Goal: Task Accomplishment & Management: Manage account settings

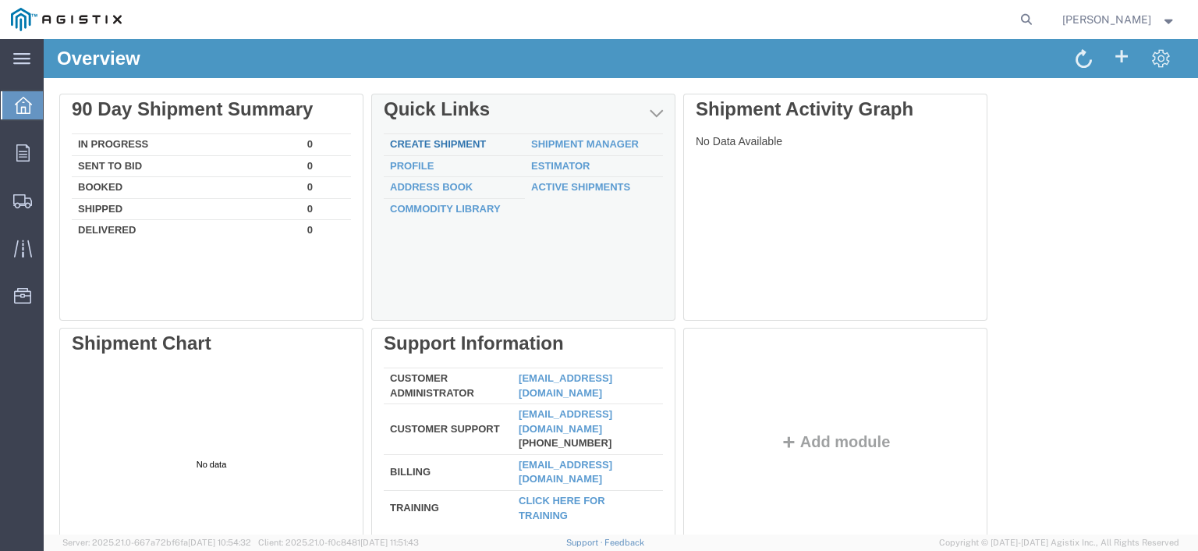
click at [470, 143] on link "Create Shipment" at bounding box center [438, 144] width 96 height 12
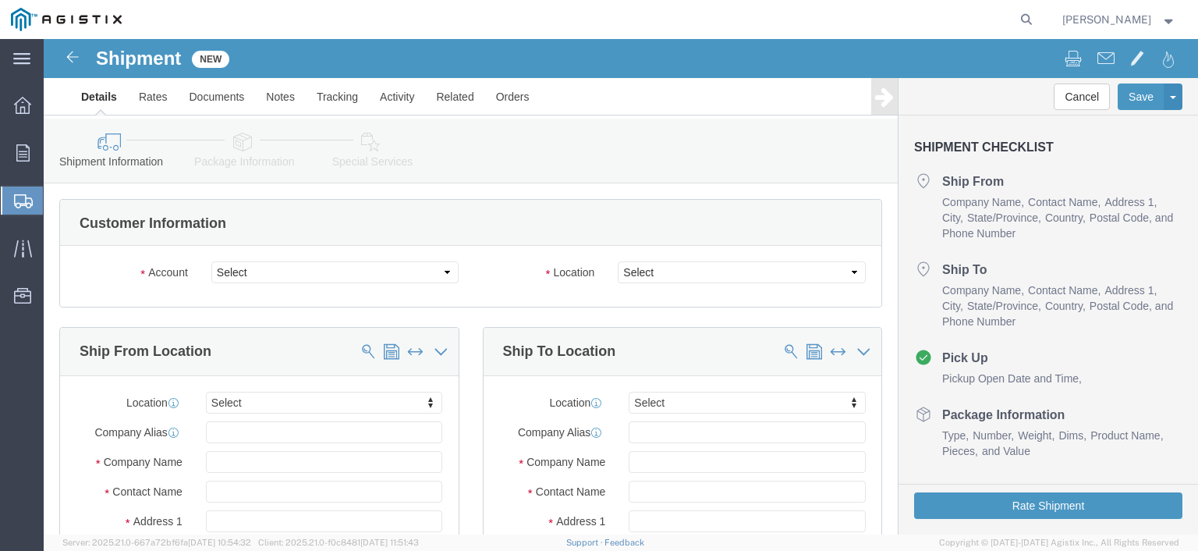
select select
click select "Select Midsun Group Inc PG&E"
select select "10985"
click select "Select Midsun Group Inc PG&E"
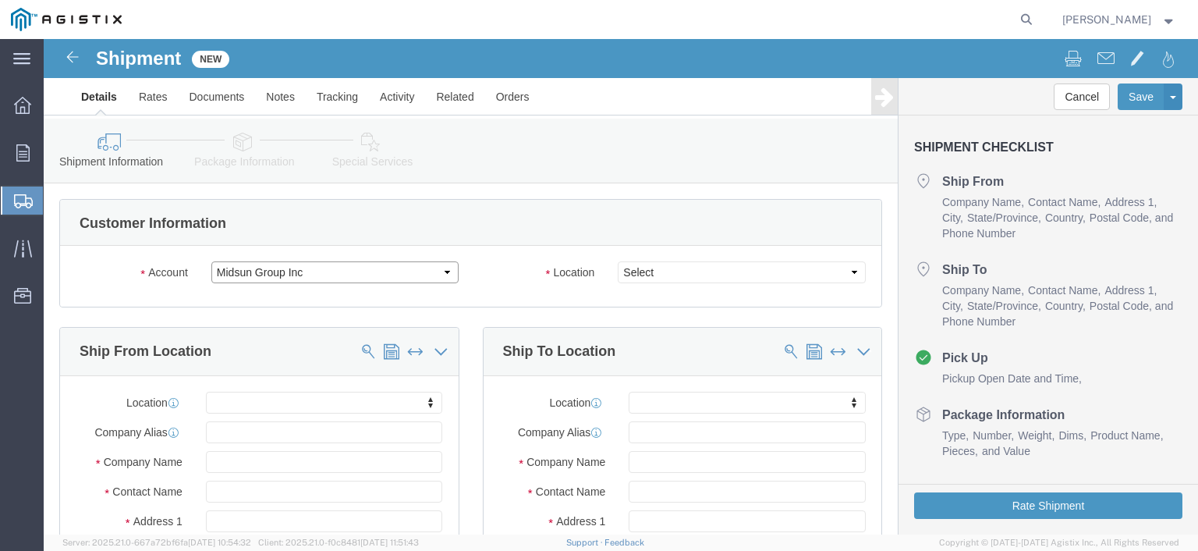
select select
click select "Select [GEOGRAPHIC_DATA]"
select select "21918"
click select "Select [GEOGRAPHIC_DATA]"
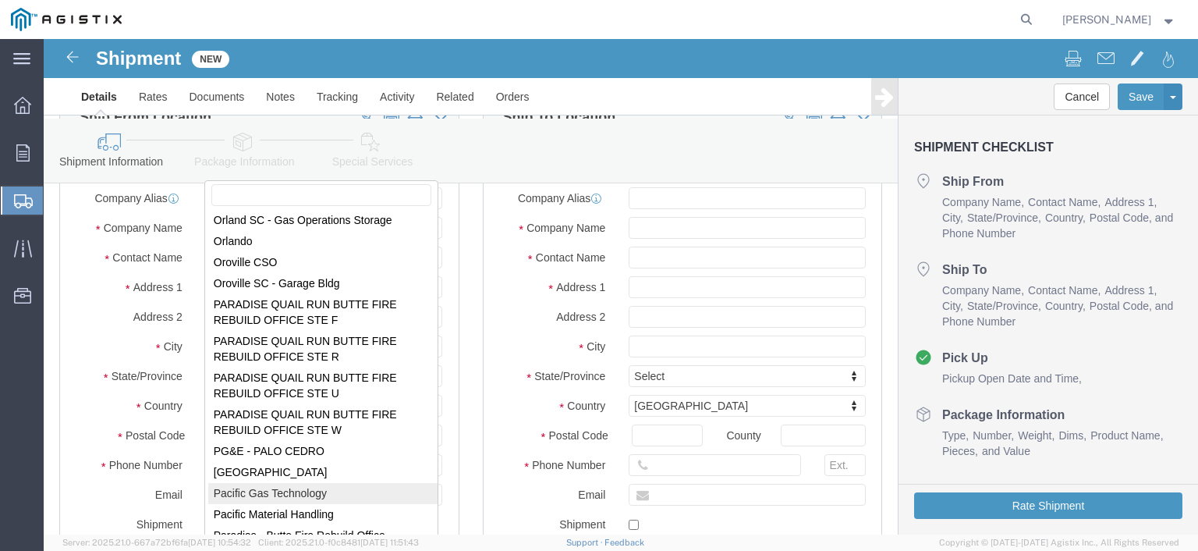
scroll to position [6391, 0]
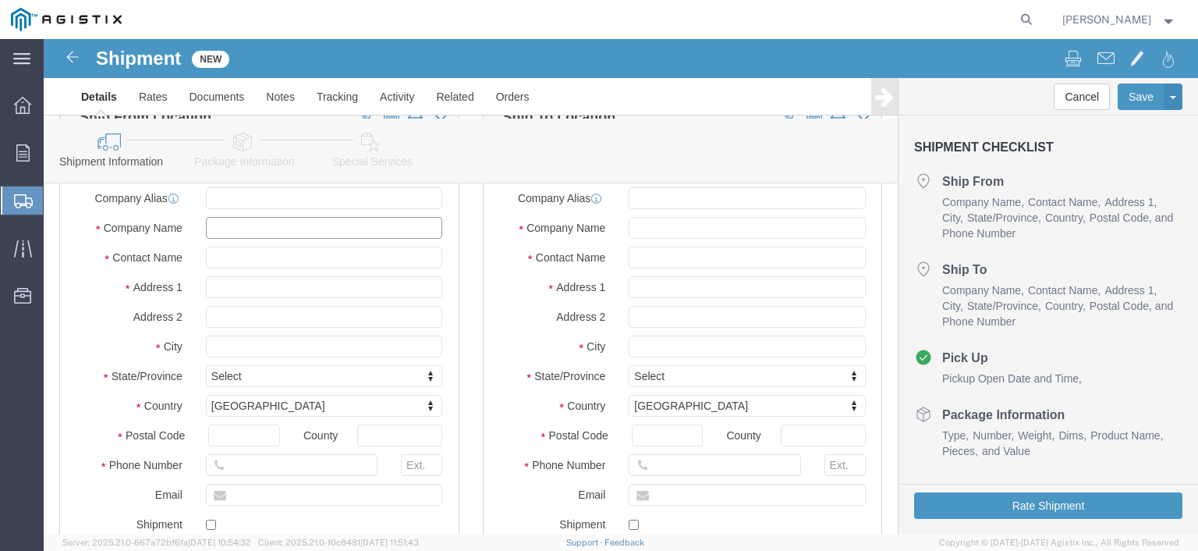
click input "text"
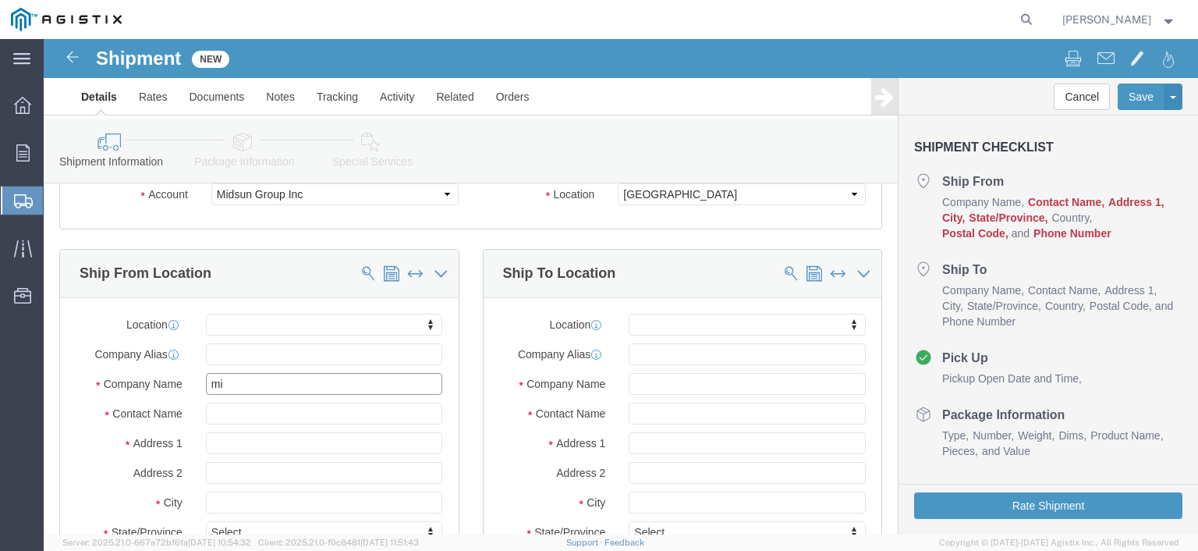
type input "m"
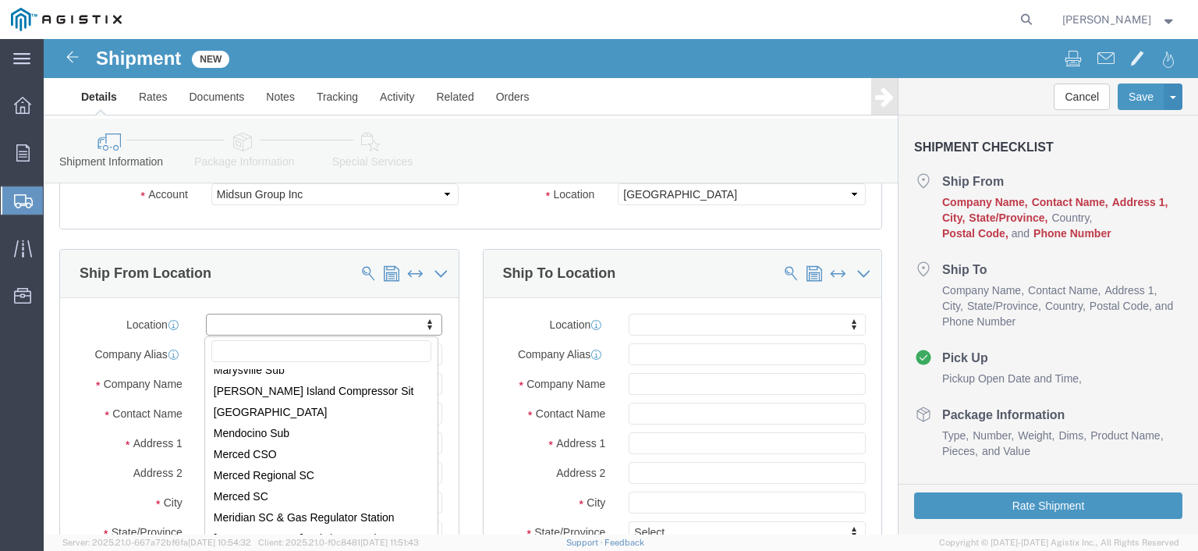
scroll to position [5518, 0]
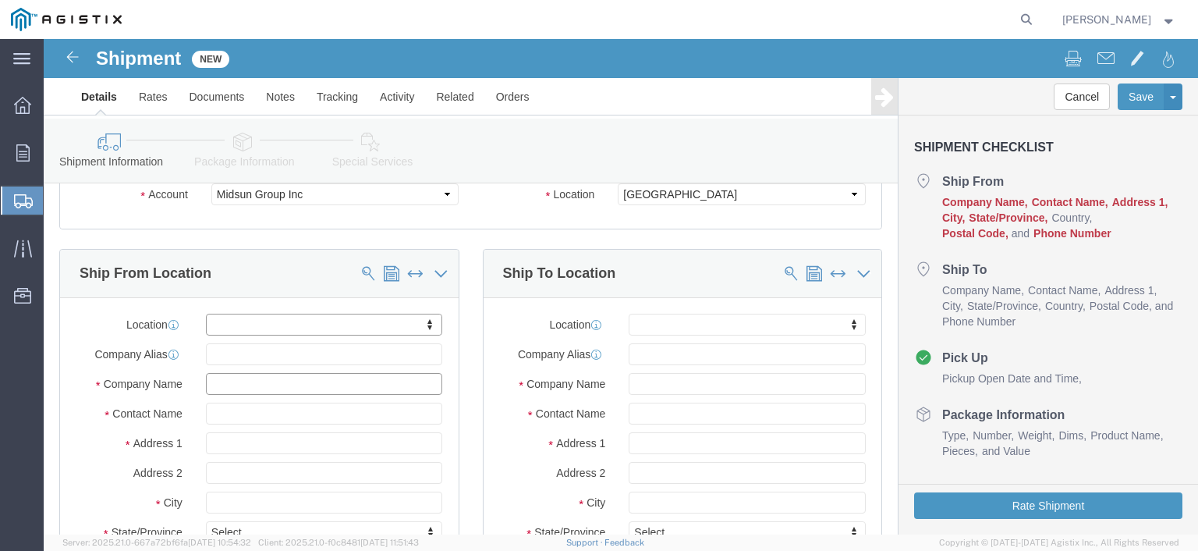
click input "text"
type input "MIDSUN GROUP, INC."
click input "text"
type input "[PERSON_NAME]"
click label "Address 1"
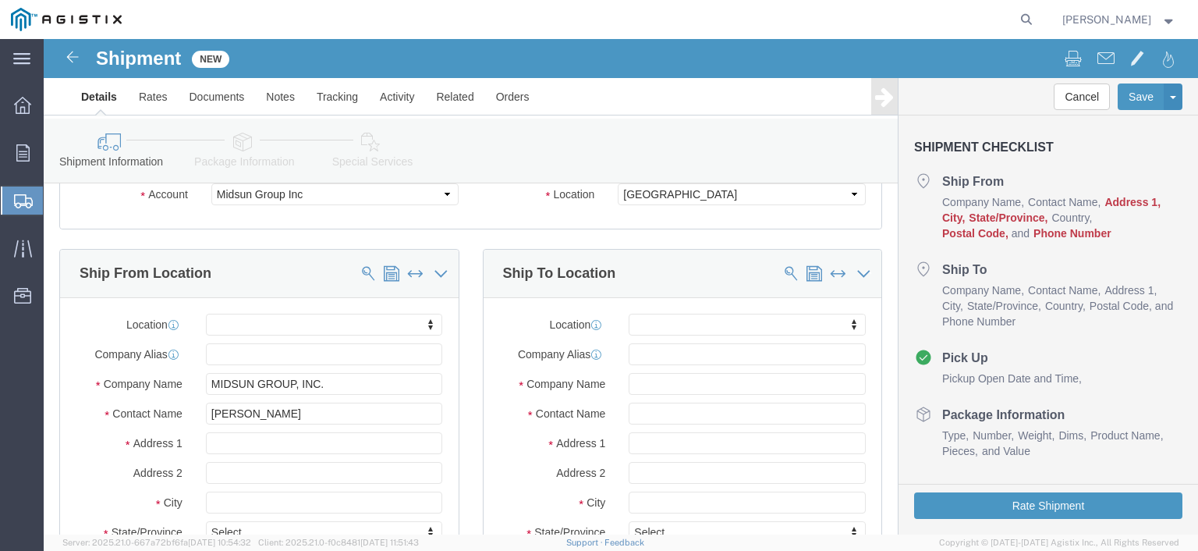
scroll to position [156, 0]
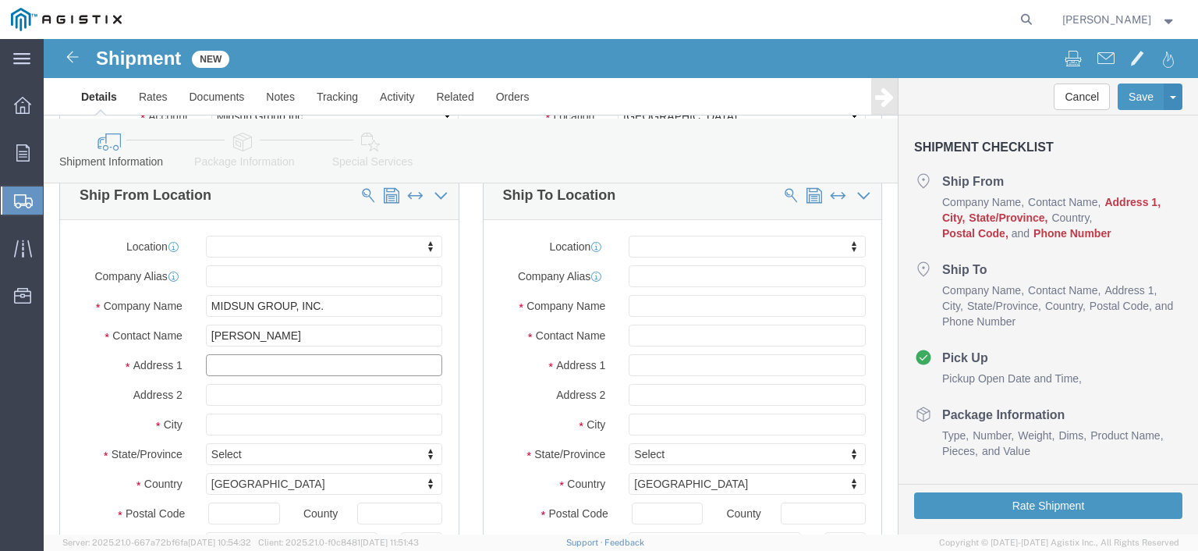
click input "text"
type input "[STREET_ADDRESS]"
select select
type input "[GEOGRAPHIC_DATA]"
select select
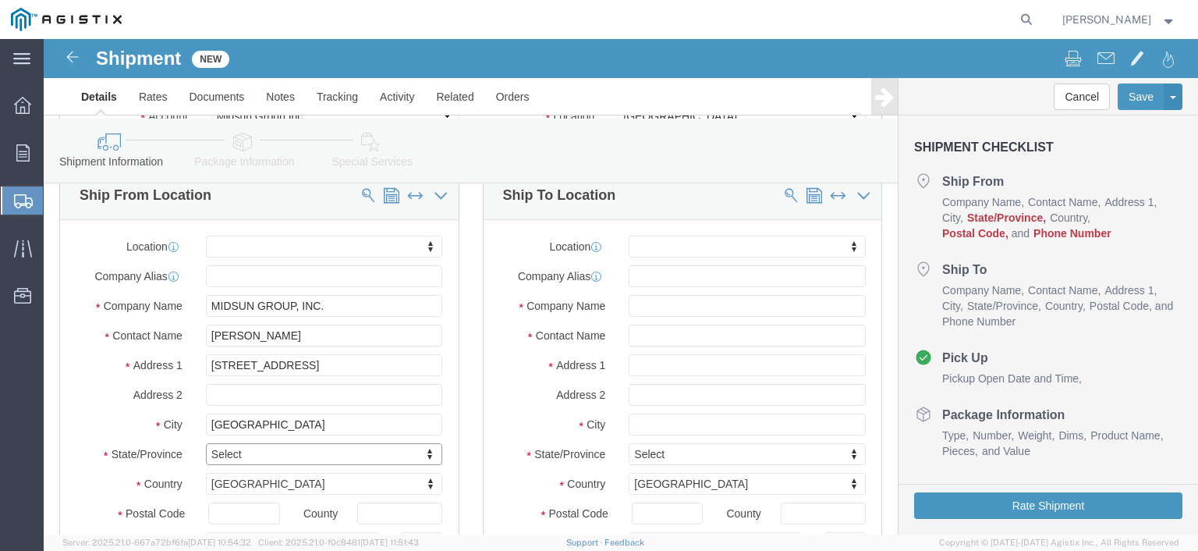
type input "C"
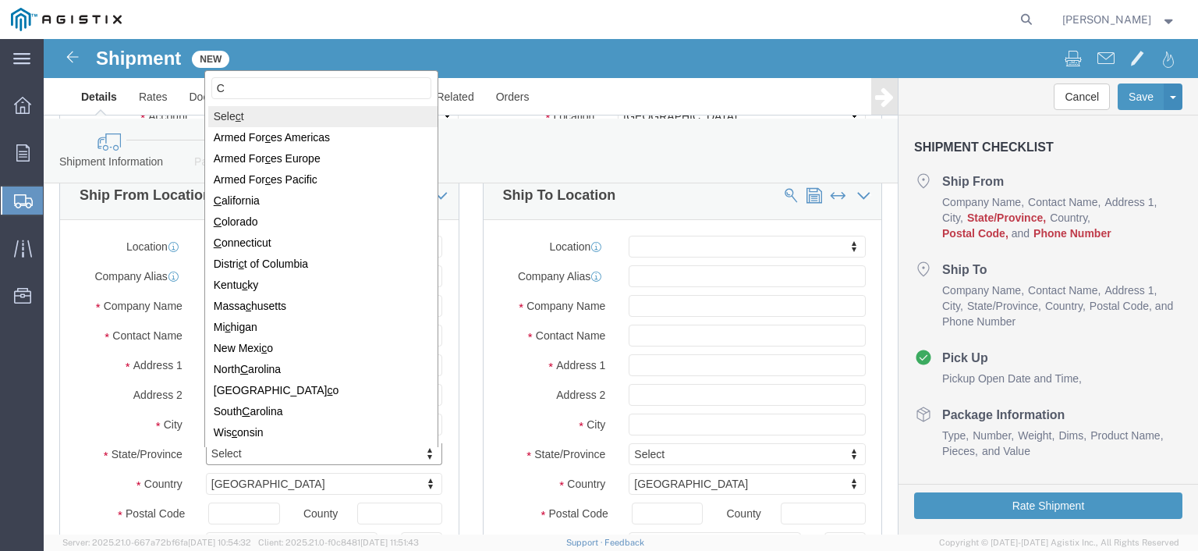
type input "CT"
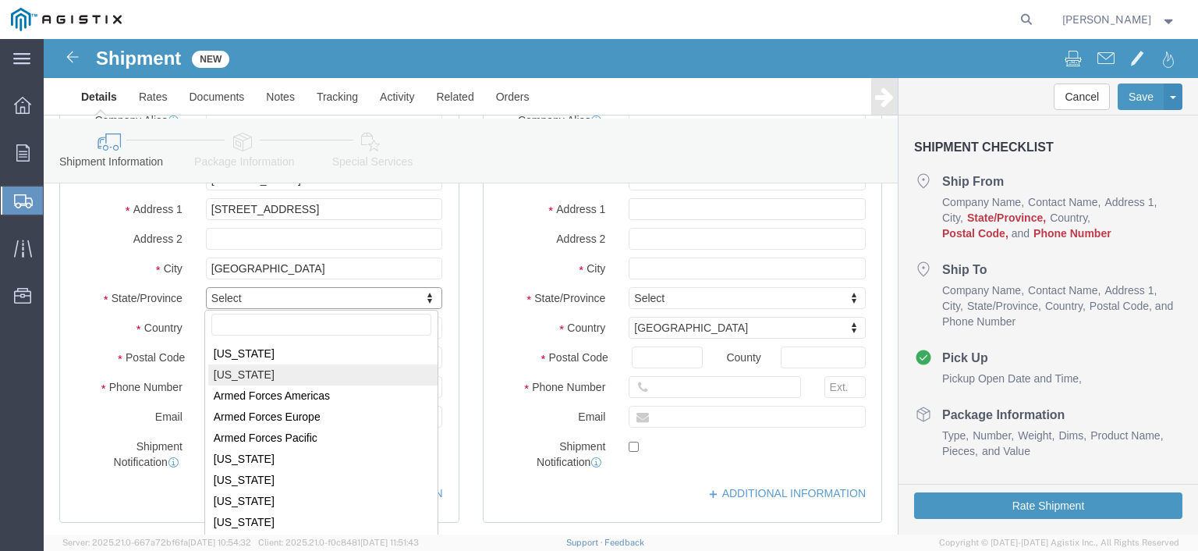
scroll to position [78, 0]
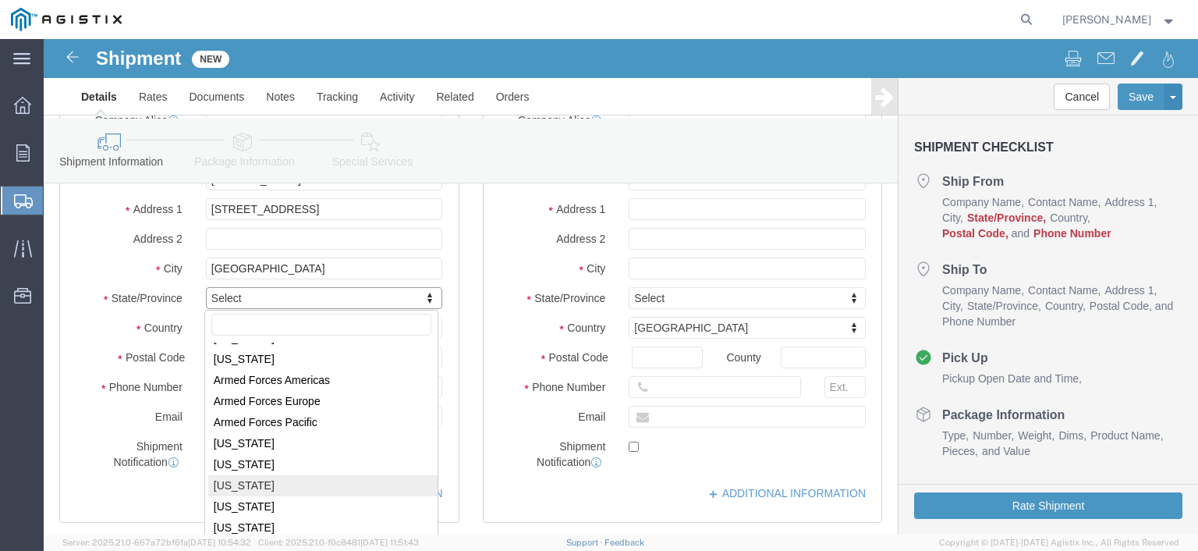
select select
select select "CT"
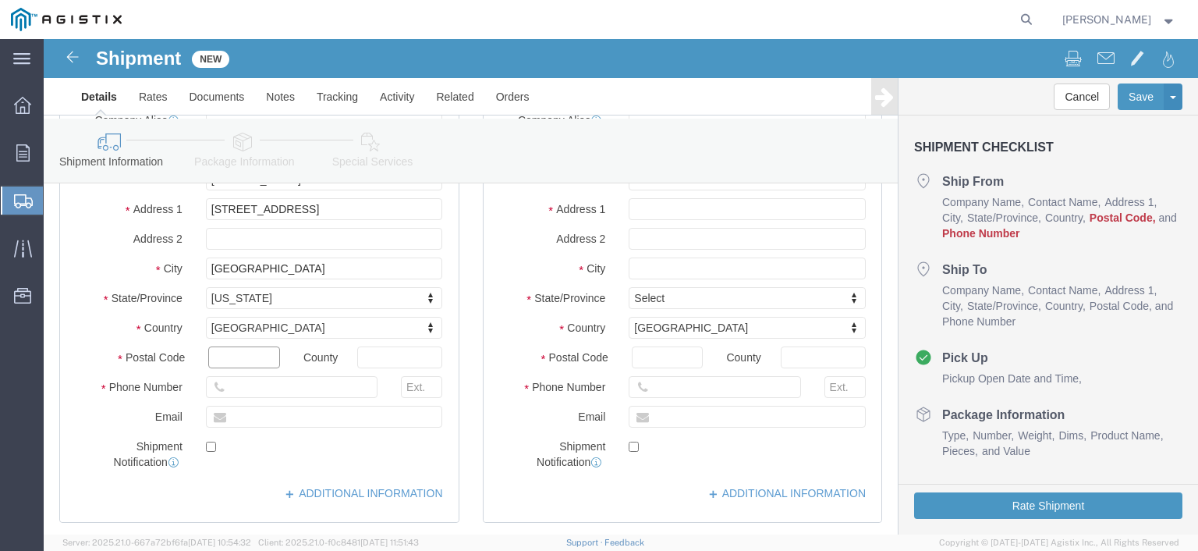
click input "text"
type input "06489"
select select
type input "N"
click input "text"
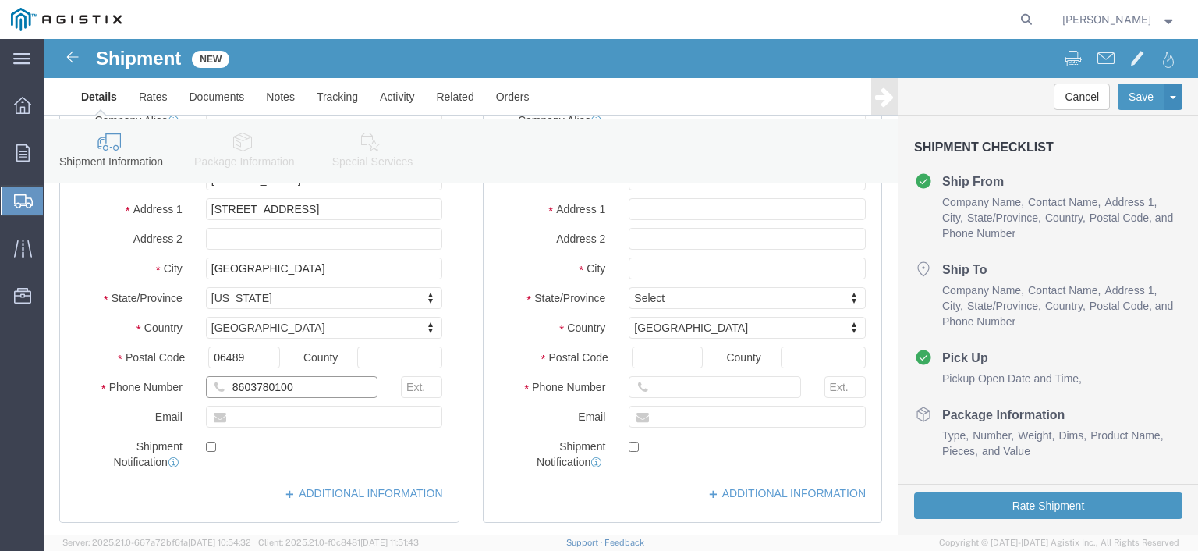
drag, startPoint x: 303, startPoint y: 345, endPoint x: 43, endPoint y: 346, distance: 259.7
click div "Phone Number 8603780100"
type input "[PHONE_NUMBER]"
click input "text"
type input "[EMAIL_ADDRESS][DOMAIN_NAME]"
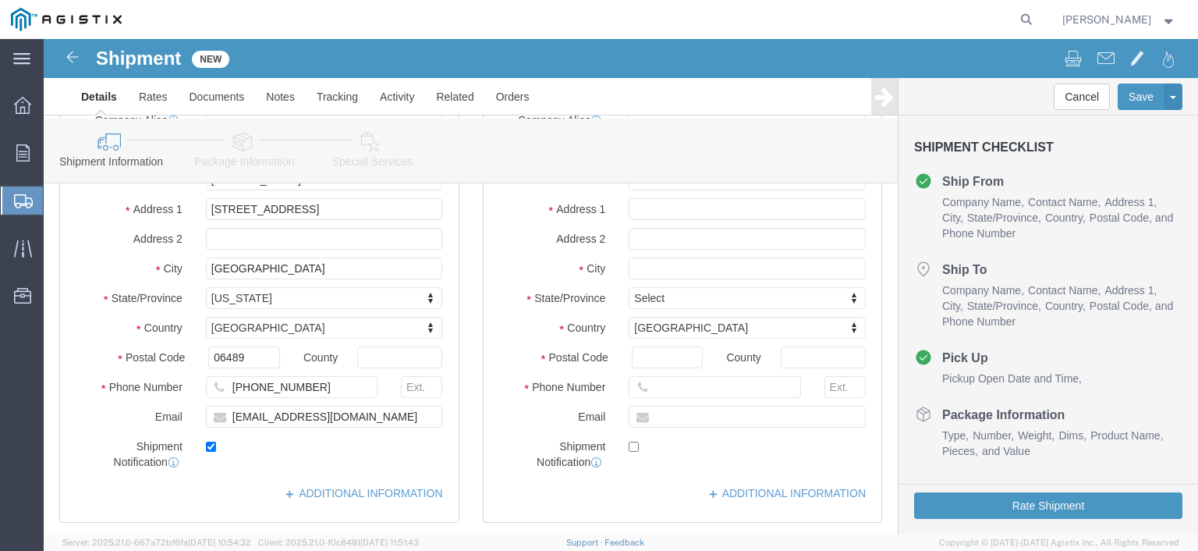
click label
click input "checkbox"
checkbox input "true"
click div "ADDITIONAL INFORMATION"
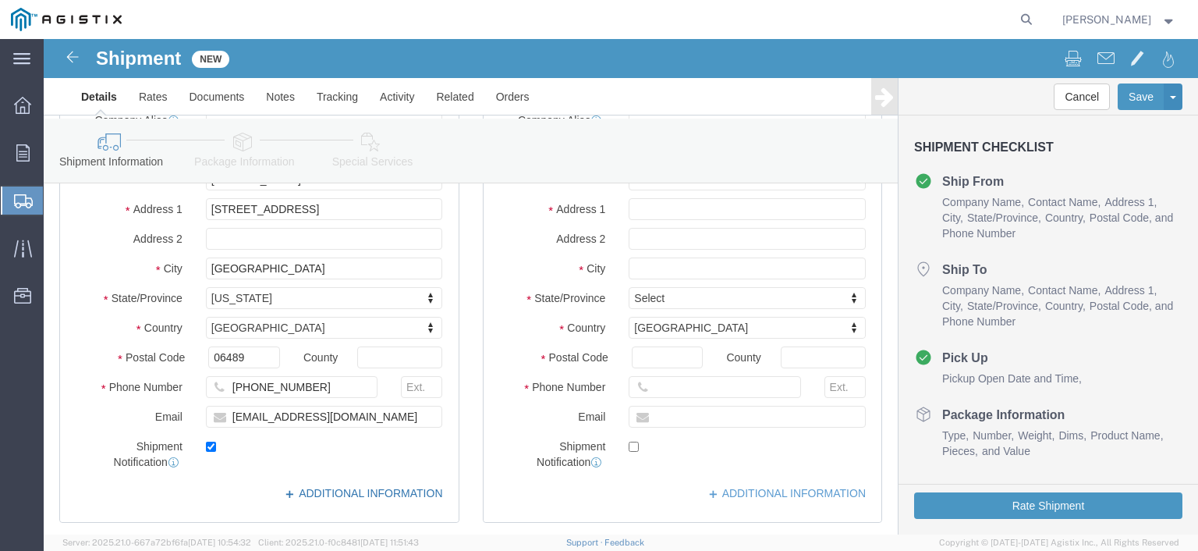
click link "ADDITIONAL INFORMATION"
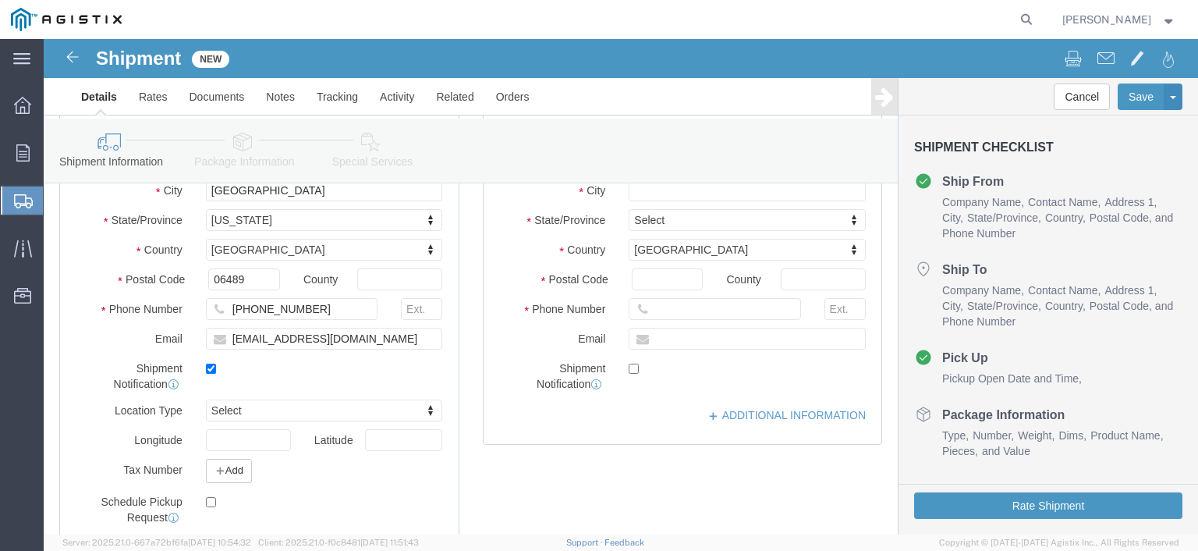
scroll to position [468, 0]
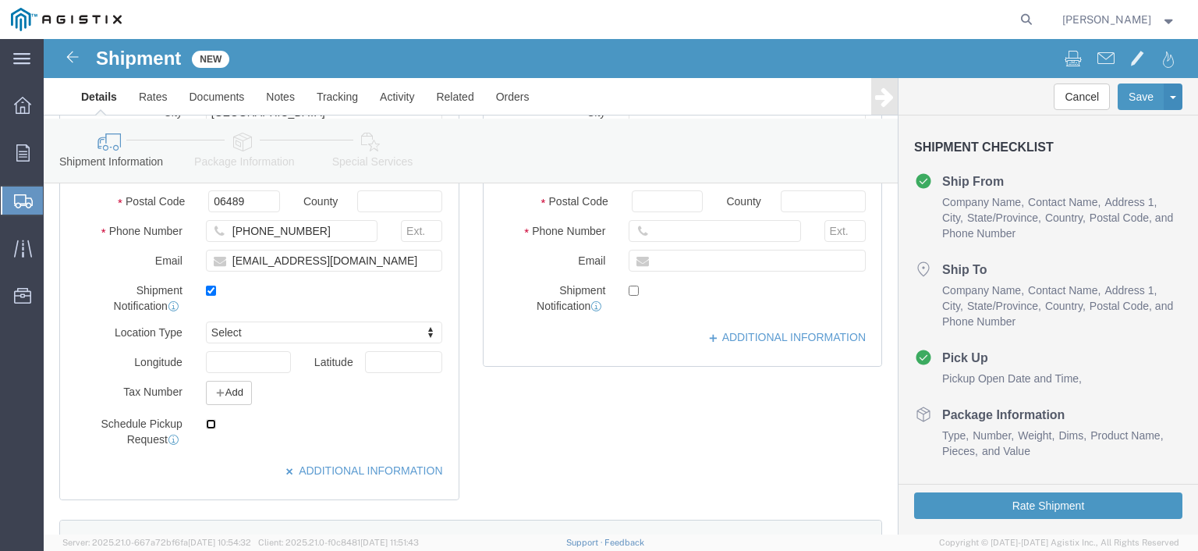
click input "checkbox"
checkbox input "true"
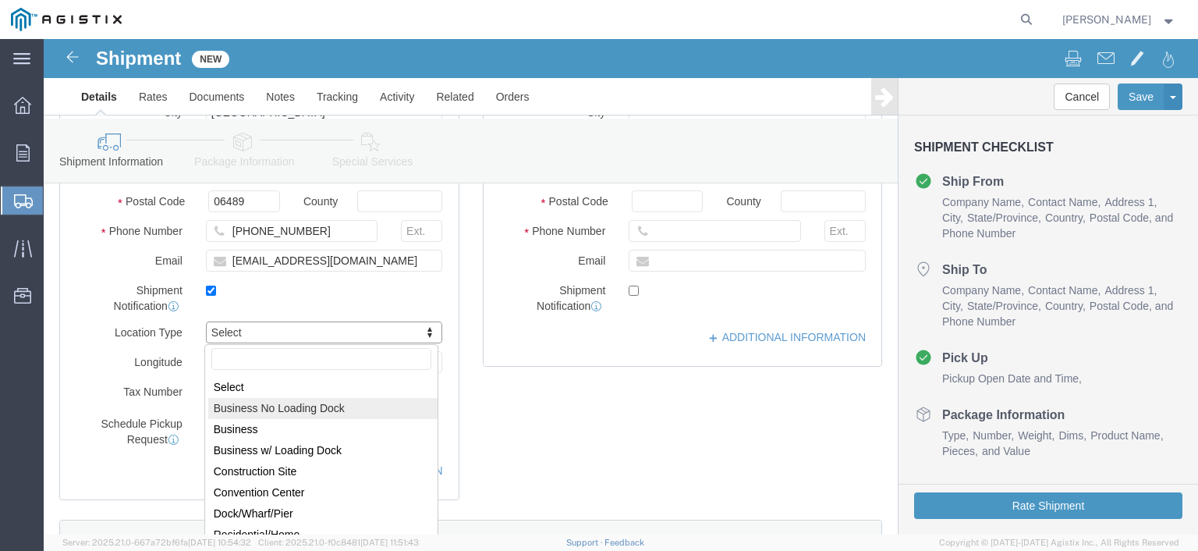
scroll to position [546, 0]
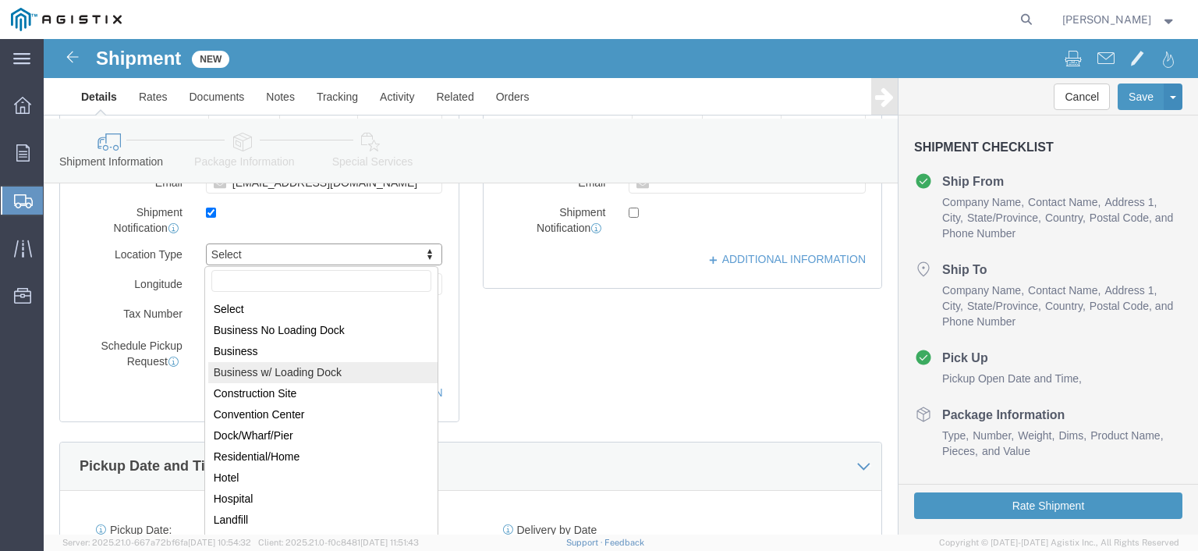
select select "BWLD"
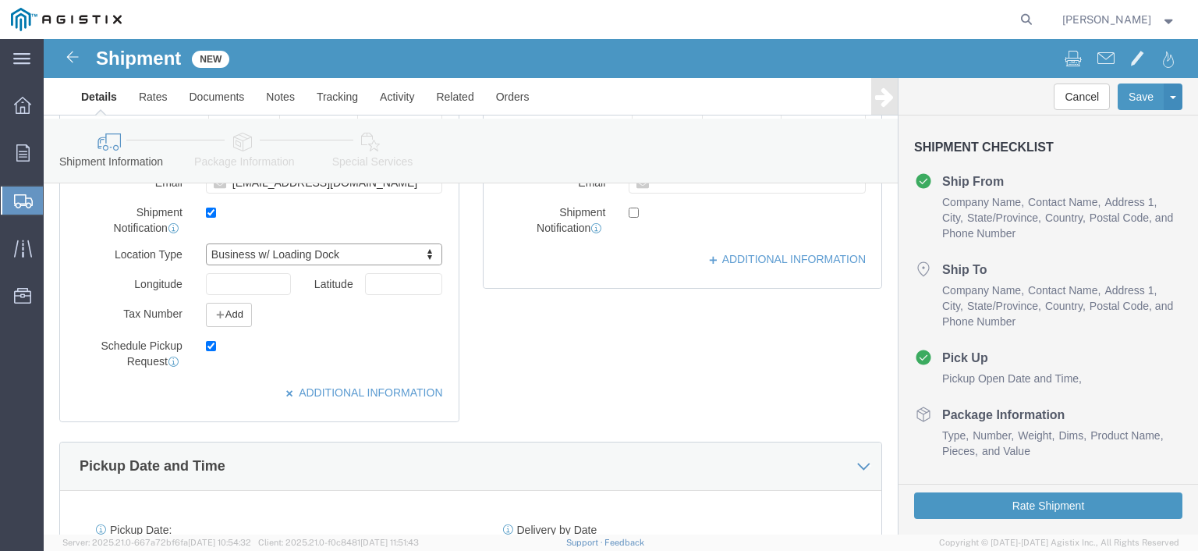
click label
click input "checkbox"
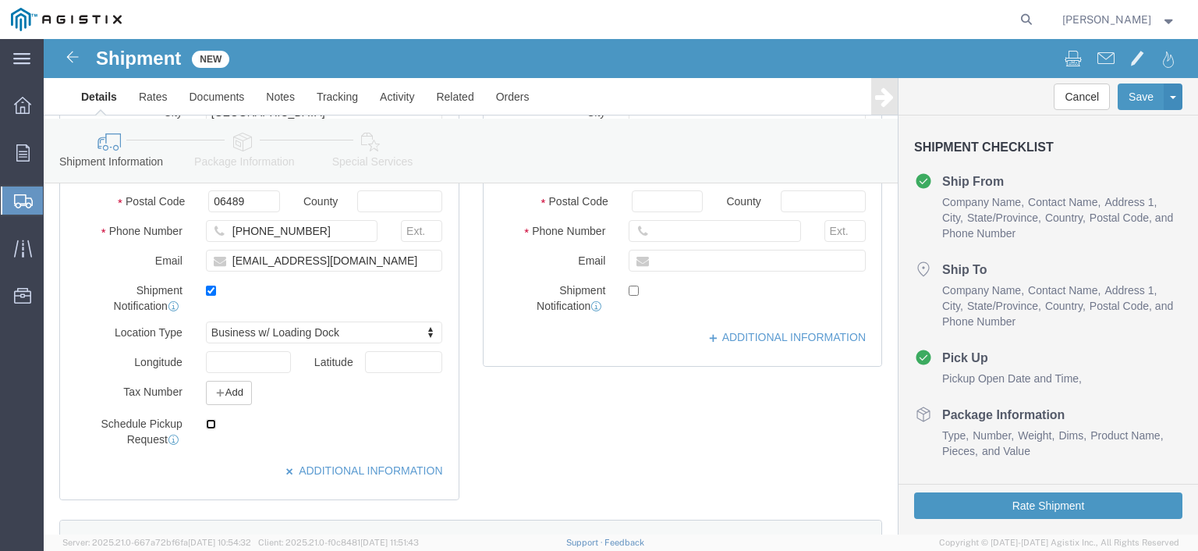
click input "checkbox"
checkbox input "true"
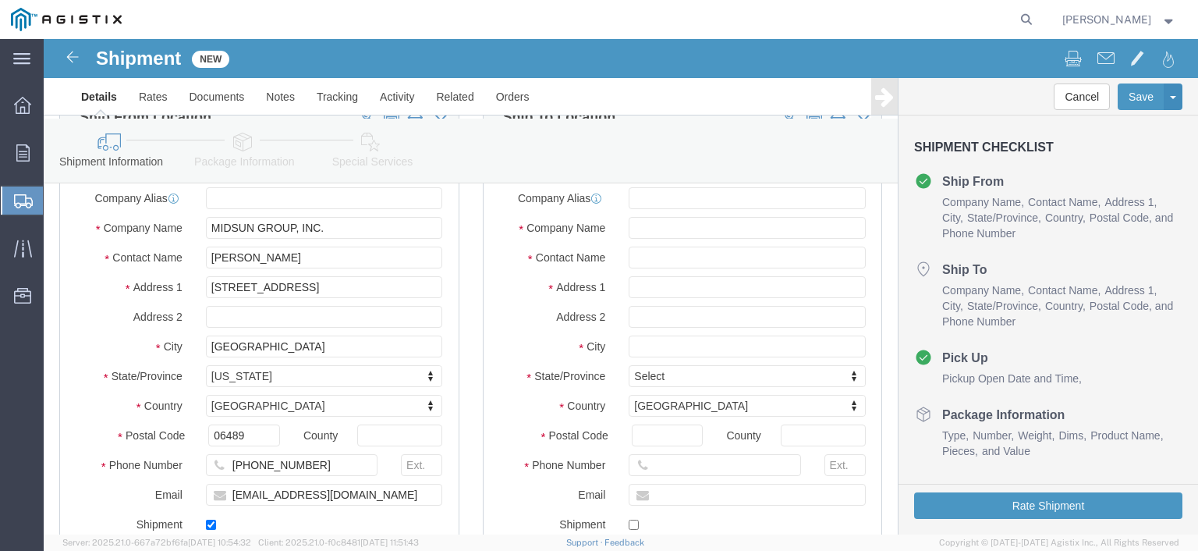
scroll to position [78, 0]
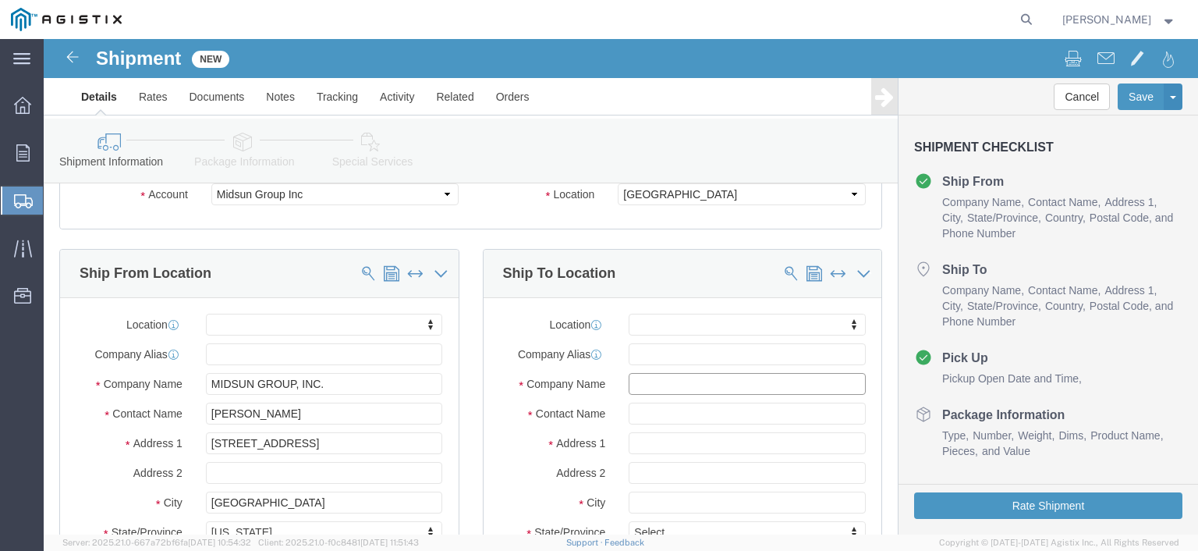
click input "text"
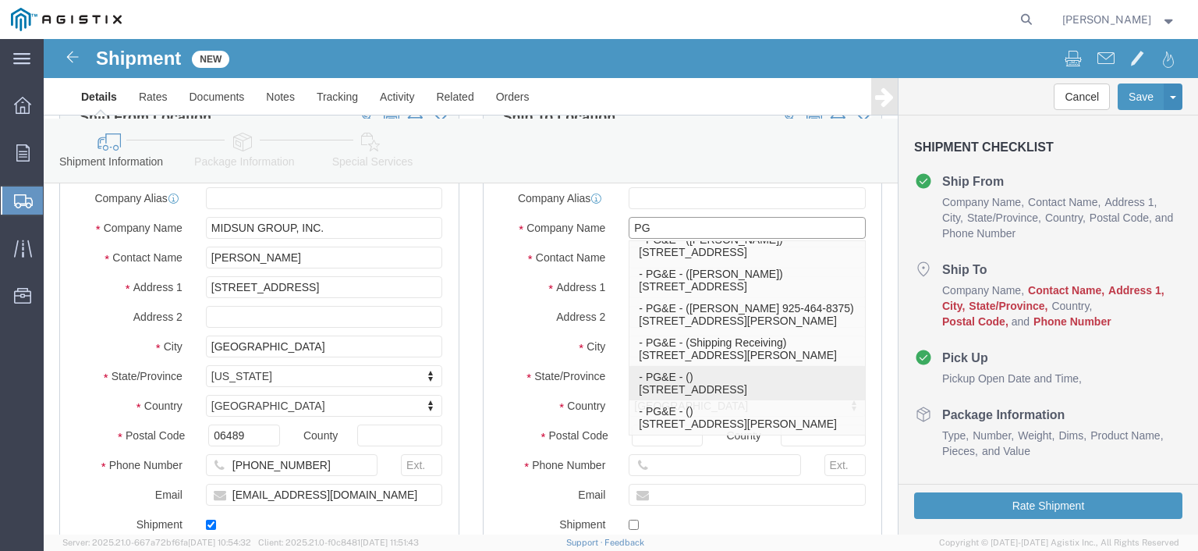
scroll to position [498, 0]
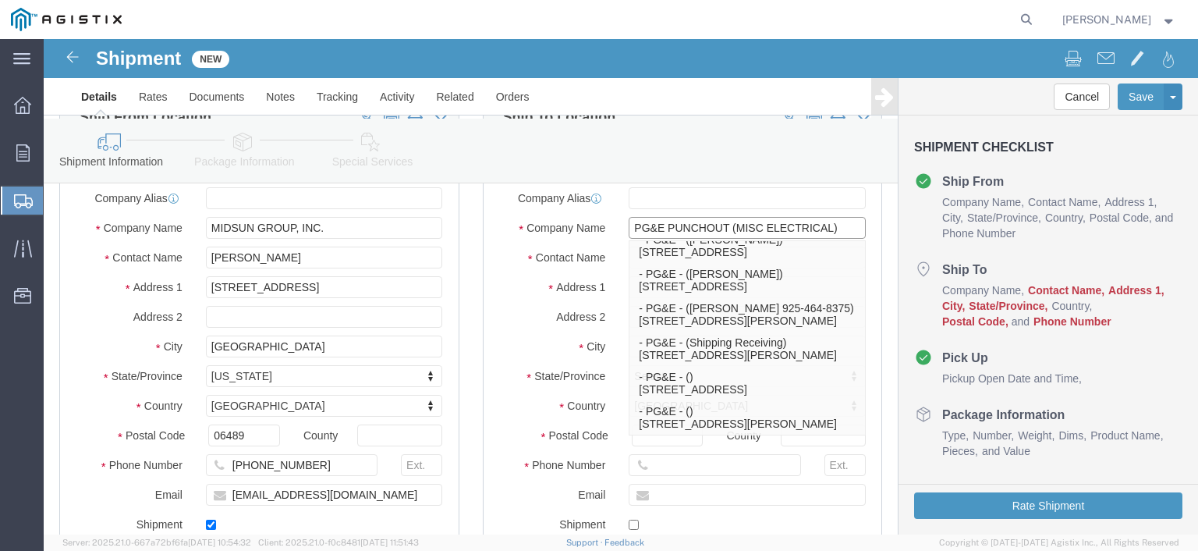
type input "PG&E PUNCHOUT (MISC ELECTRICAL)"
click div "Ship From Location Location My Profile Location (OBSOLETE) [GEOGRAPHIC_DATA] SC…"
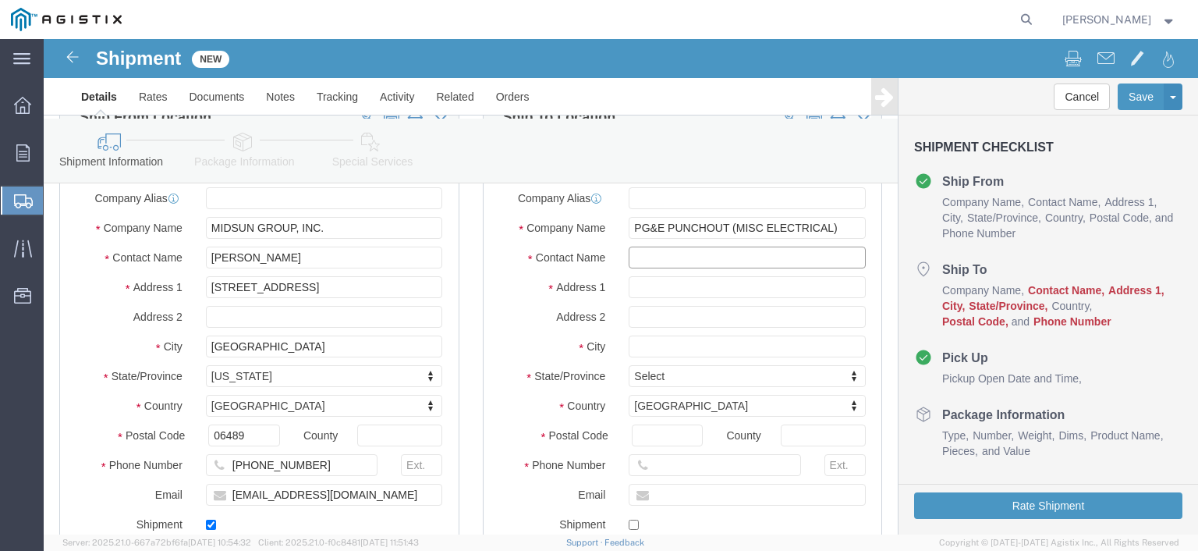
click input "text"
type input "[PERSON_NAME]"
type input "[STREET_ADDRESS]"
select select
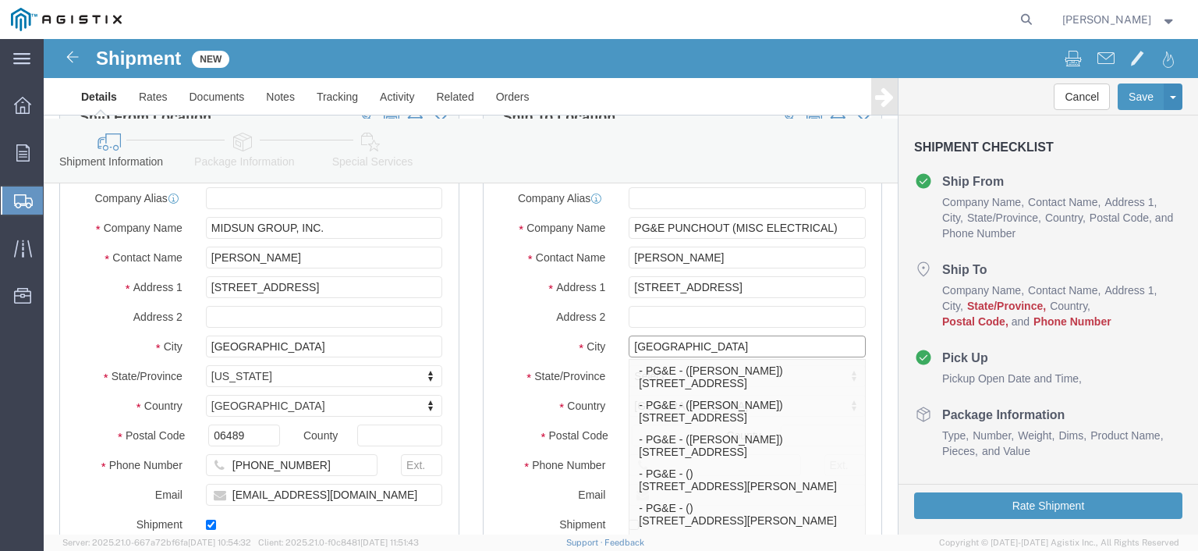
type input "[GEOGRAPHIC_DATA]"
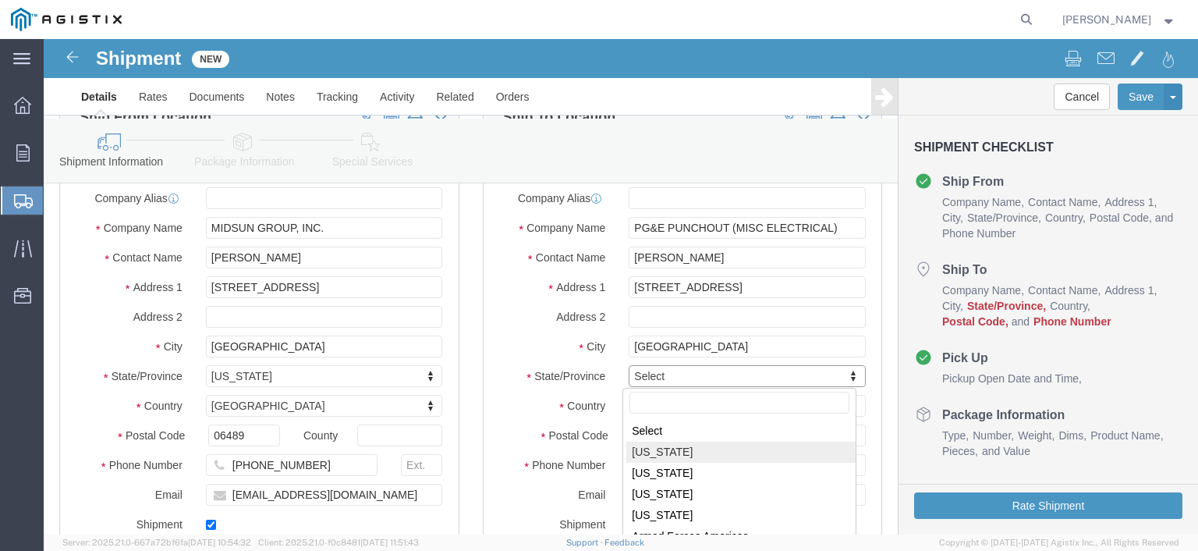
scroll to position [78, 0]
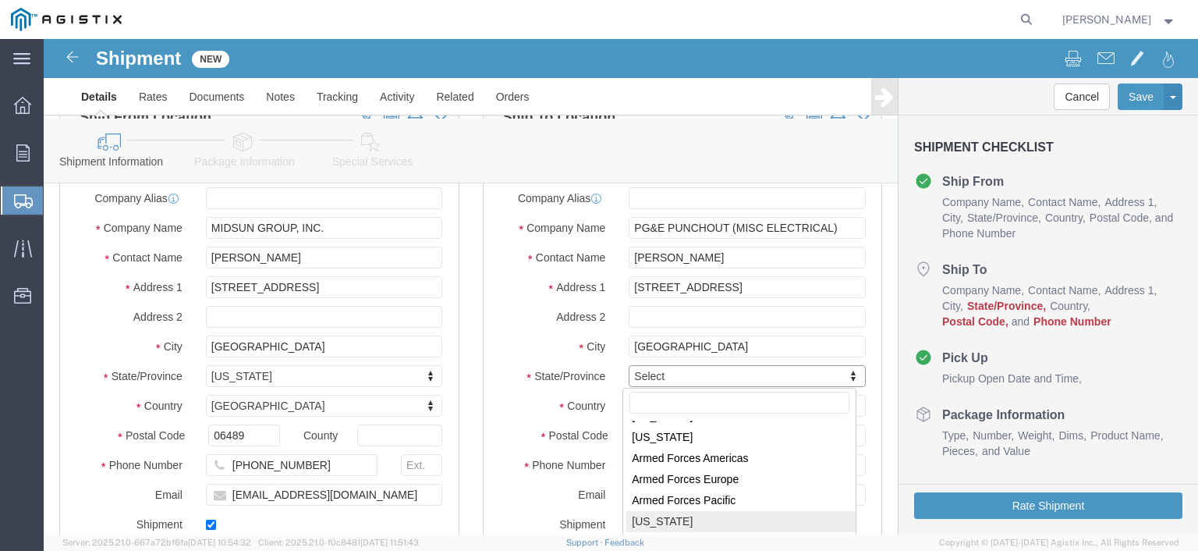
select select
select select "CA"
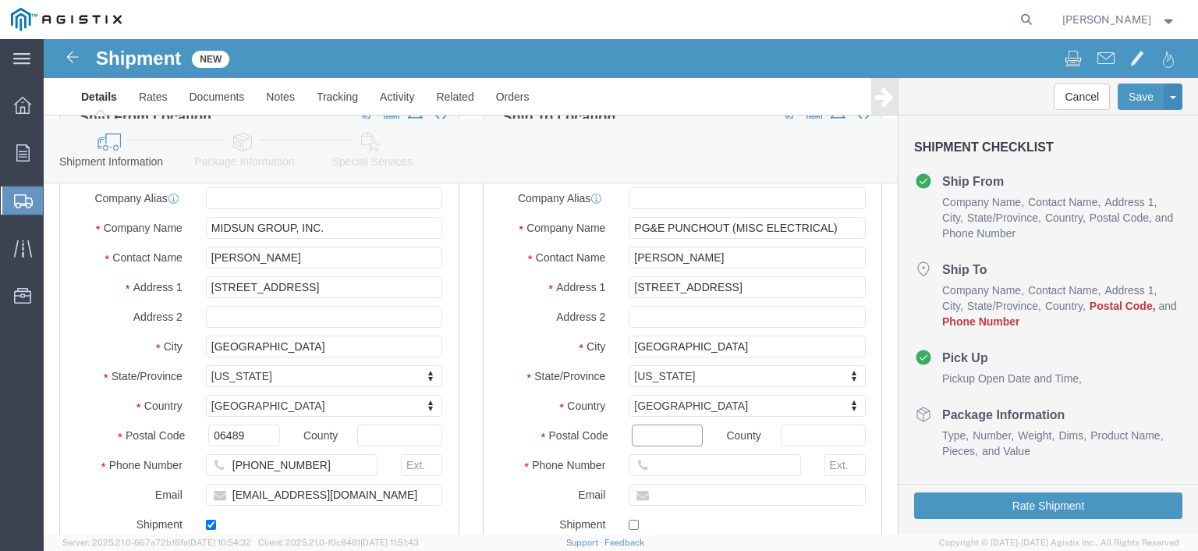
click input "Postal Code"
type input "3"
type input "93725"
select select
click input "text"
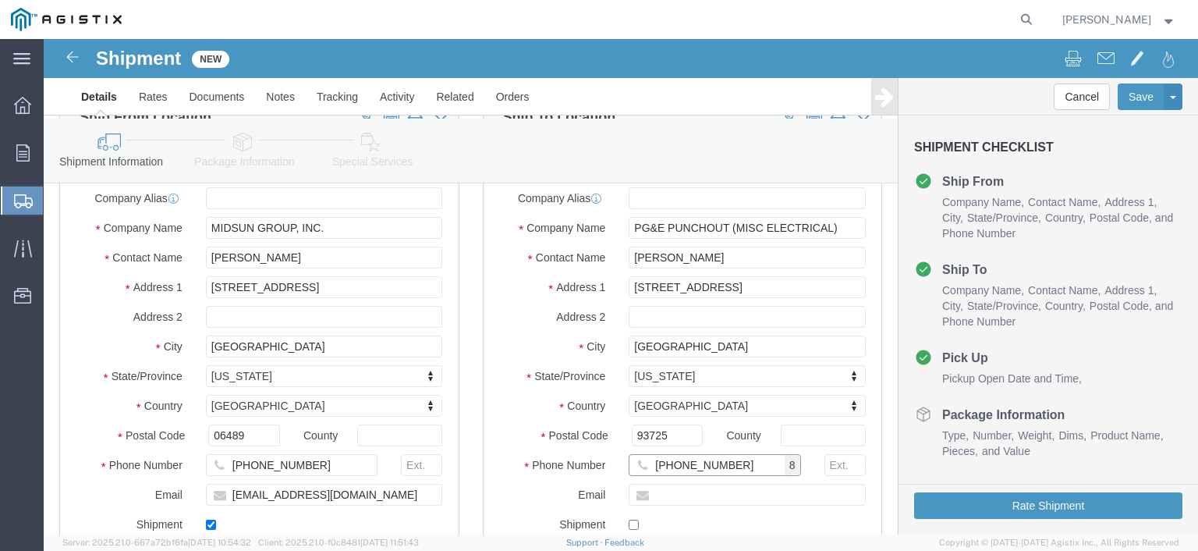
type input "[PHONE_NUMBER]"
click input "text"
click div "Location My Profile Location (OBSOLETE) [PERSON_NAME] SC - GC TRAILER (OBSOLETE…"
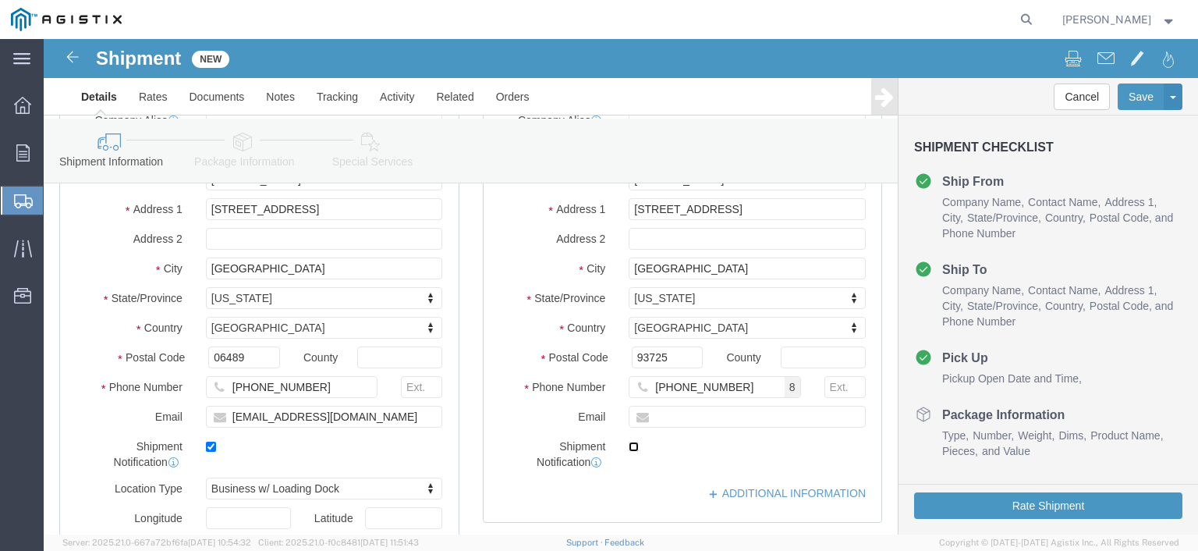
click input "checkbox"
checkbox input "true"
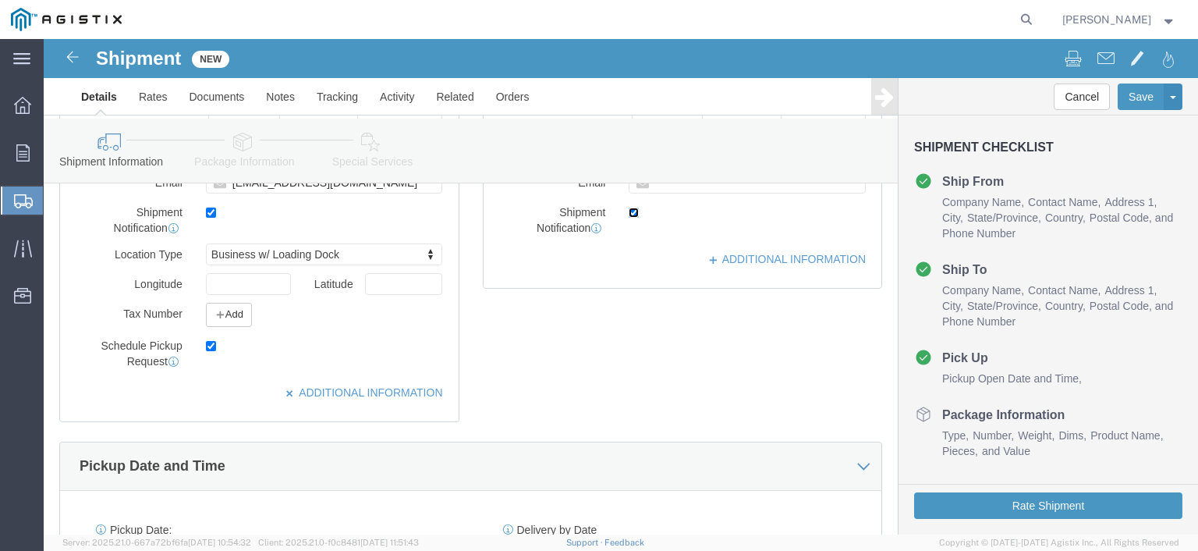
scroll to position [702, 0]
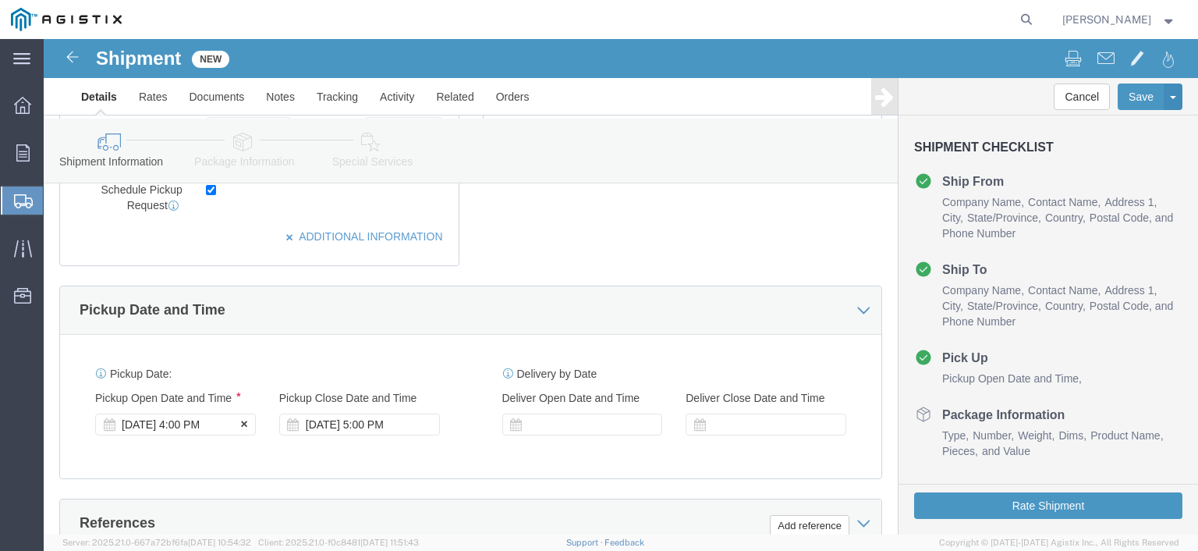
click div "[DATE] 4:00 PM"
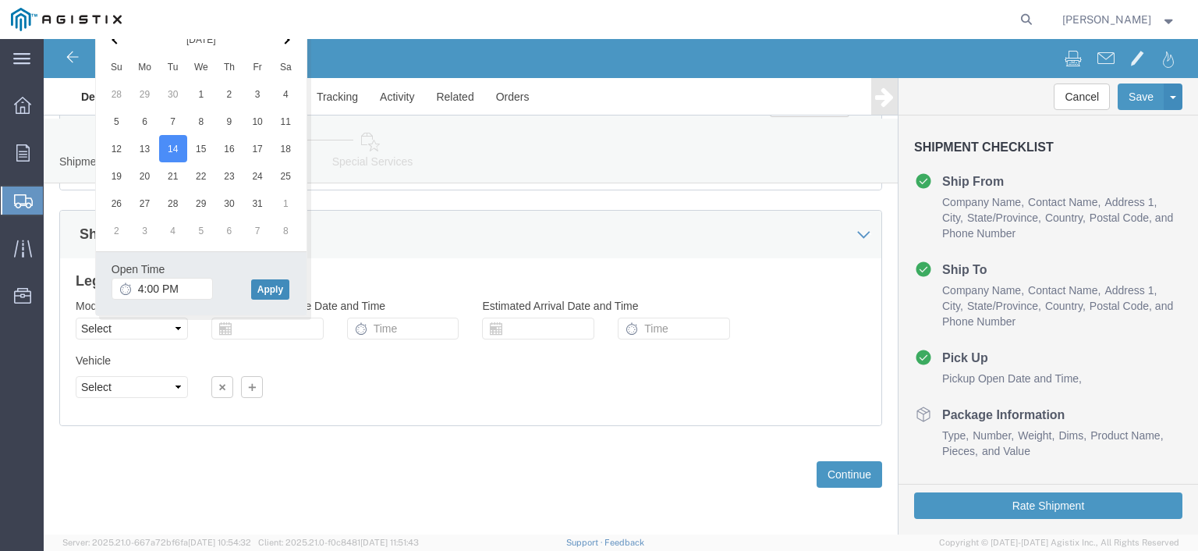
click button "Apply"
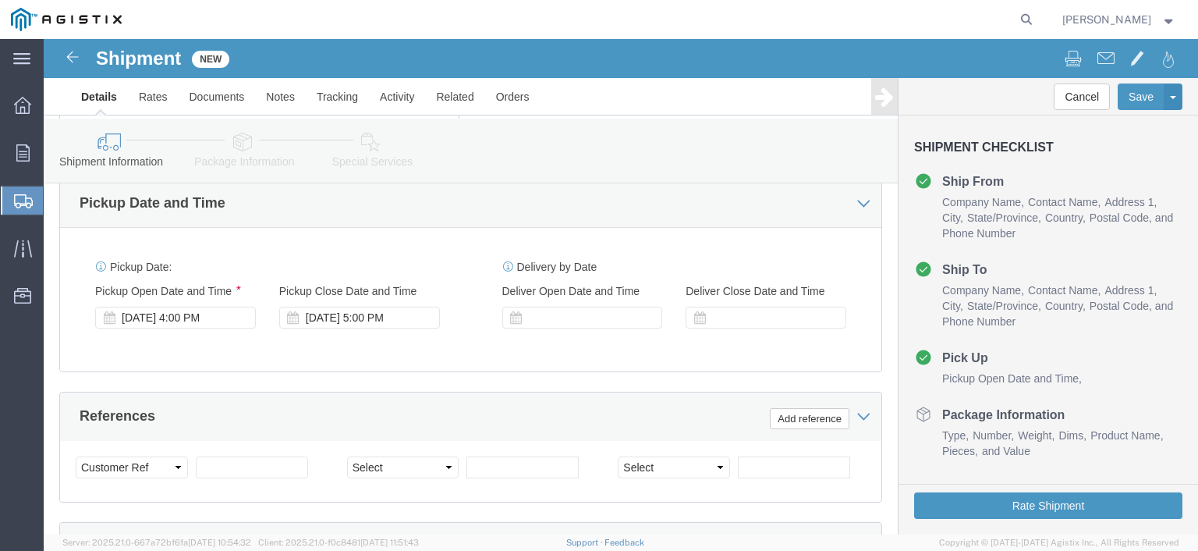
scroll to position [731, 0]
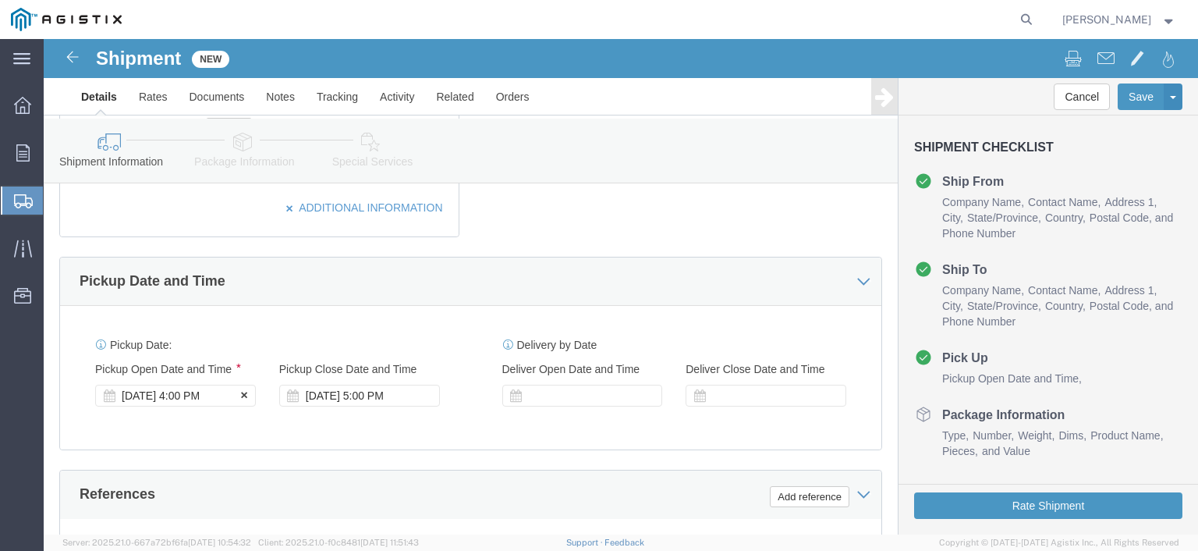
click div "[DATE] 4:00 PM"
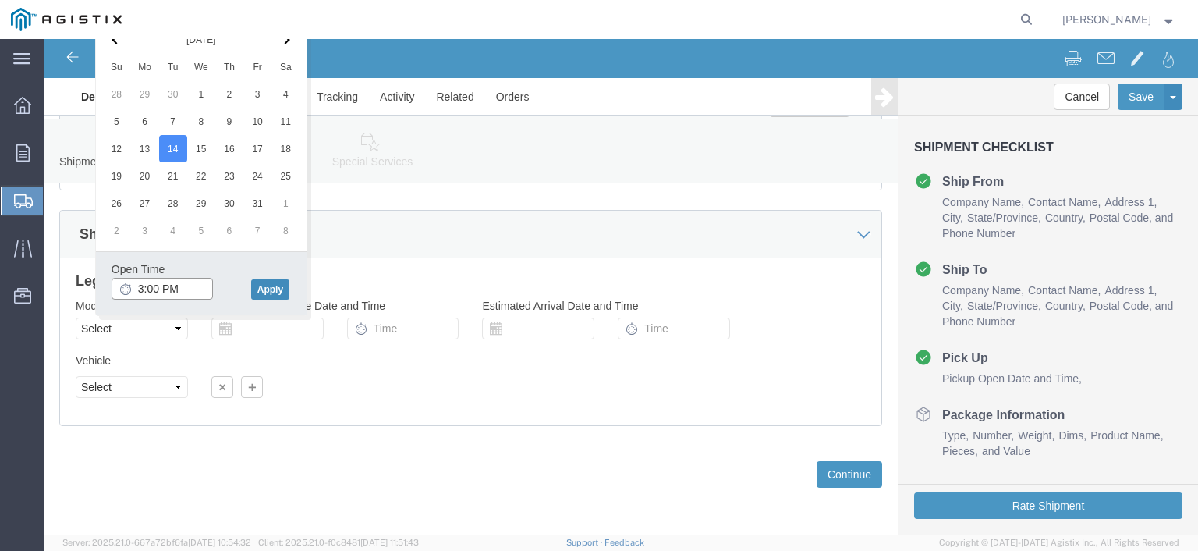
type input "3:00 PM"
click button "Apply"
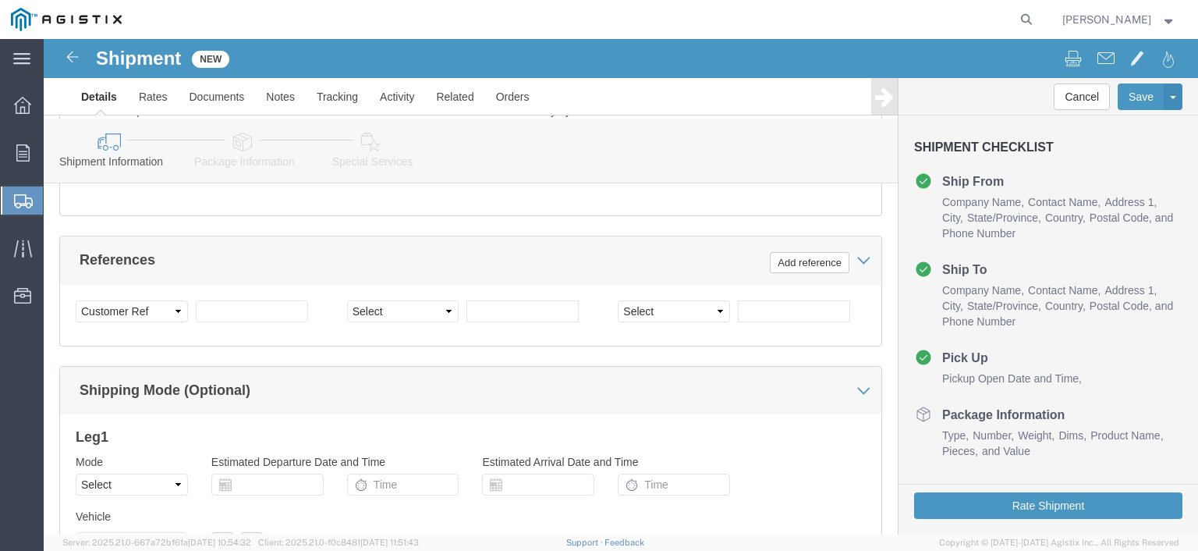
scroll to position [809, 0]
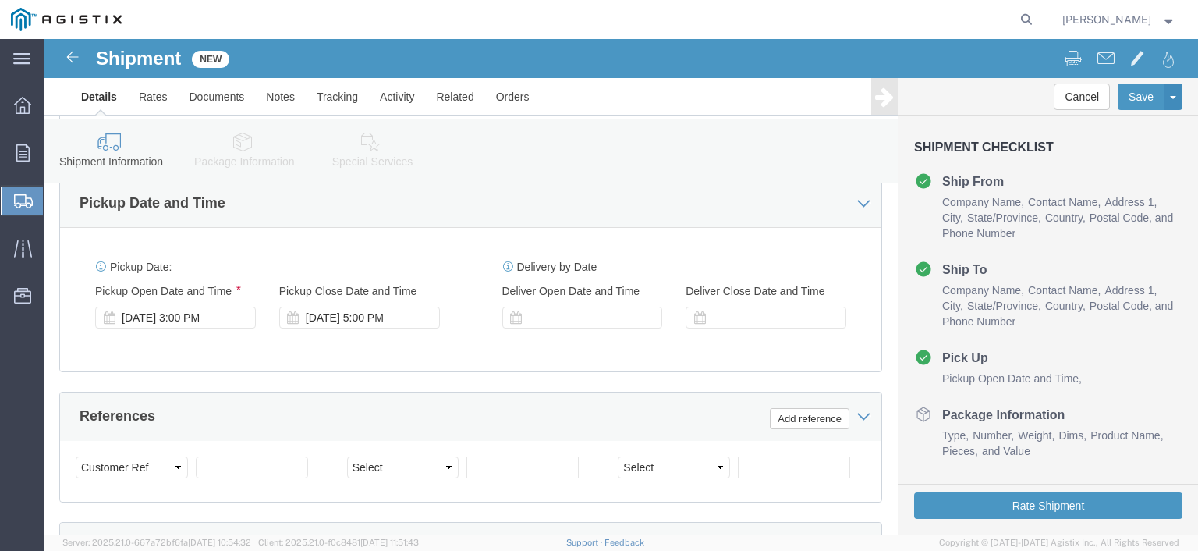
click div "Customer Information Account Select Midsun Group Inc PG&E Location Select [GEOG…"
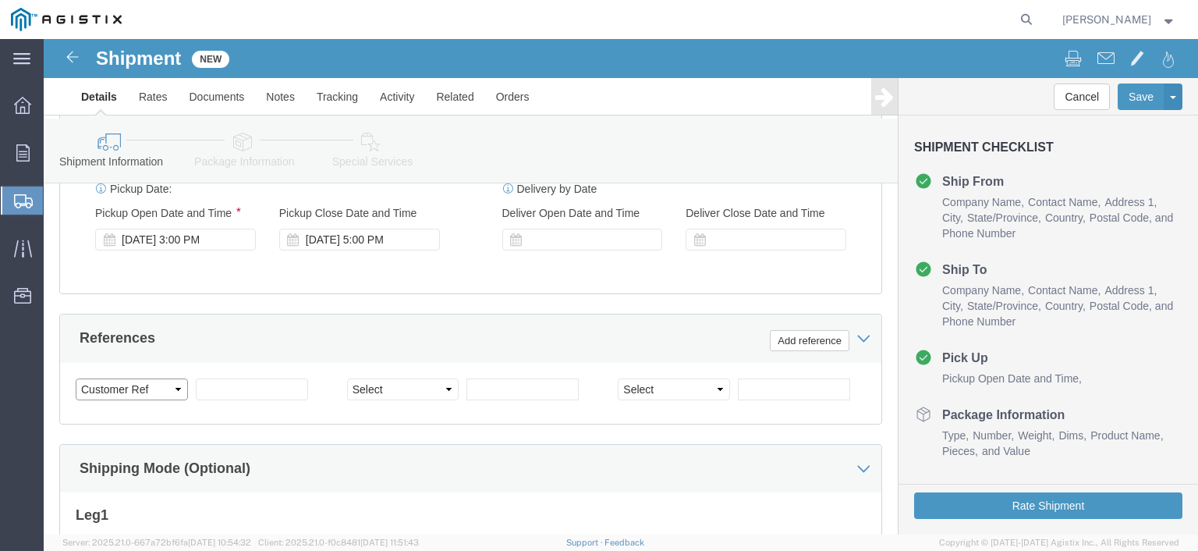
click select "Select Account Type Activity ID Airline Appointment Number ASN Batch Request # …"
select select "BOL"
click select "Select Account Type Activity ID Airline Appointment Number ASN Batch Request # …"
click div "Select Account Type Activity ID Airline Appointment Number ASN Batch Request # …"
click input "text"
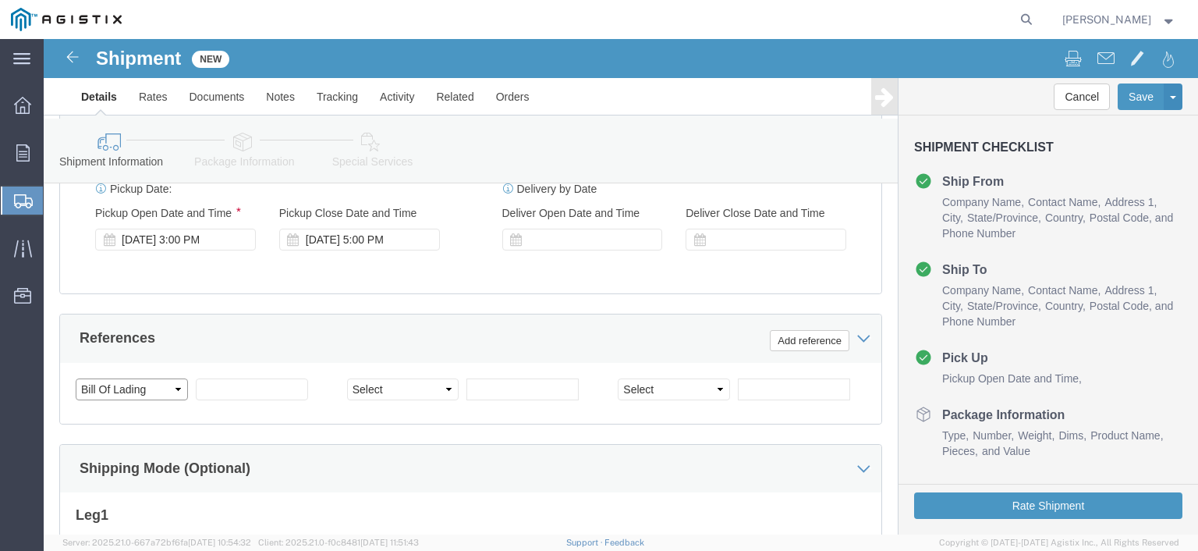
click select "Select Account Type Activity ID Airline Appointment Number ASN Batch Request # …"
click input "text"
type input "54737PL"
click select "Select Account Type Activity ID Airline Appointment Number ASN Batch Request # …"
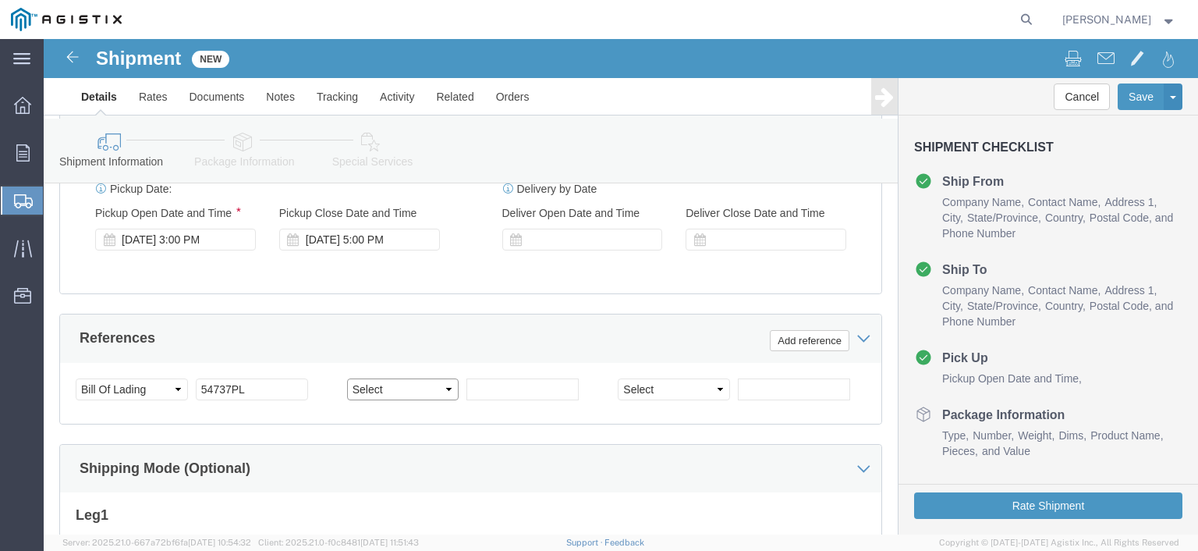
select select "PURCHORD"
click select "Select Account Type Activity ID Airline Appointment Number ASN Batch Request # …"
click input "text"
type input "S008046147"
click div "Customer Information Account Select Midsun Group Inc PG&E Location Select [GEOG…"
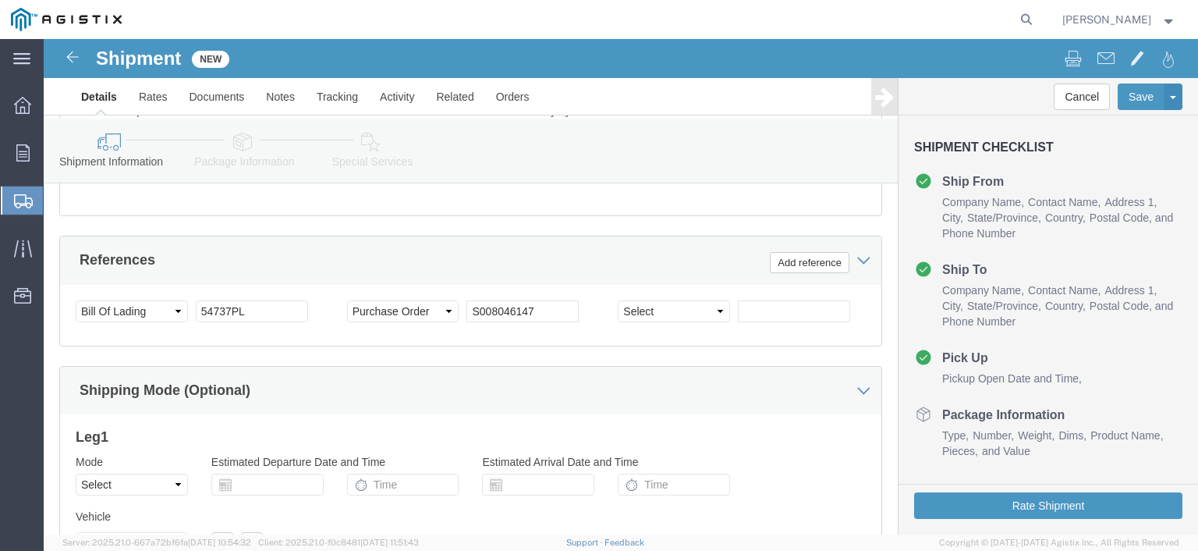
scroll to position [1043, 0]
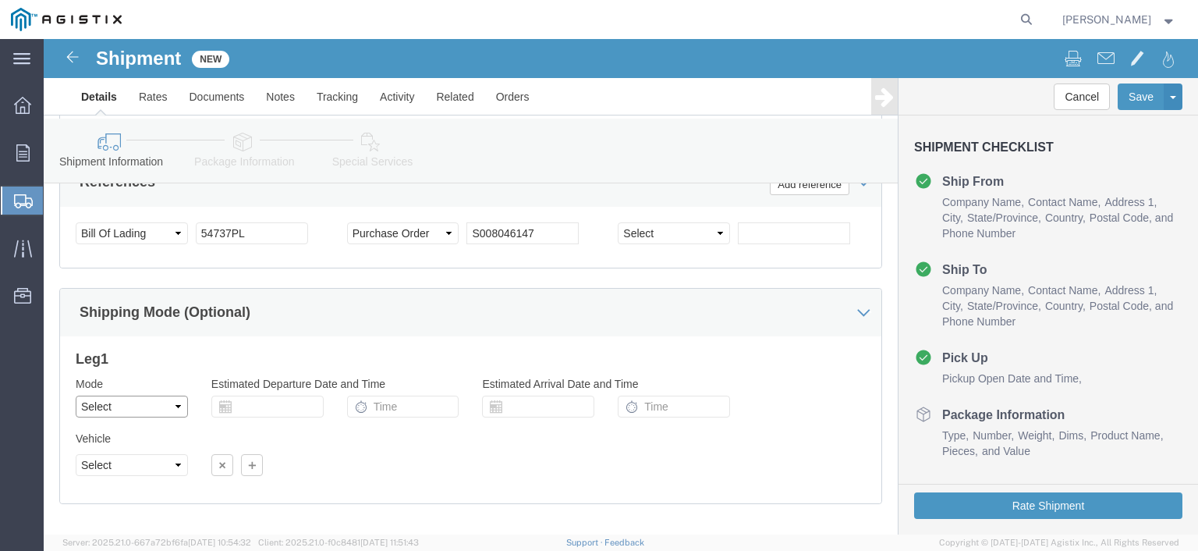
click select "Select Air Less than Truckload Multi-Leg Ocean Freight Rail Small Parcel Truckl…"
select select "LTL"
click select "Select Air Less than Truckload Multi-Leg Ocean Freight Rail Small Parcel Truckl…"
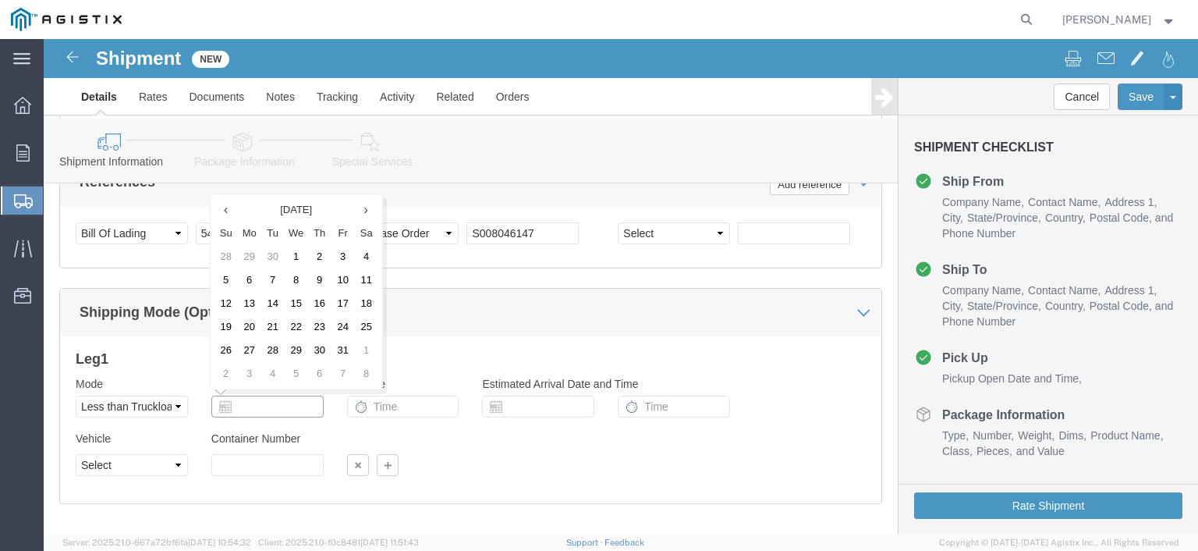
click input "text"
click h3 "Leg 1"
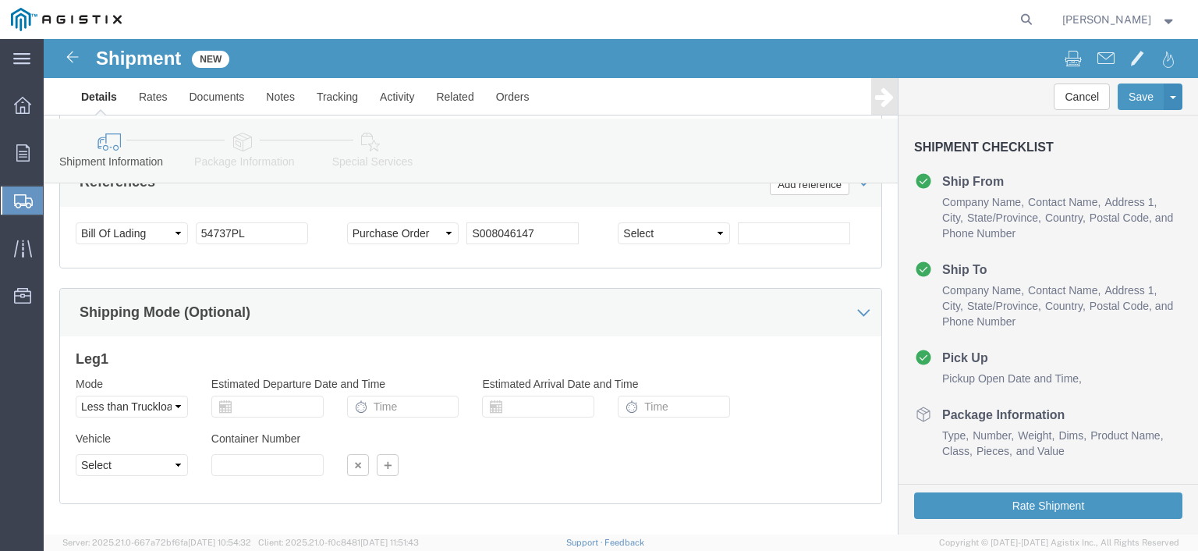
click icon
click input "text"
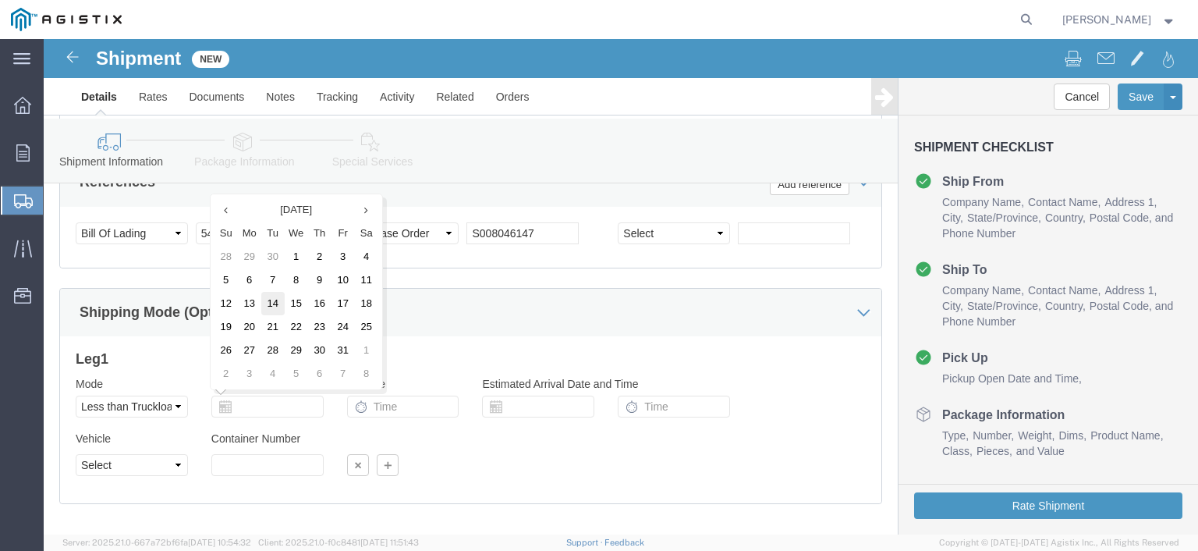
click td "14"
type input "[DATE]"
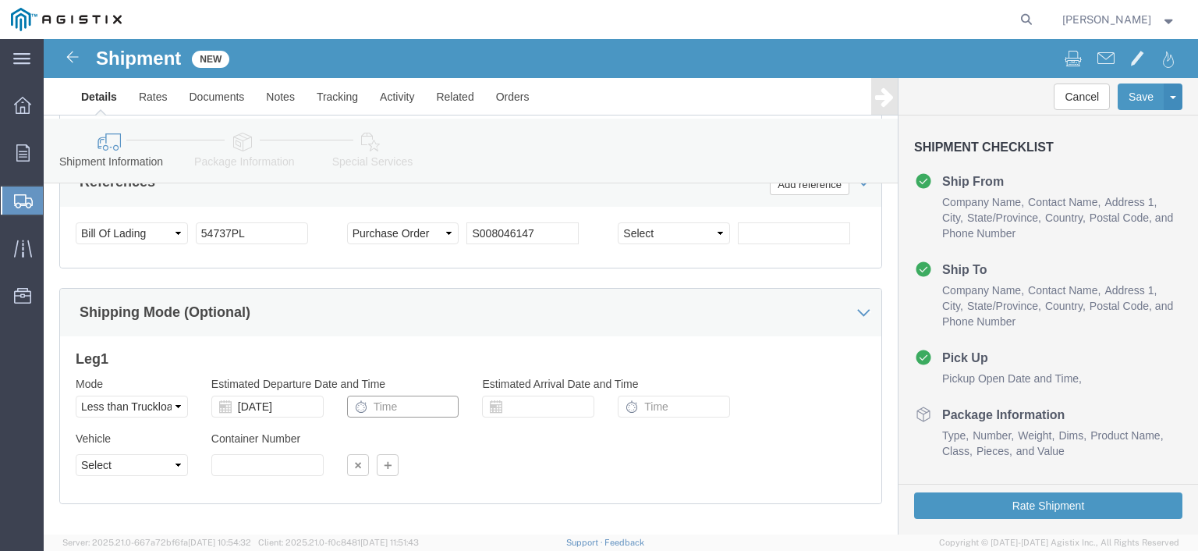
click input "text"
type input "3:00 PM"
click input "text"
click div "Vehicle Select Straight Truck Size Container Number Owner Select Shipper Vessel"
click select "Select Straight Truck"
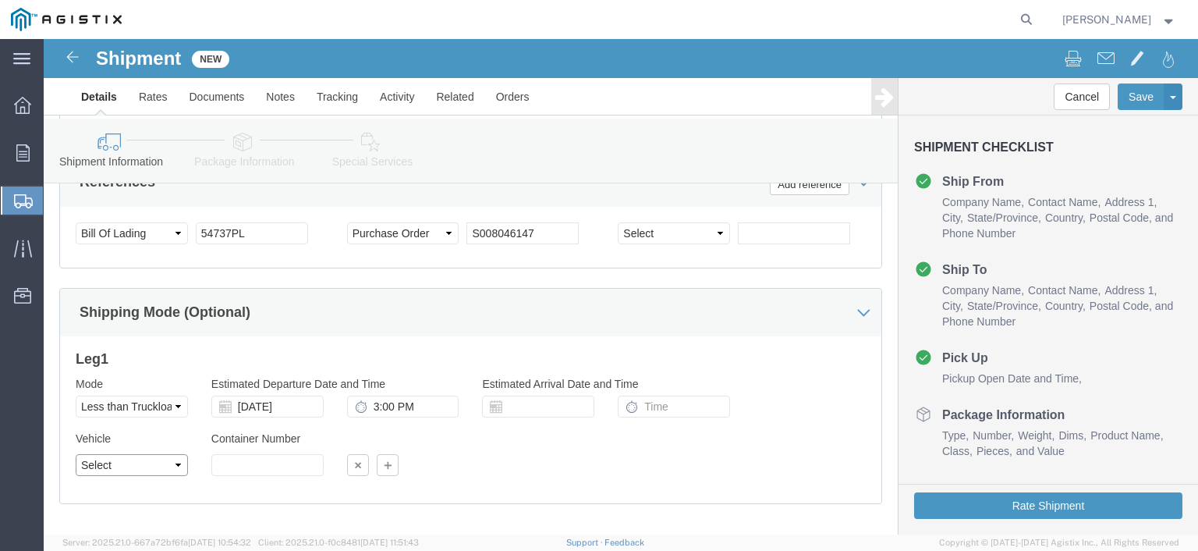
select select "STTR"
click select "Select Straight Truck"
click div "Leg 1 Mode Select Air Less than Truckload Multi-Leg Ocean Freight Rail Small Pa…"
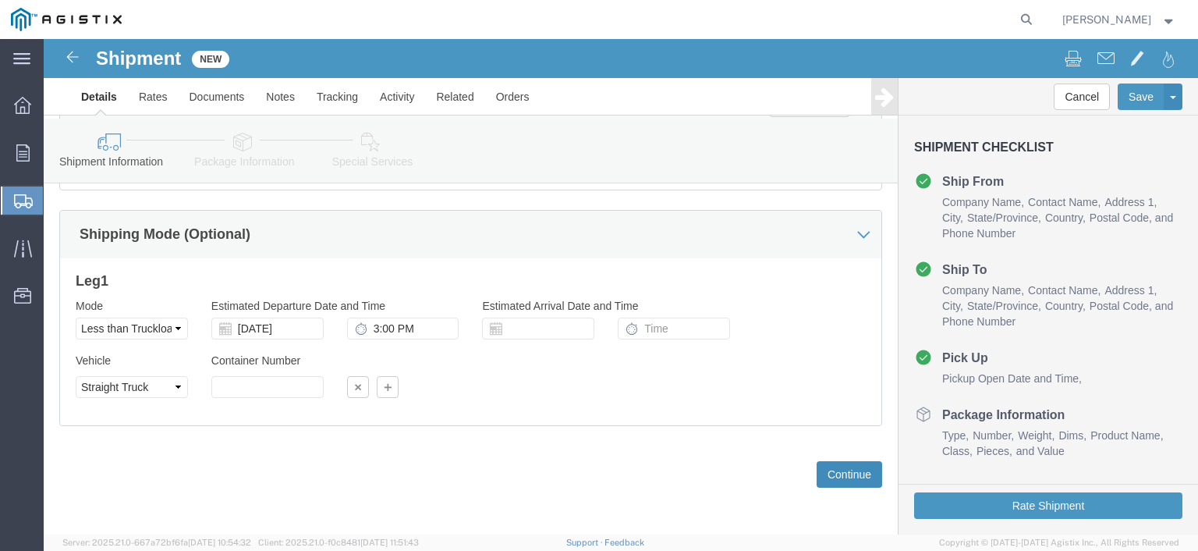
click button "Continue"
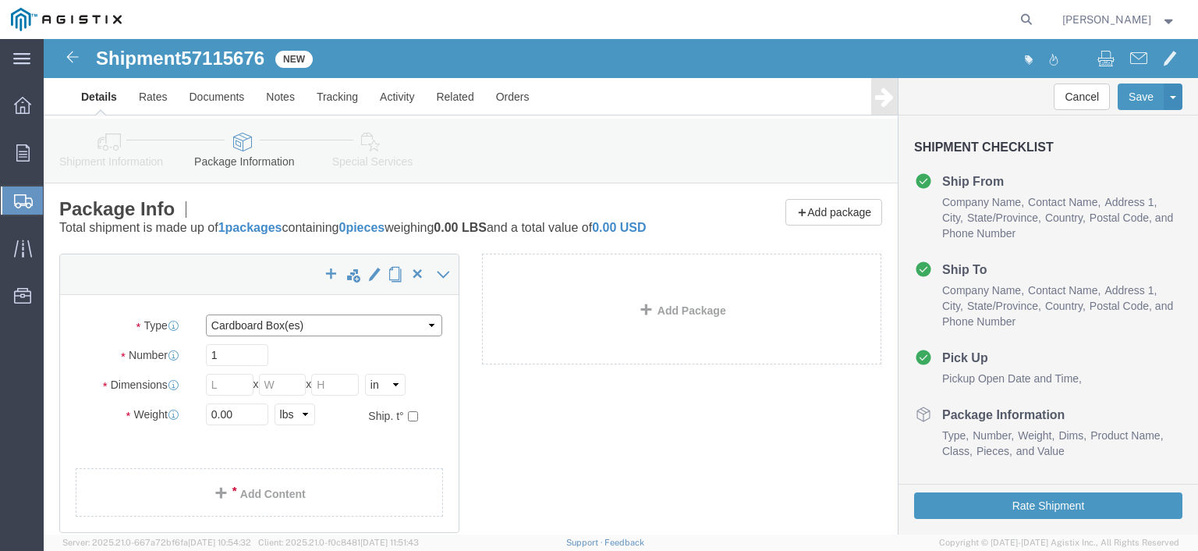
click select "Select Bale(s) Basket(s) Bolt(s) Bottle(s) Buckets Bulk Bundle(s) Can(s) Cardbo…"
select select "PSNS"
click select "Select Bale(s) Basket(s) Bolt(s) Bottle(s) Buckets Bulk Bundle(s) Can(s) Cardbo…"
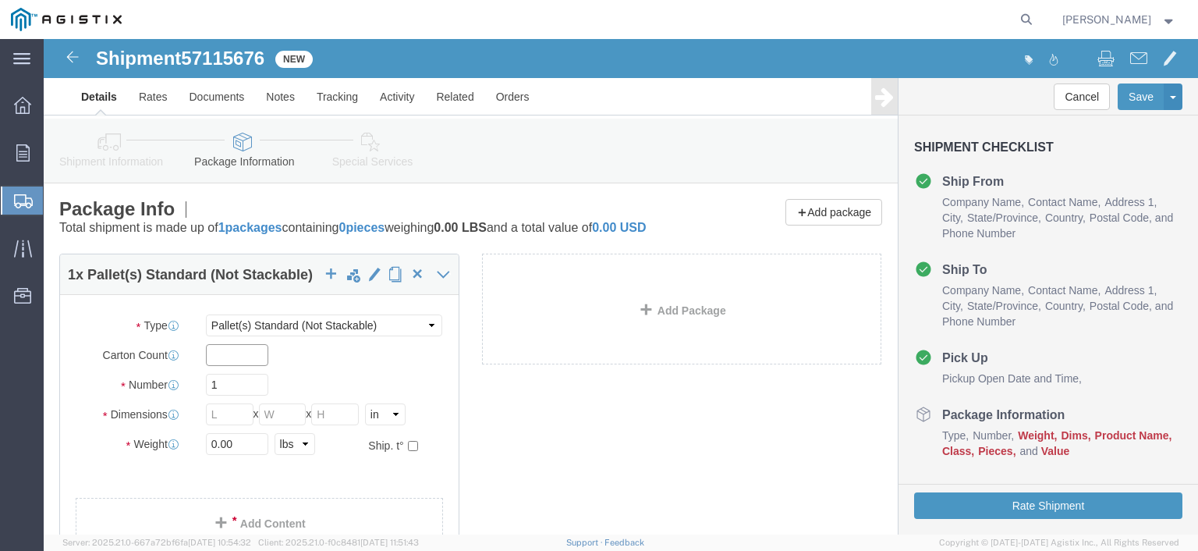
click input "text"
type input "11"
click input "1"
click input "text"
type input "49"
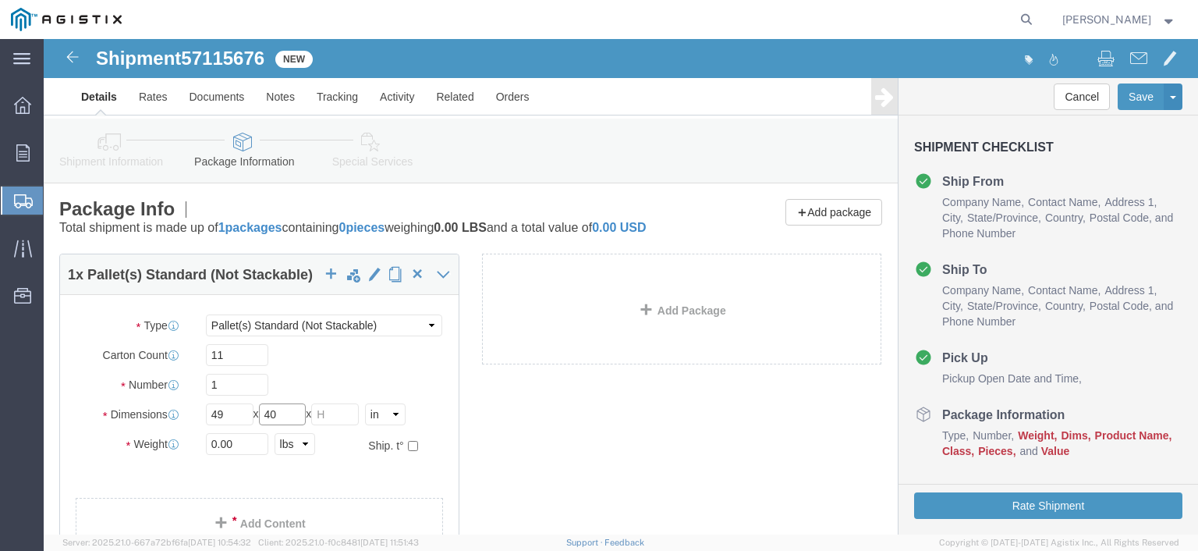
type input "40"
type input "25"
click input "0.00"
type input "0"
type input "223"
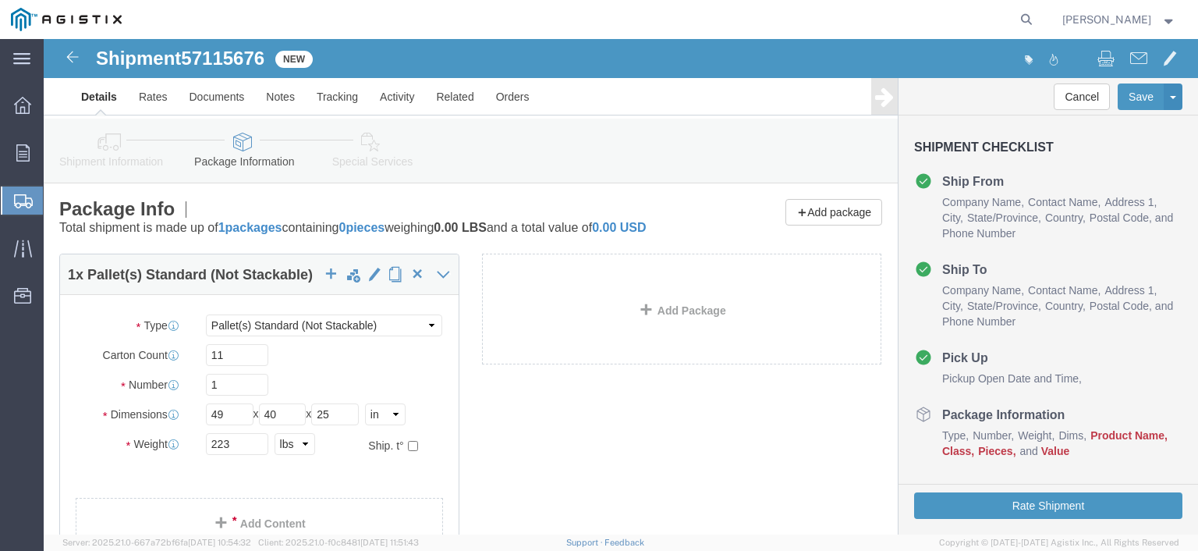
click div "1 x Pallet(s) Standard (Not Stackable) Package Type Select Bale(s) Basket(s) Bo…"
click input "1"
click input "40"
drag, startPoint x: 187, startPoint y: 364, endPoint x: 129, endPoint y: 359, distance: 58.0
click div "Number 11"
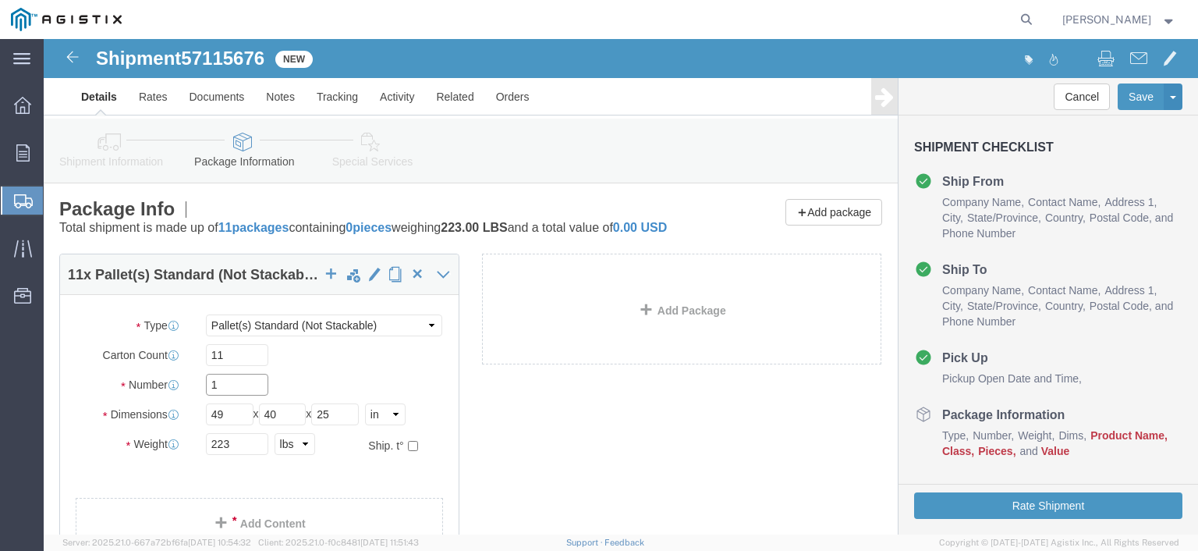
type input "1"
click div "11"
drag, startPoint x: 203, startPoint y: 335, endPoint x: 136, endPoint y: 335, distance: 66.3
click div "Carton Count 11"
click select "Select Bale(s) Basket(s) Bolt(s) Bottle(s) Buckets Bulk Bundle(s) Can(s) Cardbo…"
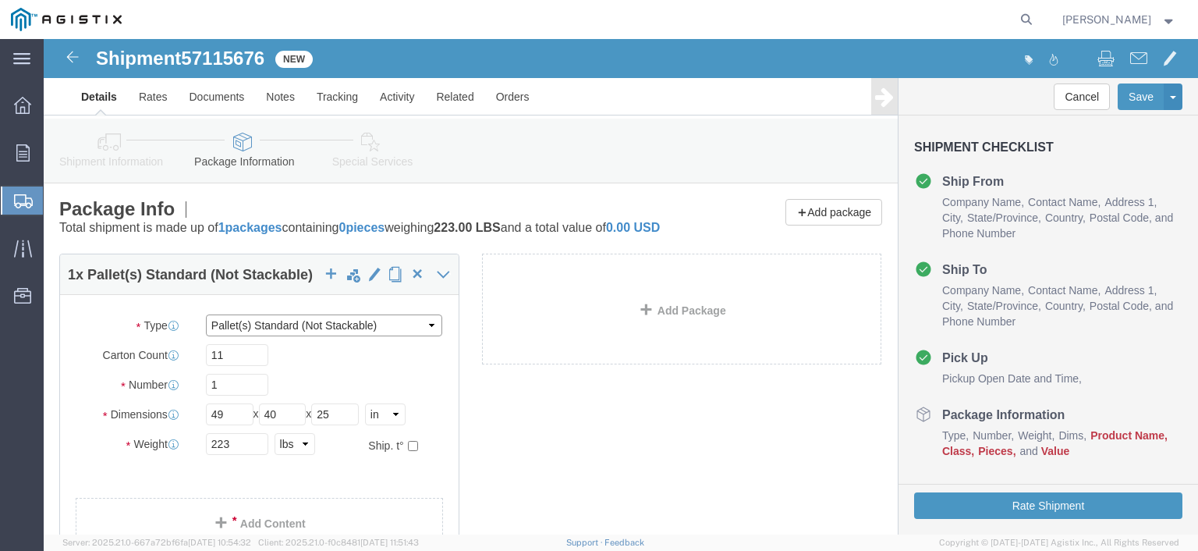
select select "CBOX"
click select "Select Bale(s) Basket(s) Bolt(s) Bottle(s) Buckets Bulk Bundle(s) Can(s) Cardbo…"
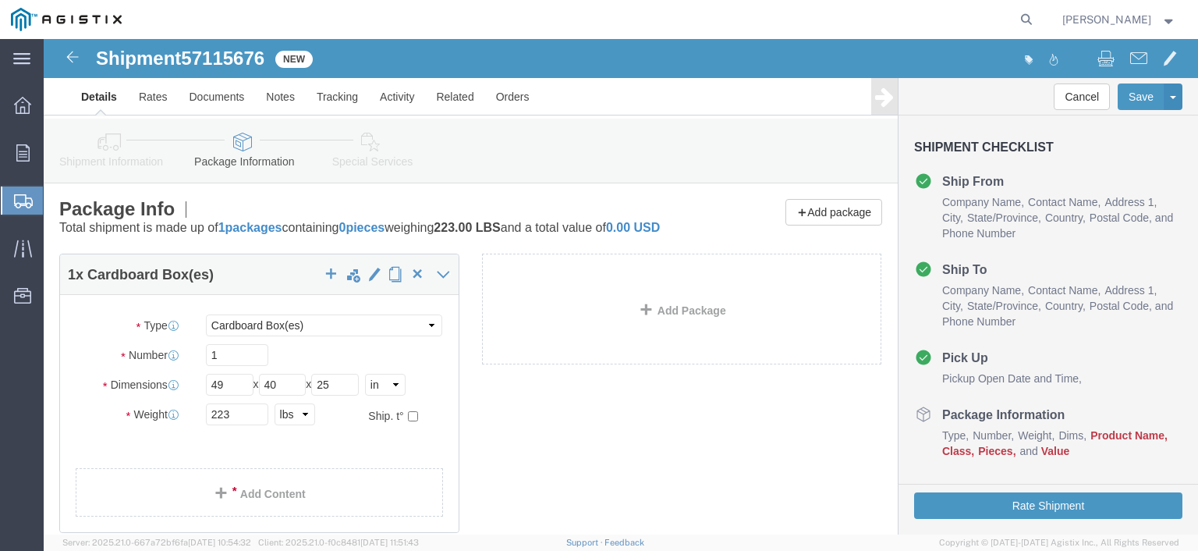
click div "1"
drag, startPoint x: 208, startPoint y: 331, endPoint x: 147, endPoint y: 330, distance: 61.6
click div "Number 1"
type input "11"
click div "11 x Cardboard Box(es) Package Type Select Bale(s) Basket(s) Bolt(s) Bottle(s) …"
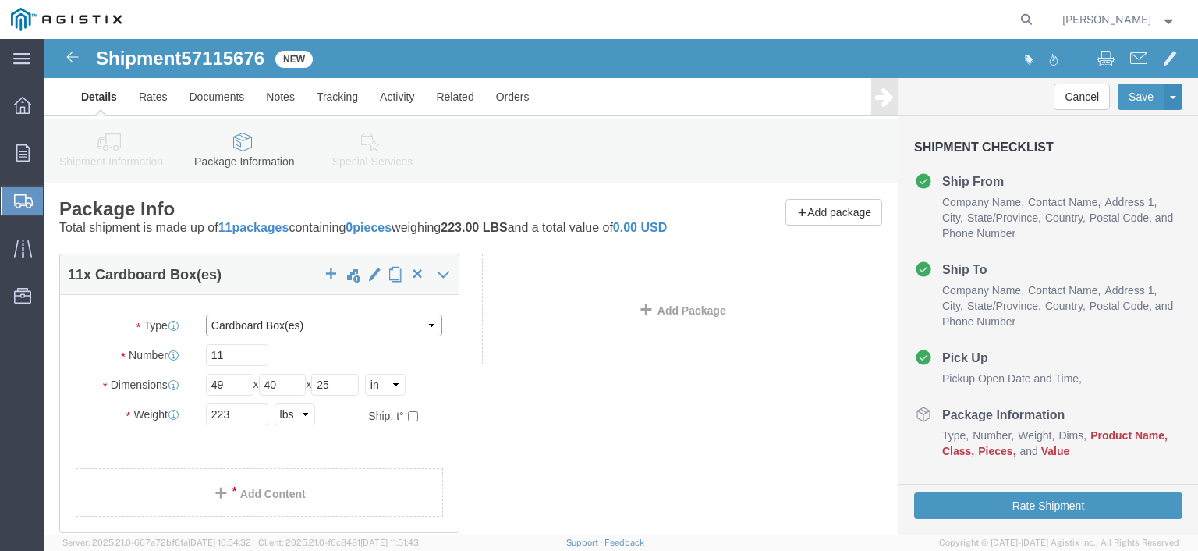
click select "Select Bale(s) Basket(s) Bolt(s) Bottle(s) Buckets Bulk Bundle(s) Can(s) Cardbo…"
select select "PSNS"
click select "Select Bale(s) Basket(s) Bolt(s) Bottle(s) Buckets Bulk Bundle(s) Can(s) Cardbo…"
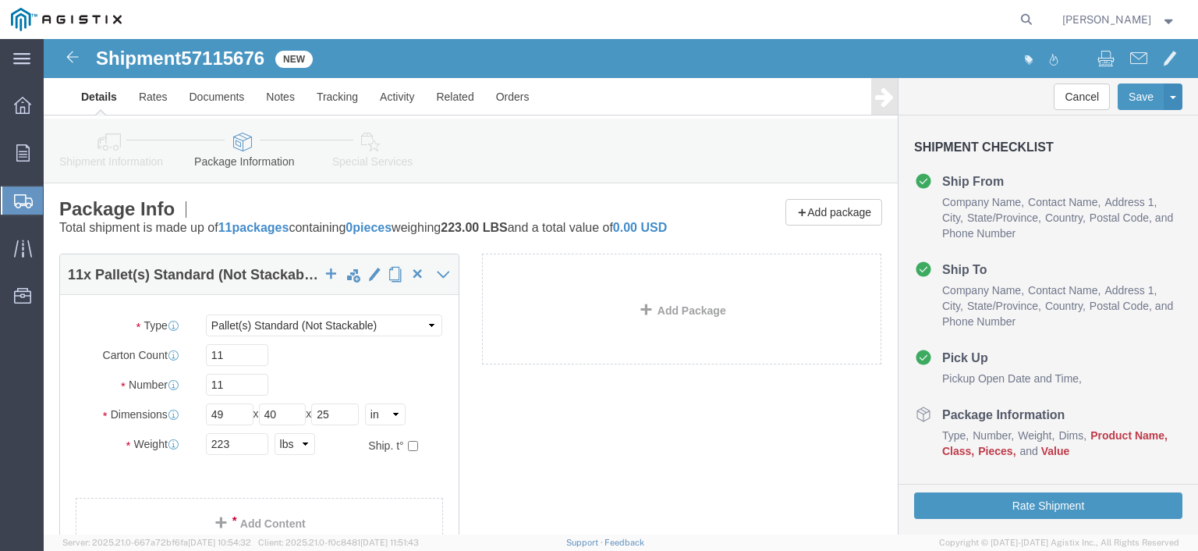
click div "11"
drag, startPoint x: 198, startPoint y: 366, endPoint x: 125, endPoint y: 363, distance: 73.4
click div "Number Number of packages of specified package type and dimensions 11"
type input "1"
click div "Package Type Select Bale(s) Basket(s) Bolt(s) Bottle(s) Buckets Bulk Bundle(s) …"
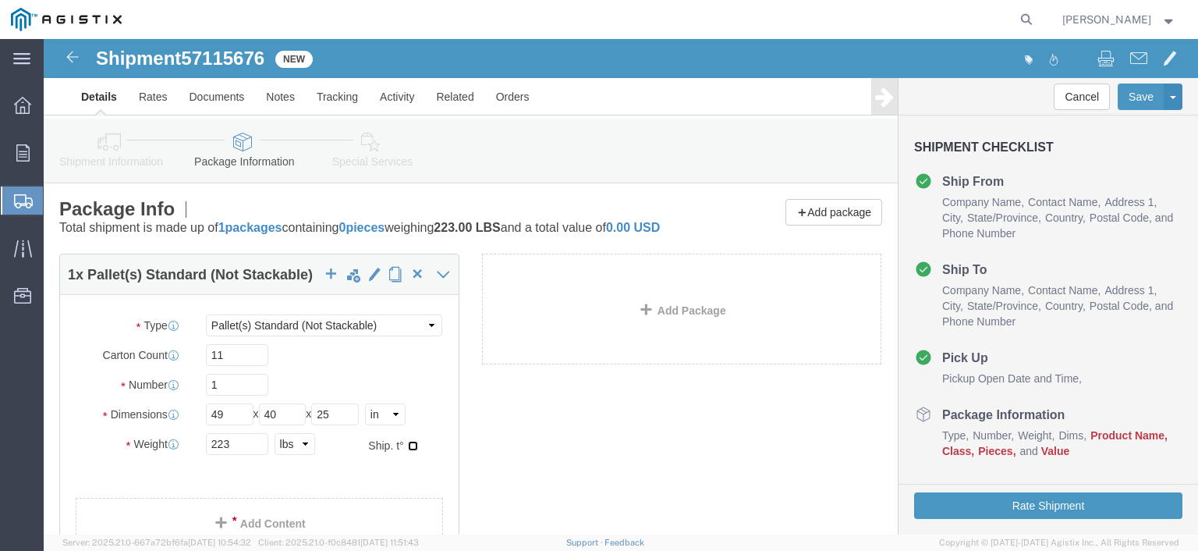
click input "checkbox"
checkbox input "false"
click div "1 x Pallet(s) Standard (Not Stackable) Package Type Select Bale(s) Basket(s) Bo…"
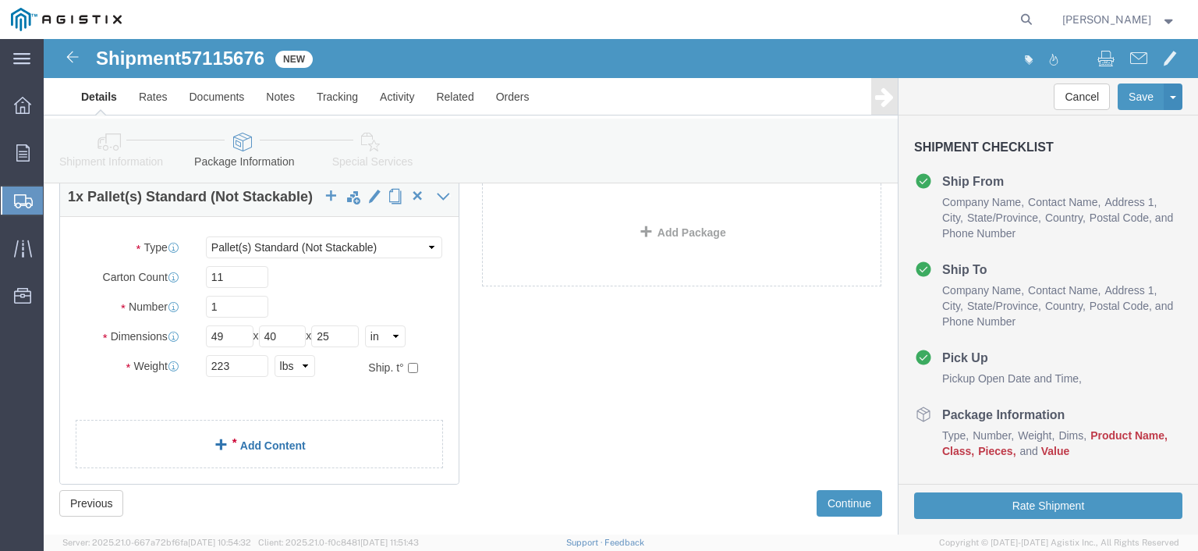
click link "Add Content"
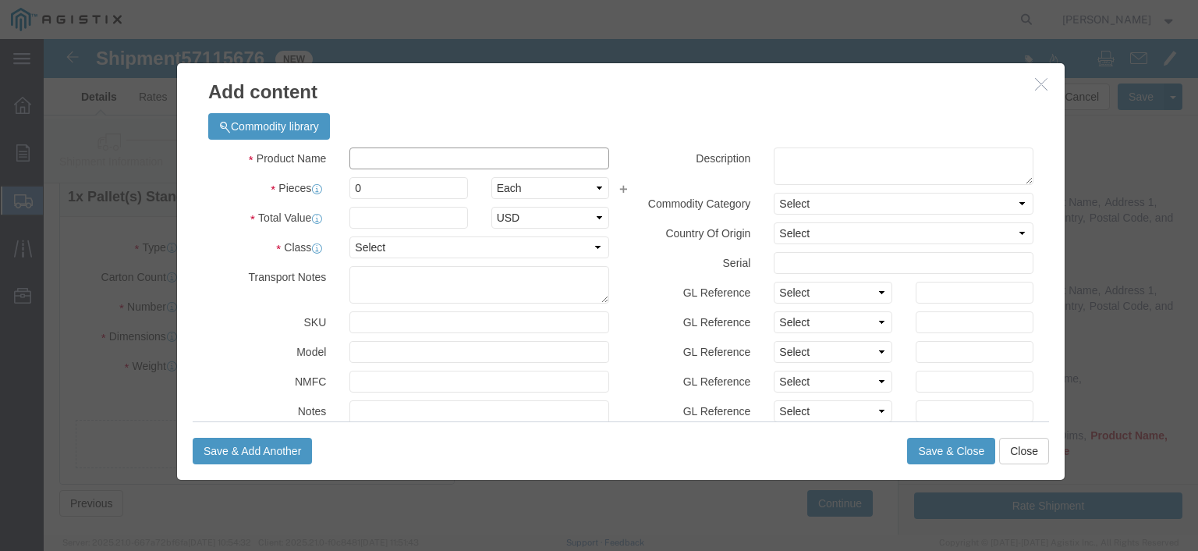
click input "text"
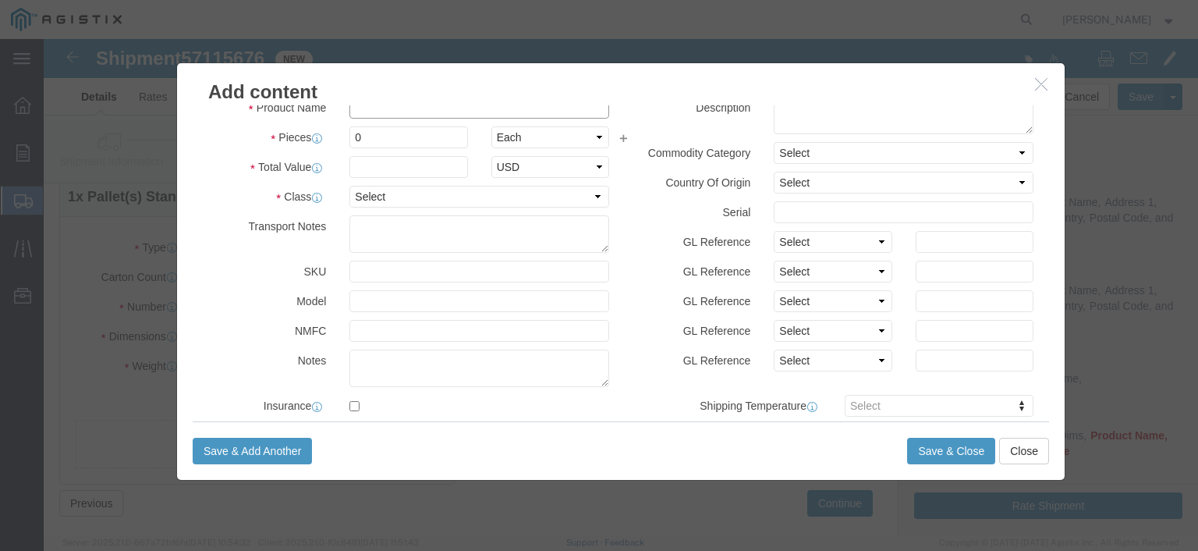
scroll to position [129, 0]
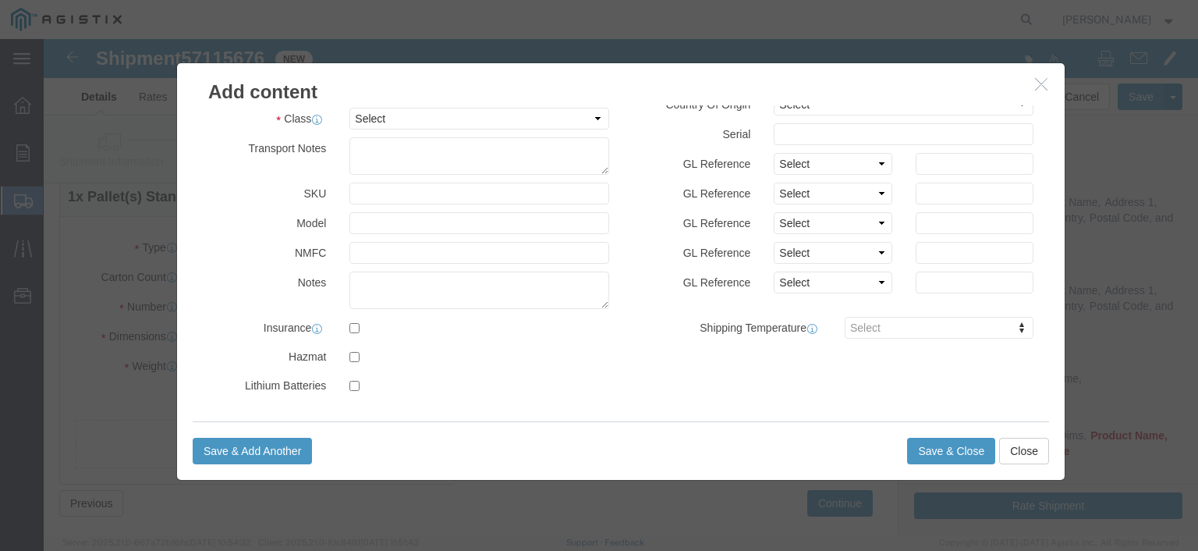
click label
click input "checkbox"
checkbox input "true"
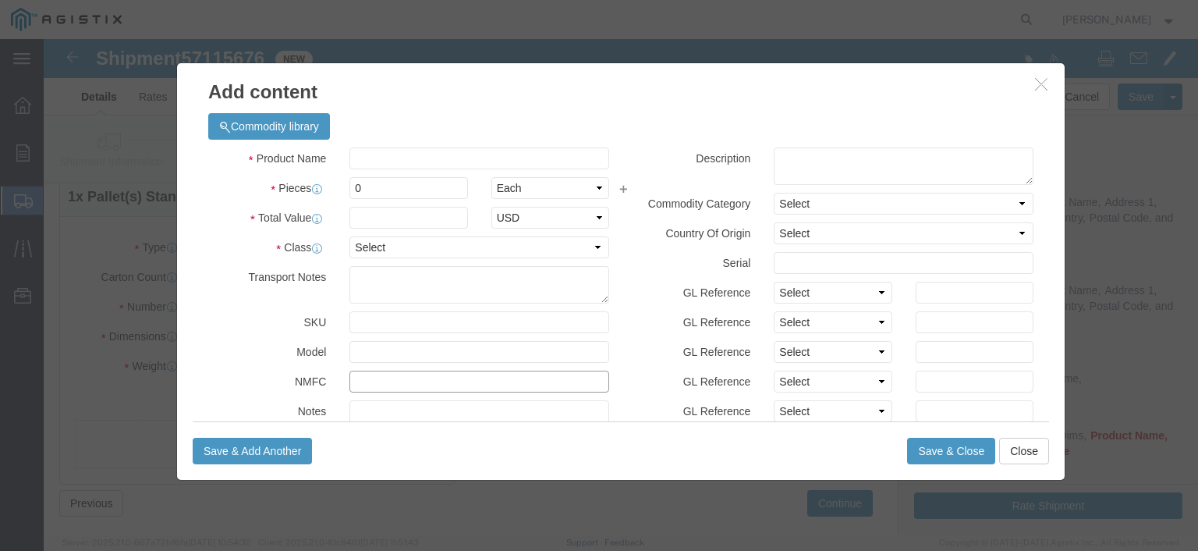
click input "text"
click select "Select Bag Barrels 100Board Feet Bottle Box Blister Pack Carats Can Capsule Car…"
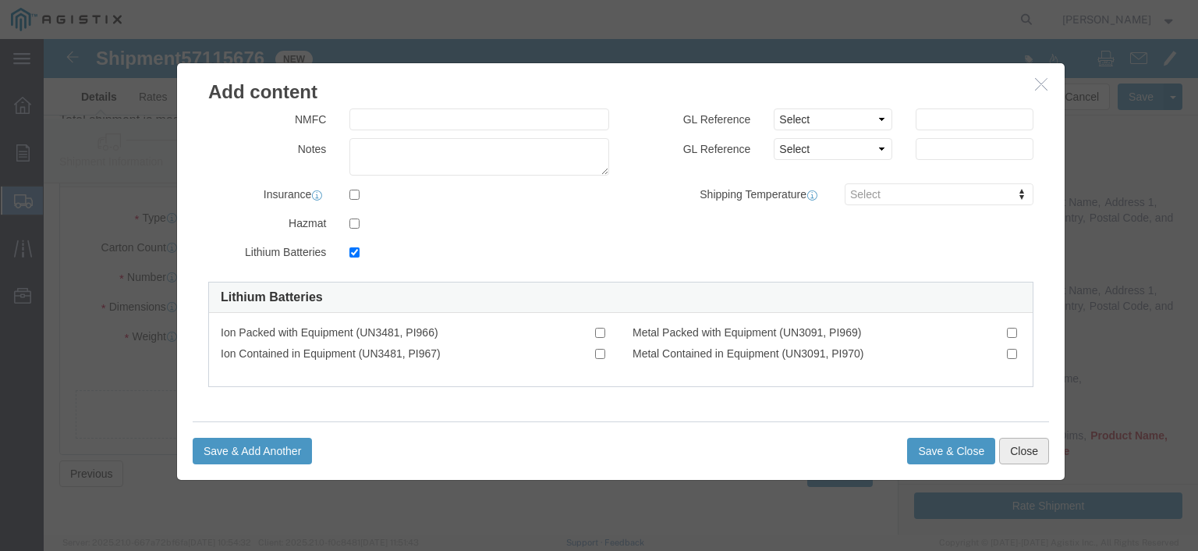
click button "Close"
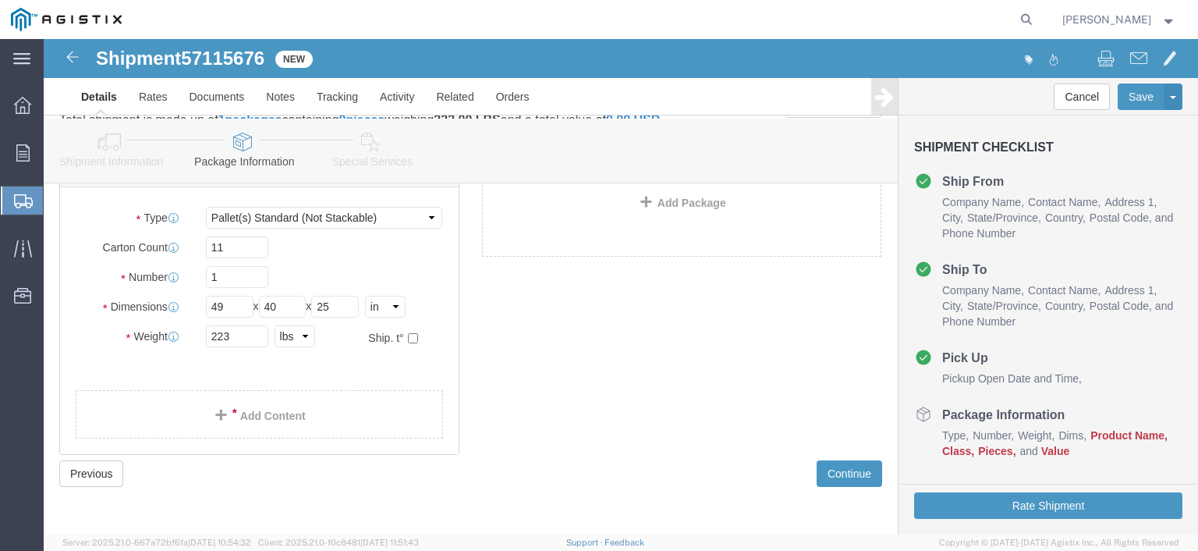
click div "1 x Pallet(s) Standard (Not Stackable) Package Type Select Bale(s) Basket(s) Bo…"
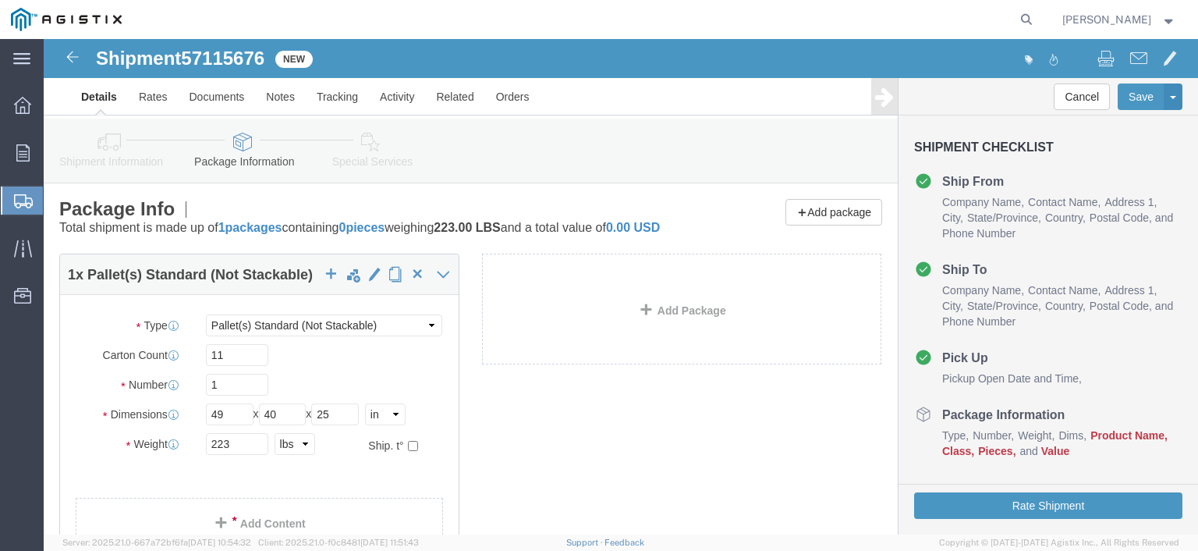
scroll to position [124, 0]
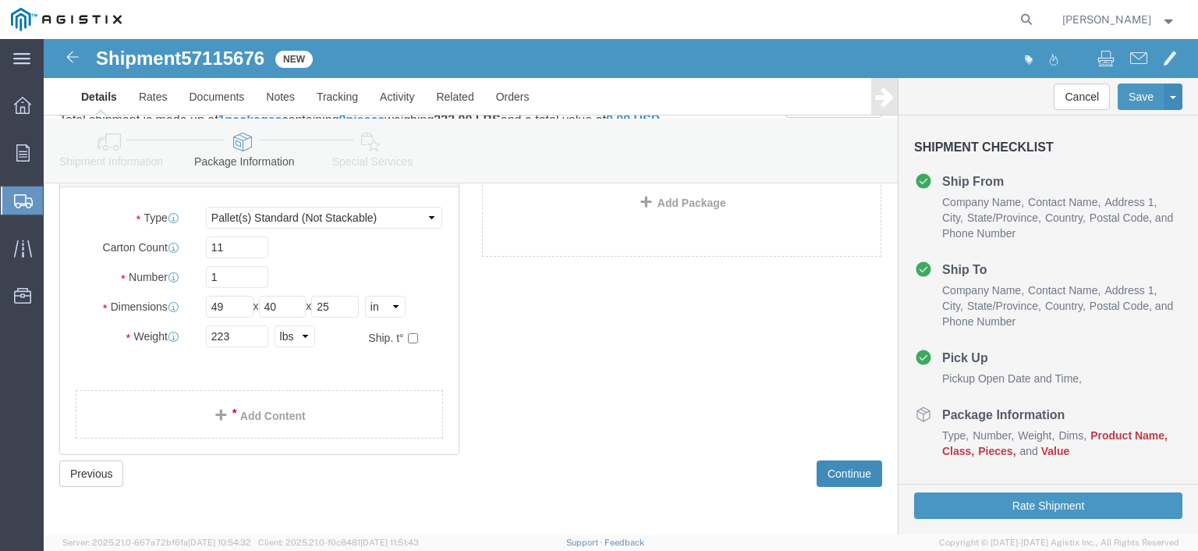
click button "Continue"
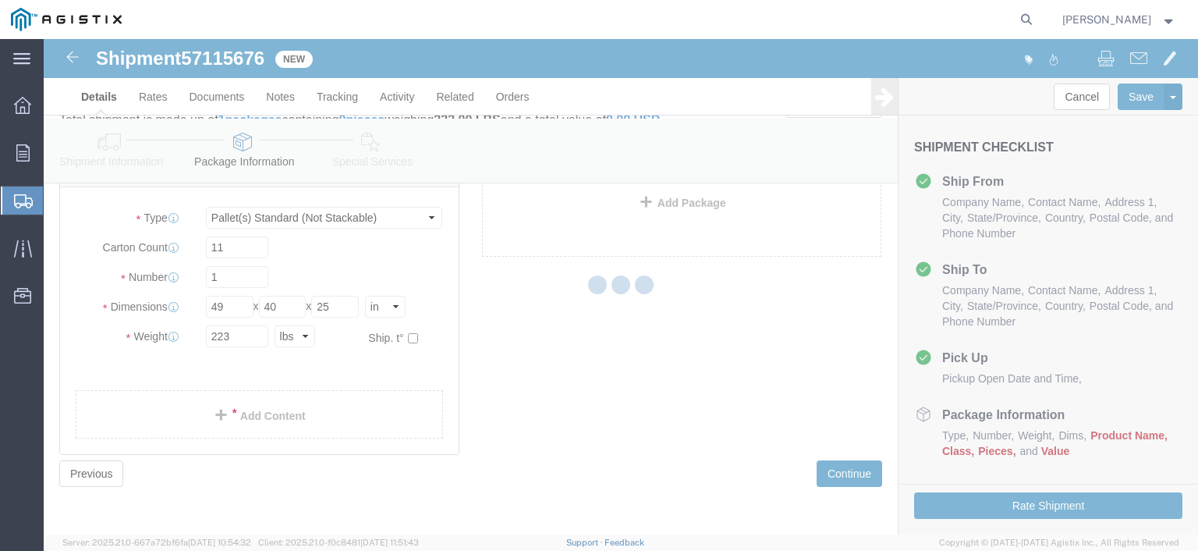
select select
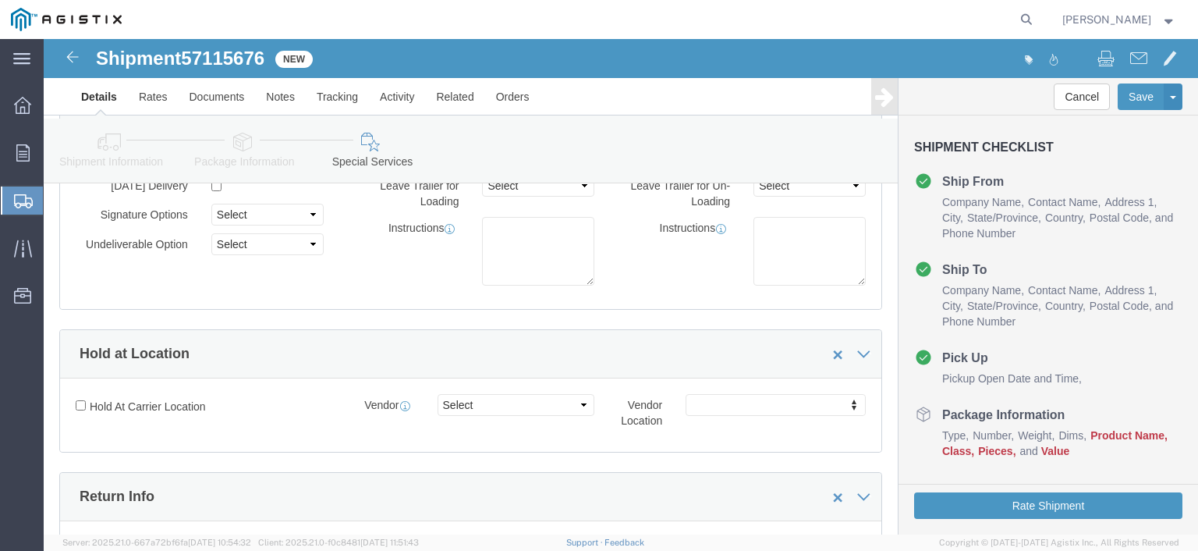
scroll to position [0, 0]
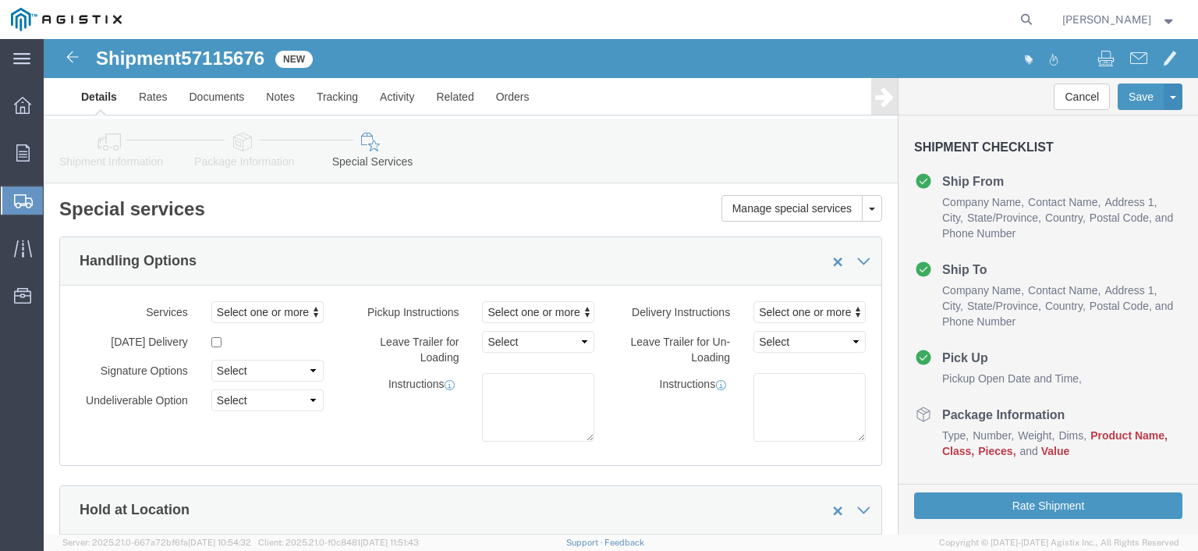
click h4 "Package Information"
click icon
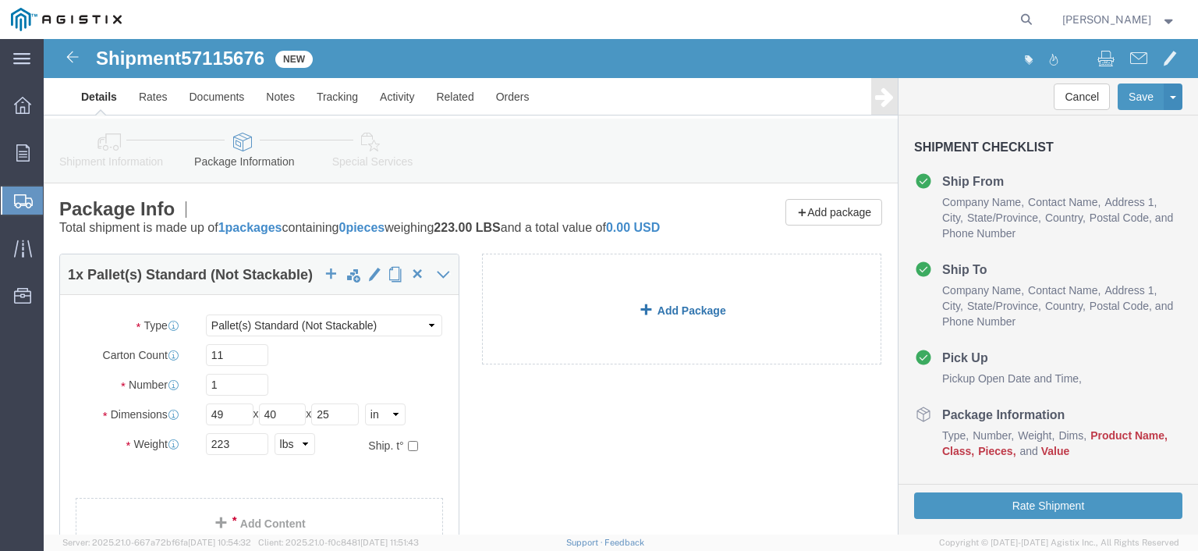
scroll to position [153, 0]
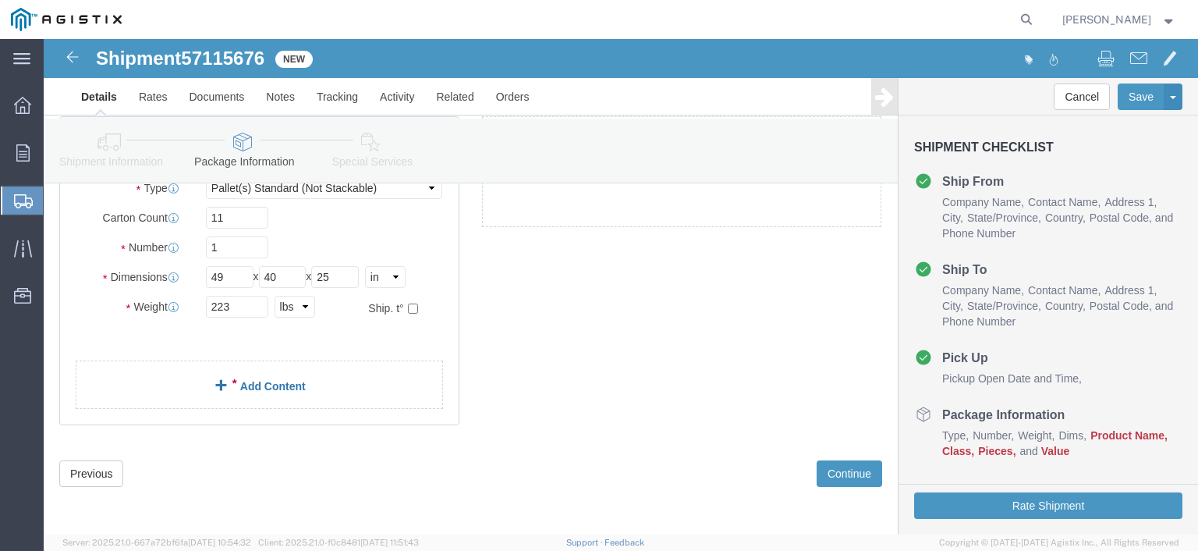
click link "Add Content"
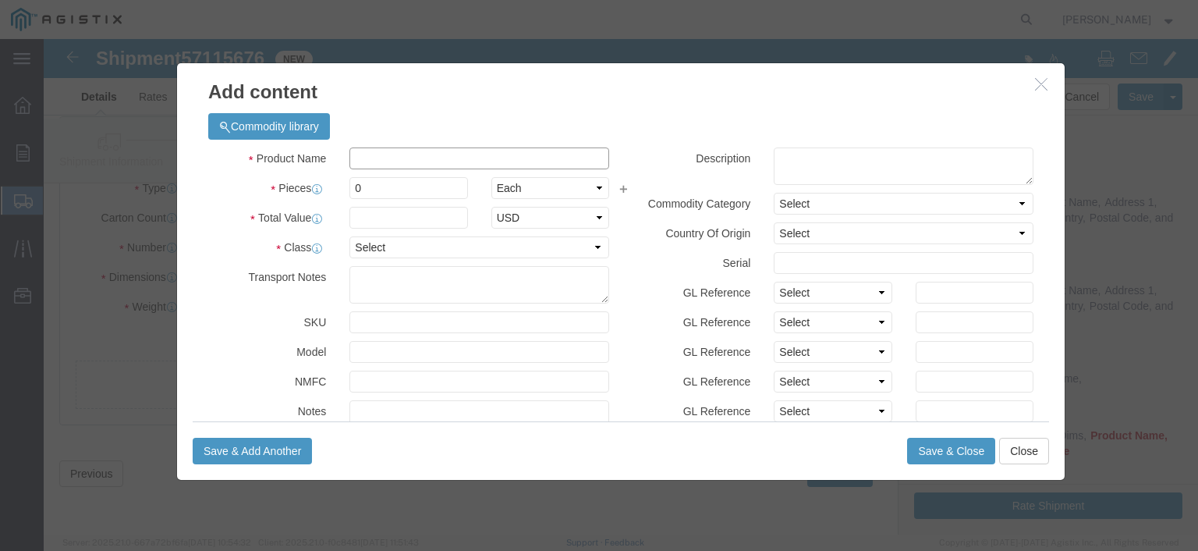
click input "text"
type input "SILICONE ARTICLES IN 11 BOXES, PLT DIMS 49x40x25, NMFC 156600-05"
drag, startPoint x: 330, startPoint y: 154, endPoint x: 286, endPoint y: 153, distance: 43.7
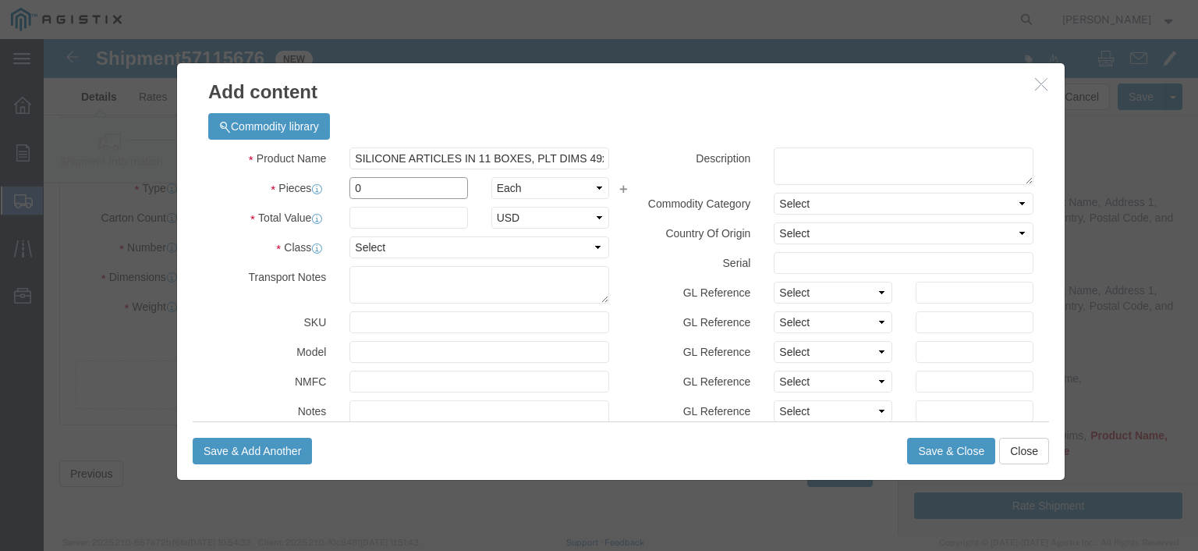
click div "Pieces 0 Select Bag Barrels 100Board Feet Bottle Box Blister Pack Carats Can Ca…"
click select "Select Bag Barrels 100Board Feet Bottle Box Blister Pack Carats Can Capsule Car…"
select select "BOX"
click select "Select Bag Barrels 100Board Feet Bottle Box Blister Pack Carats Can Capsule Car…"
type input "11"
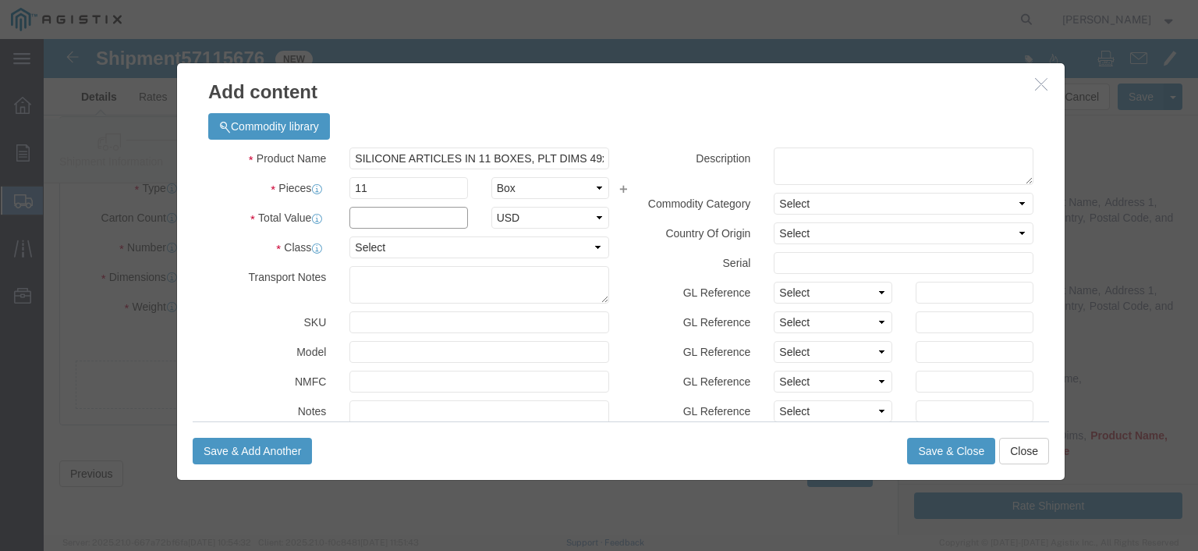
click input "text"
type input "2"
type input "5173.50"
drag, startPoint x: 370, startPoint y: 210, endPoint x: 363, endPoint y: 205, distance: 8.4
click select "Select 50 55 60 65 70 85 92.5 100 125 175 250 300 400"
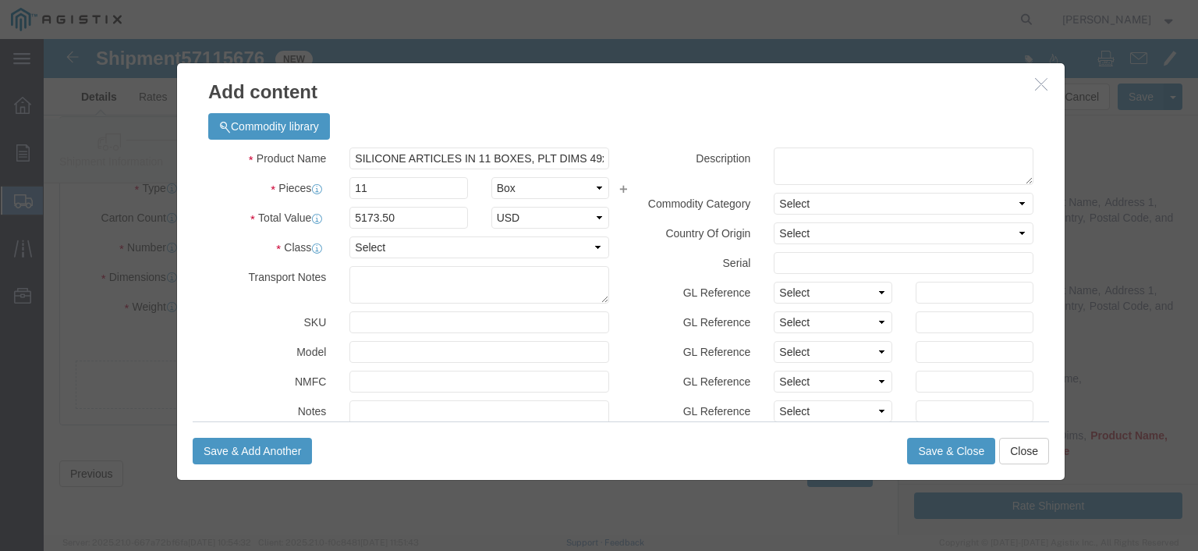
click label "Class"
click select "Select 50 55 60 65 70 85 92.5 100 125 175 250 300 400"
select select "125"
click select "Select 50 55 60 65 70 85 92.5 100 125 175 250 300 400"
click label "SKU"
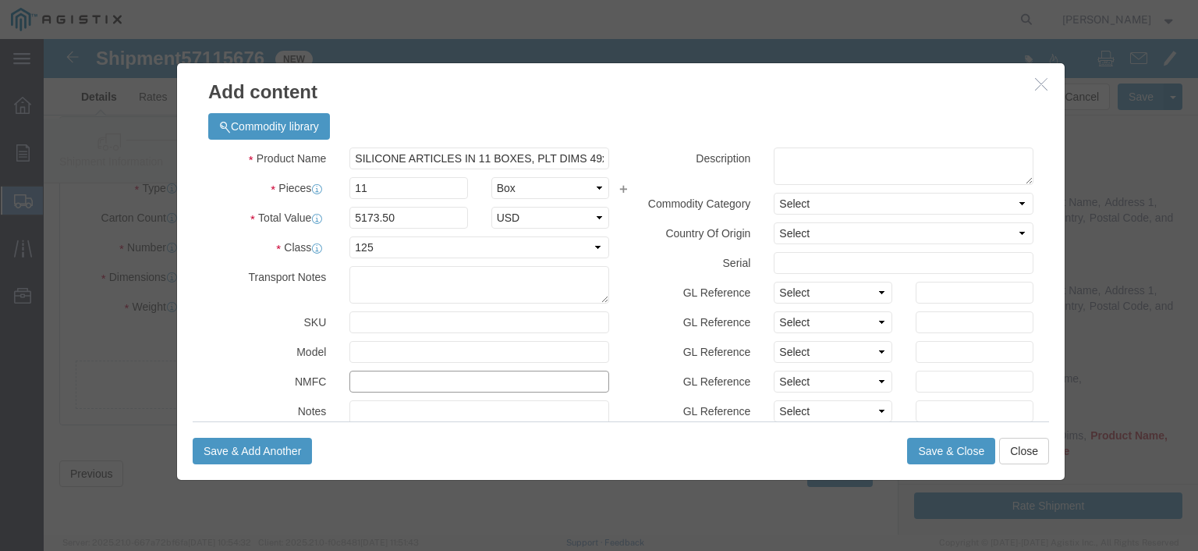
click input "text"
type input "156600-05"
click label "SKU"
click select "Select"
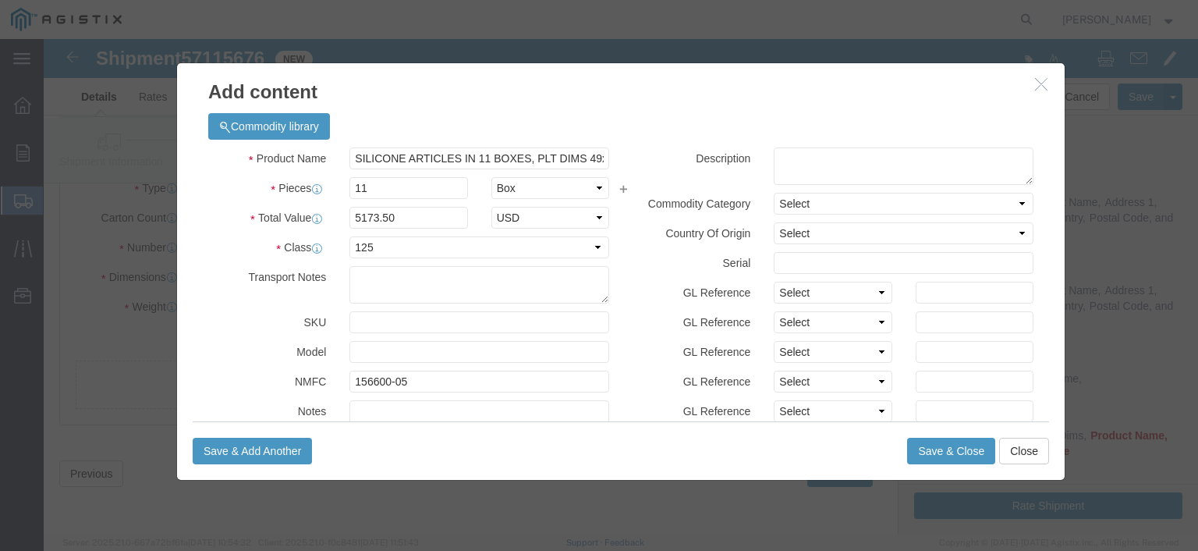
click div "Description Commodity Category Select Country Of Origin Select [GEOGRAPHIC_DATA…"
click select "Select"
click select "Select [GEOGRAPHIC_DATA] [GEOGRAPHIC_DATA] [GEOGRAPHIC_DATA] [GEOGRAPHIC_DATA] …"
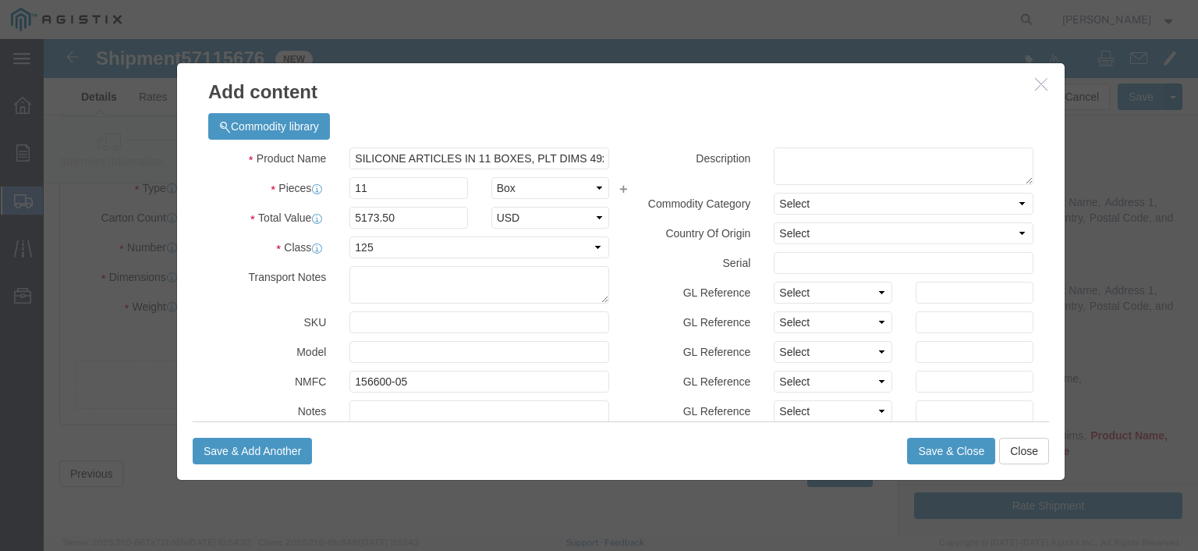
click div "Description"
click button "Save & Close"
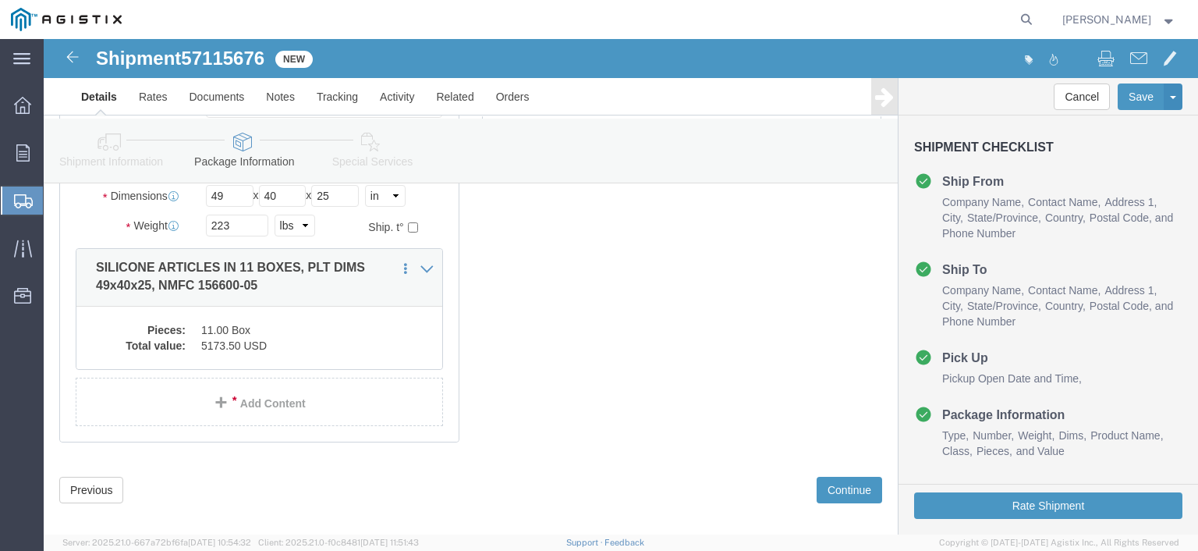
scroll to position [250, 0]
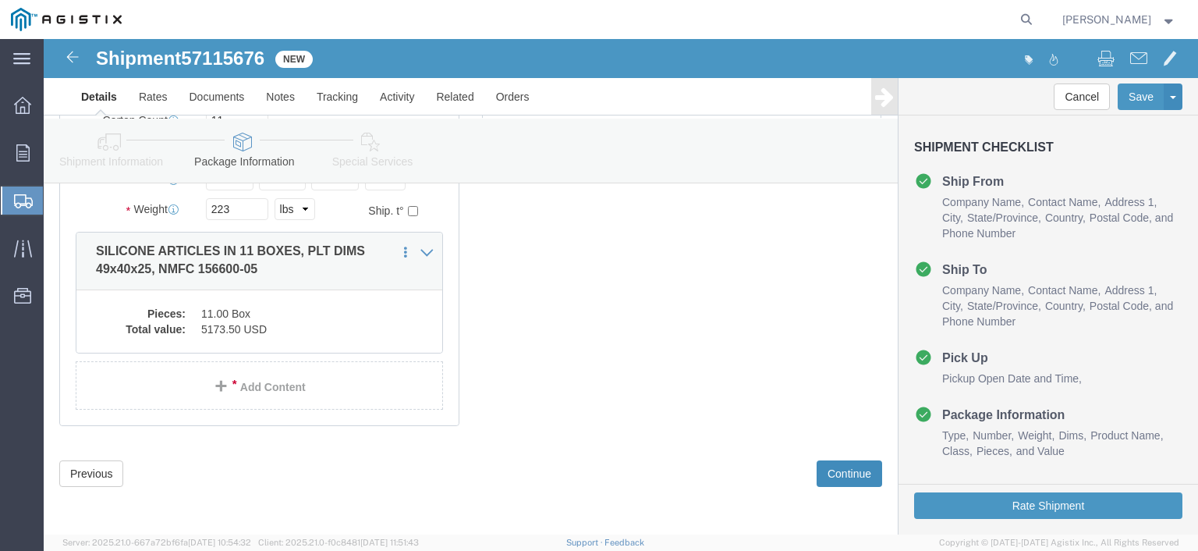
click button "Continue"
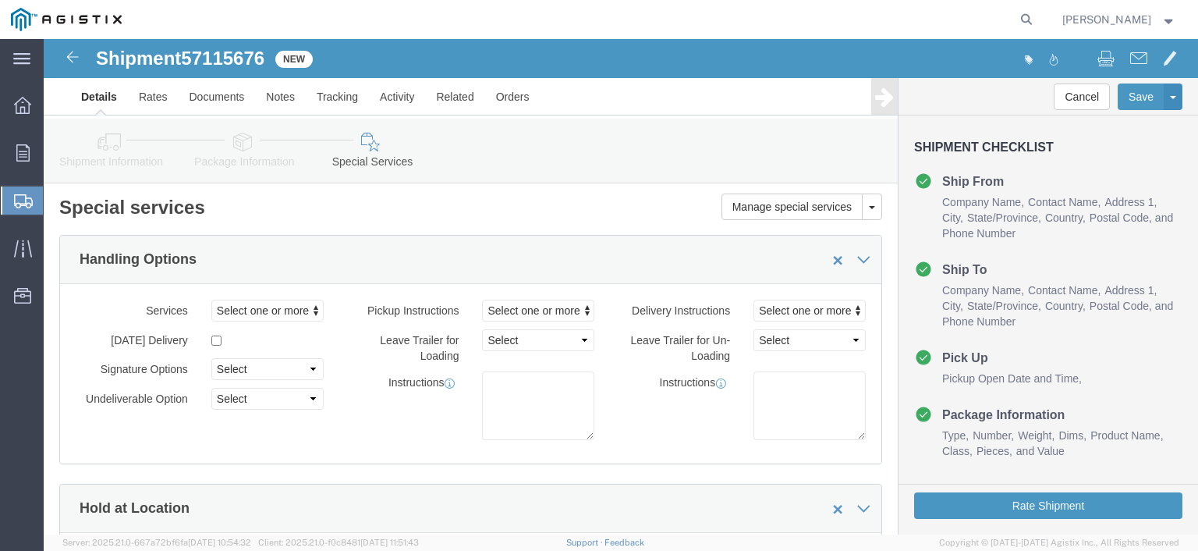
scroll to position [0, 0]
click span "Select one or more"
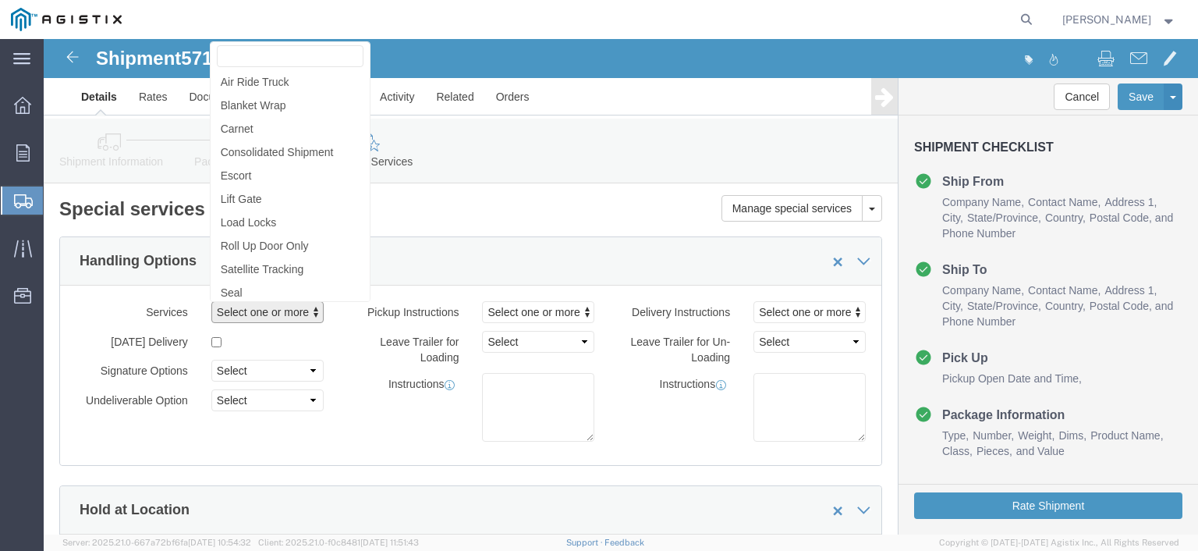
click h2 "Special services"
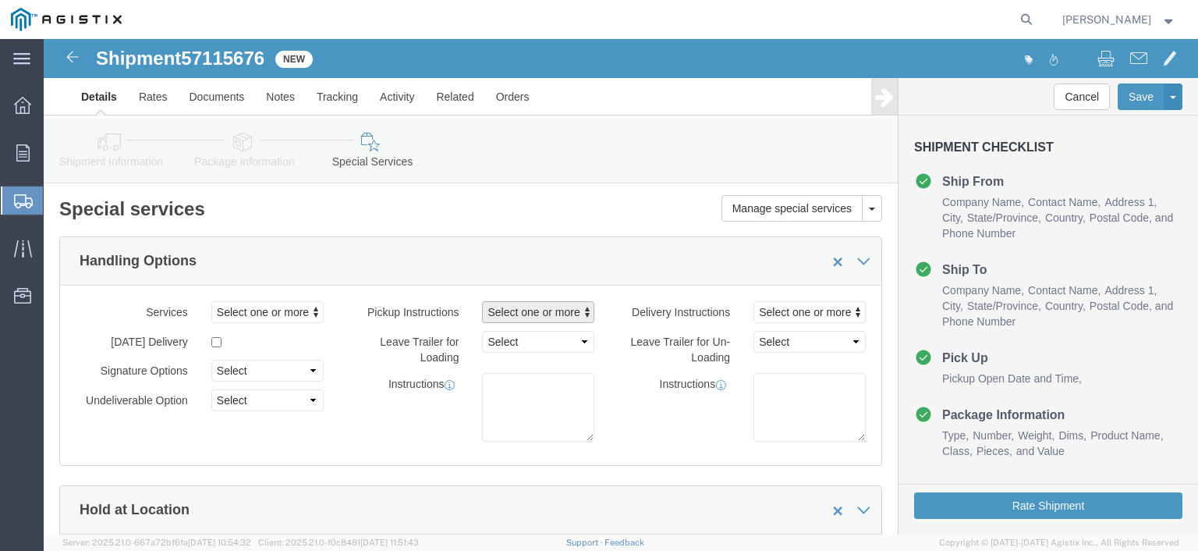
click span "Select one or more"
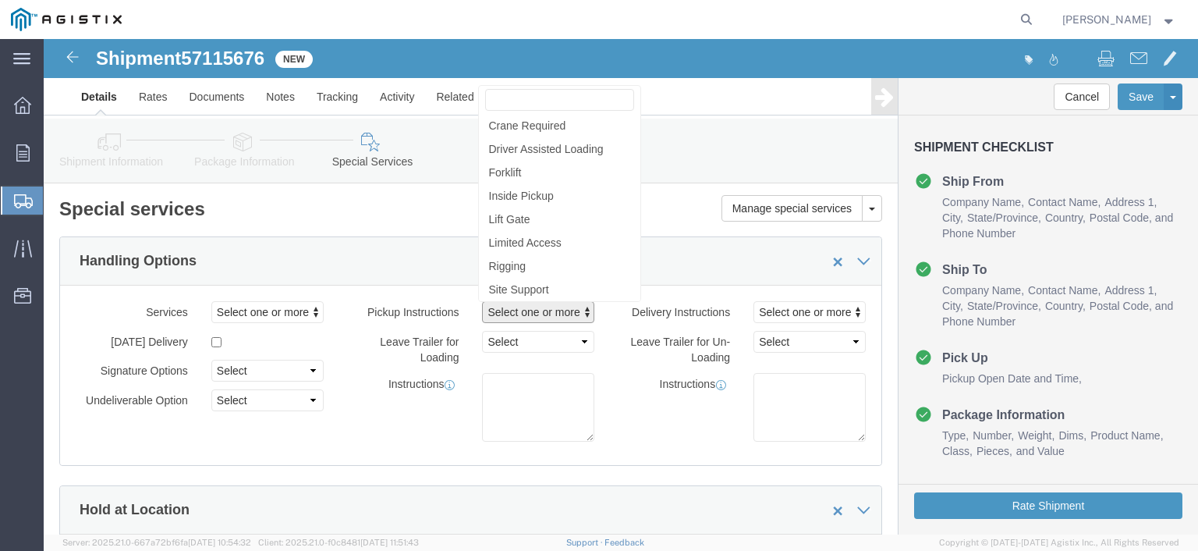
click h2 "Special services"
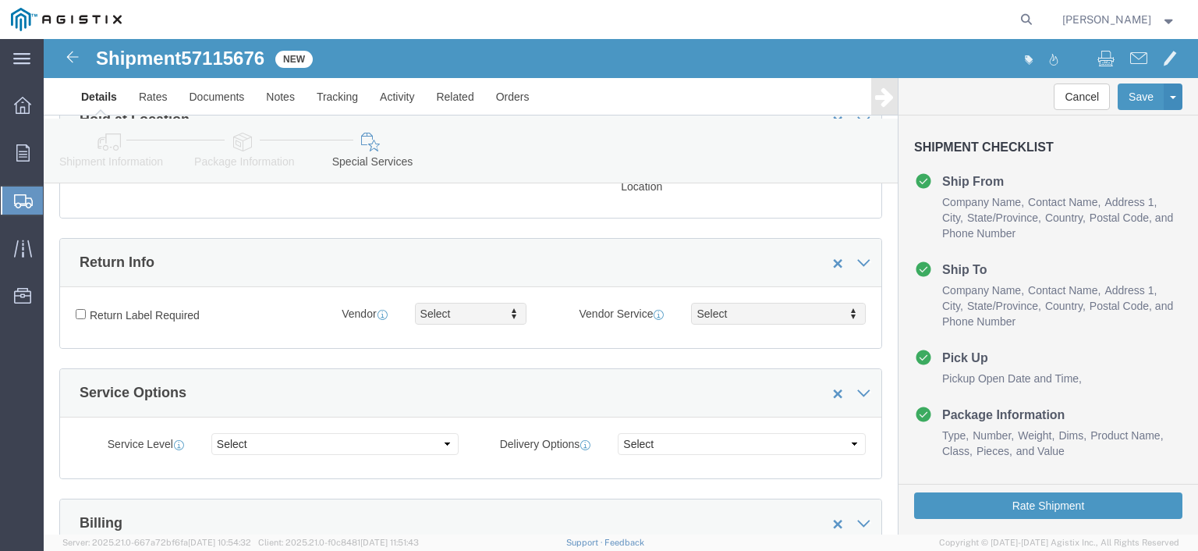
scroll to position [468, 0]
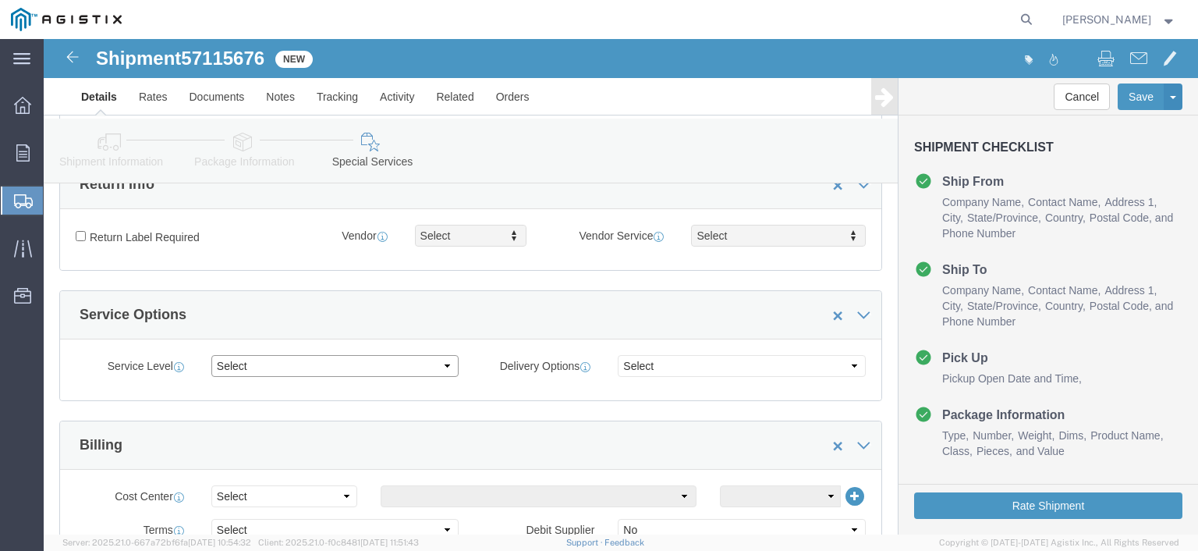
click select "Select 1 Day 2 Day 3-5 Day Economy 5+ Day"
click div "Service Level Select 1 Day 2 Day 3-5 Day Economy 5+ Day"
click select "Select ATA DTA DTD"
click div "Manage special services Handling Options Hold at Location Return Info Service O…"
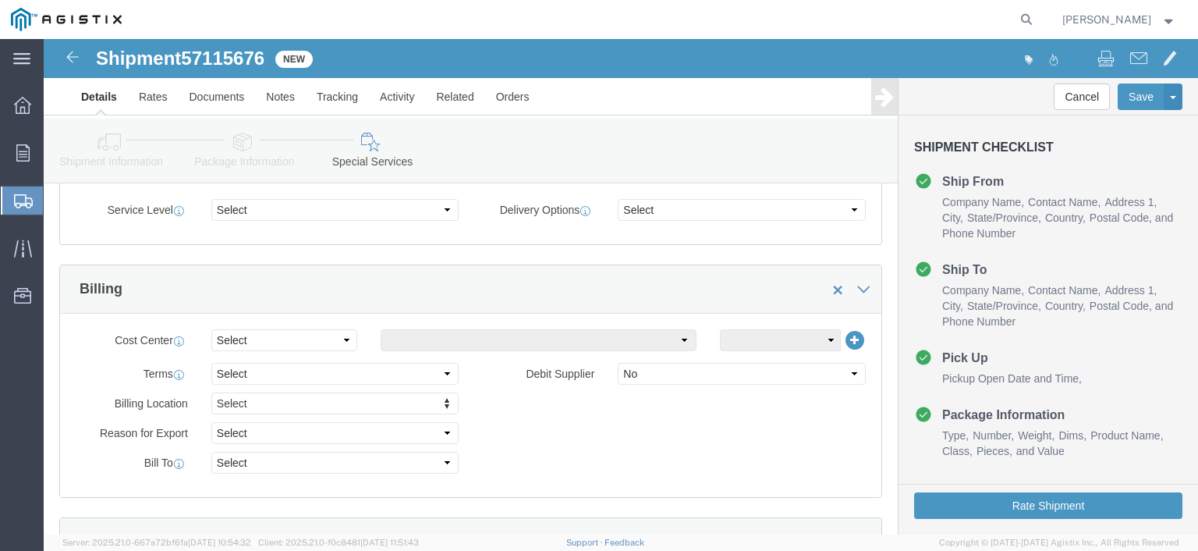
scroll to position [702, 0]
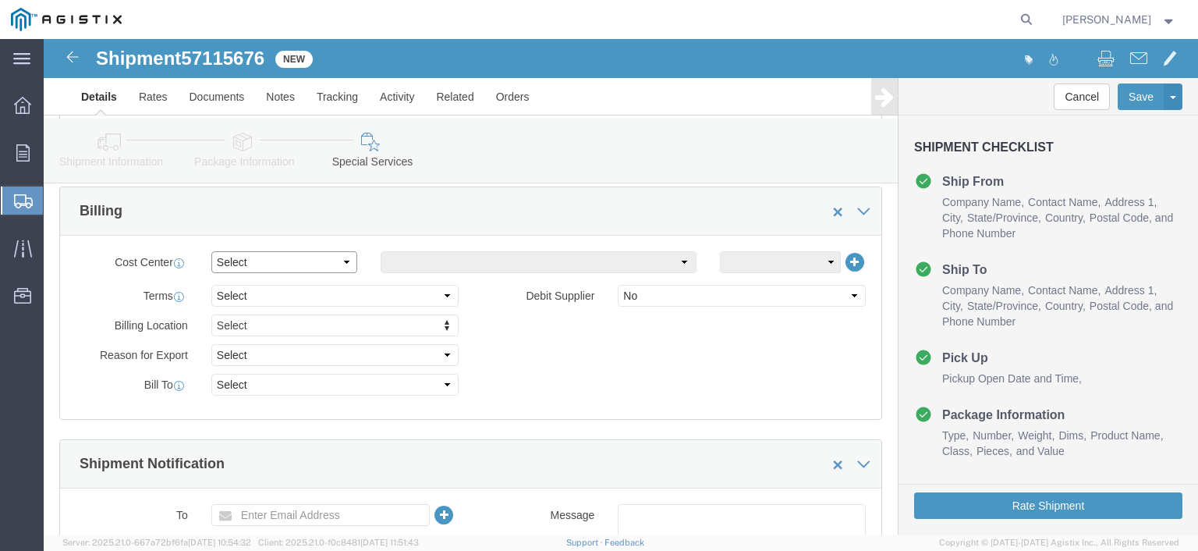
click select "Select Buyer Cost Center Department Operations Number Order Number Sales Person"
click select "Select Free of Charge Free of Cost NET 30 NET 45 NET 60 See Comment"
click div "Billing Location Select Select My Profile Location [GEOGRAPHIC_DATA] [GEOGRAPHI…"
click select "Select Yes No"
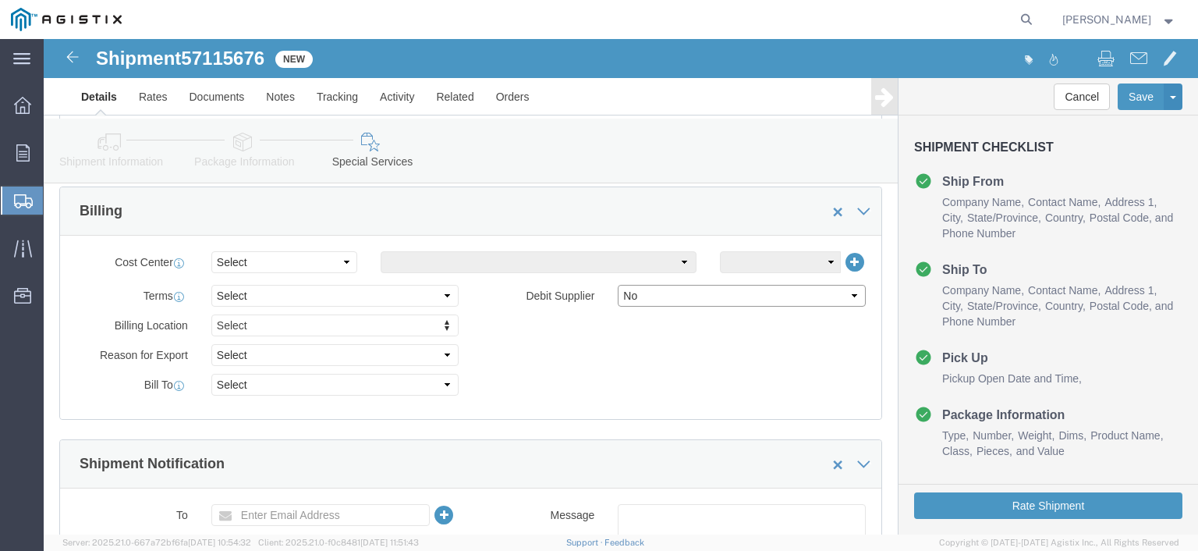
click select "Select Yes No"
click select "Select Gift Personal Effects Repair/Warranty Return Sample Sold Temporary/Not S…"
click div "Billing Location Select Select My Profile Location [GEOGRAPHIC_DATA] [GEOGRAPHI…"
click select "Select Recipient Account Sender/Shipper Third Party Account"
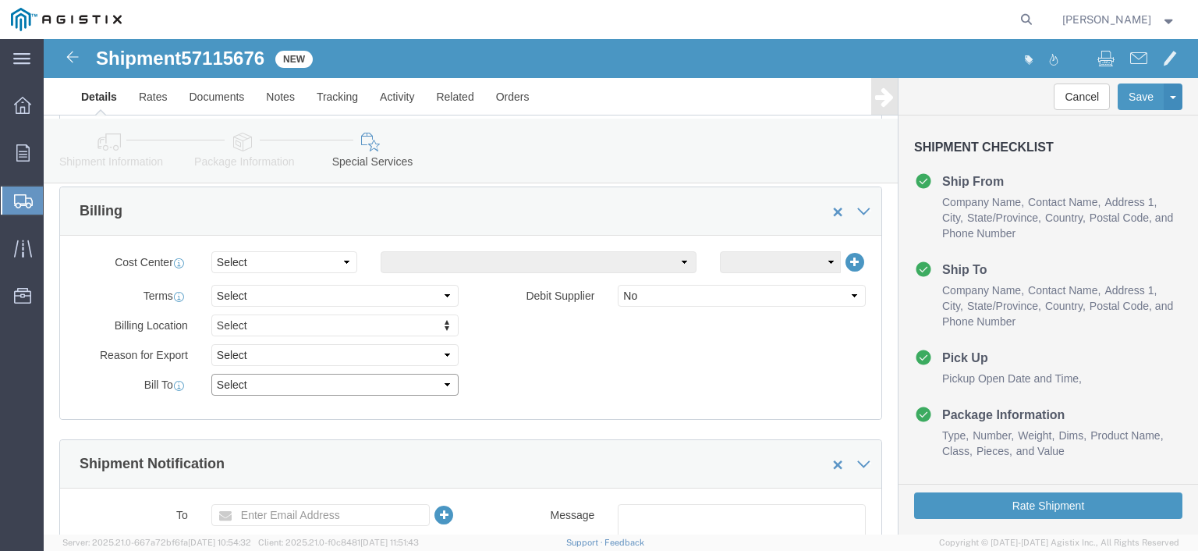
select select "THRD"
click select "Select Recipient Account Sender/Shipper Third Party Account"
select select
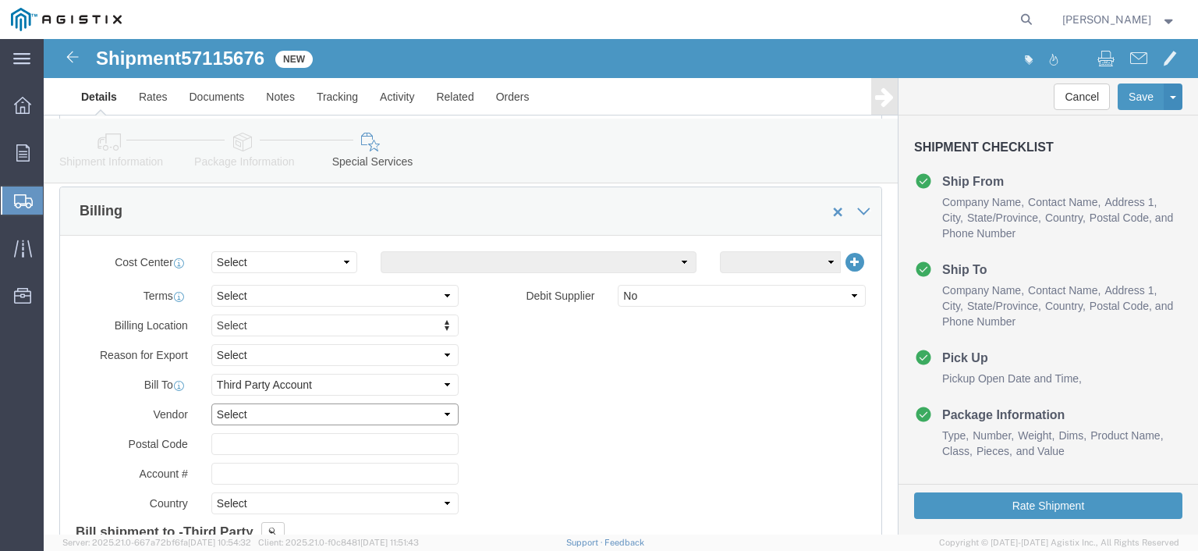
click select "Select DHL FedEx Express UPS"
click div "Billing Location Select Select My Profile Location [GEOGRAPHIC_DATA] [GEOGRAPHI…"
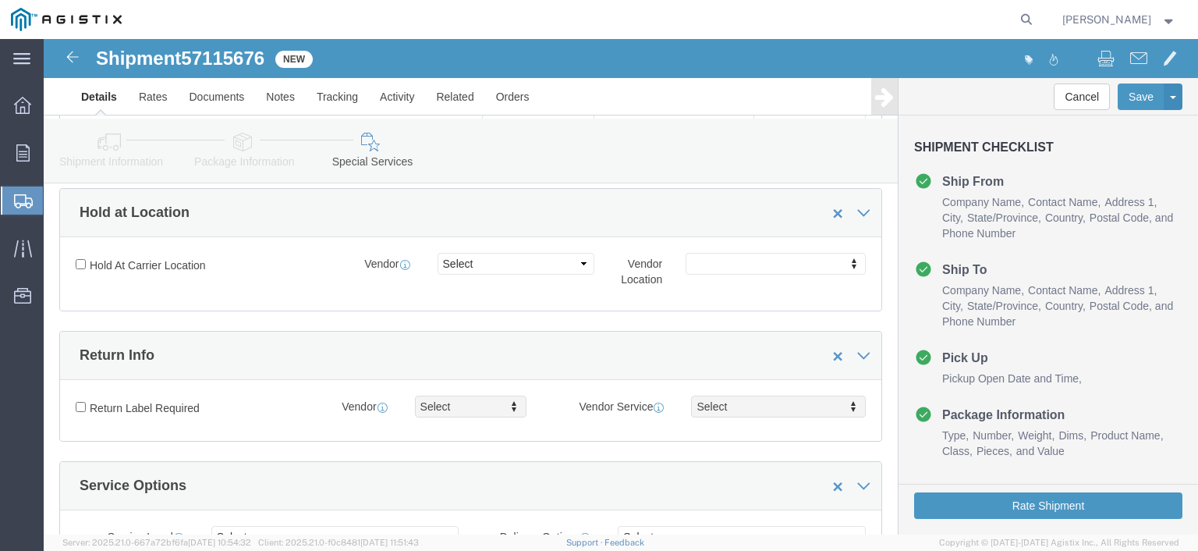
scroll to position [0, 0]
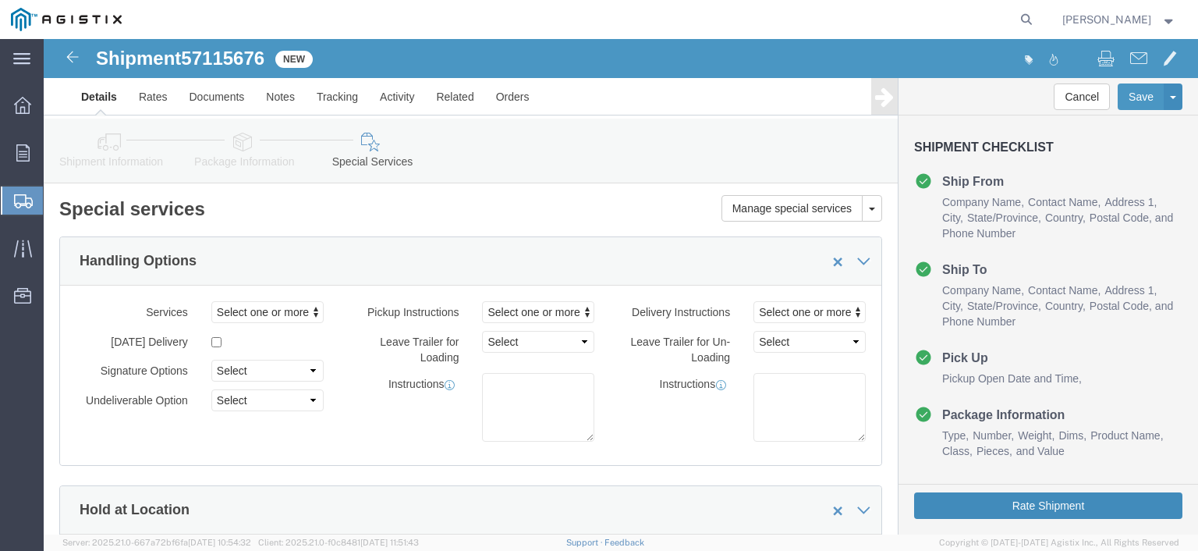
click button "Rate Shipment"
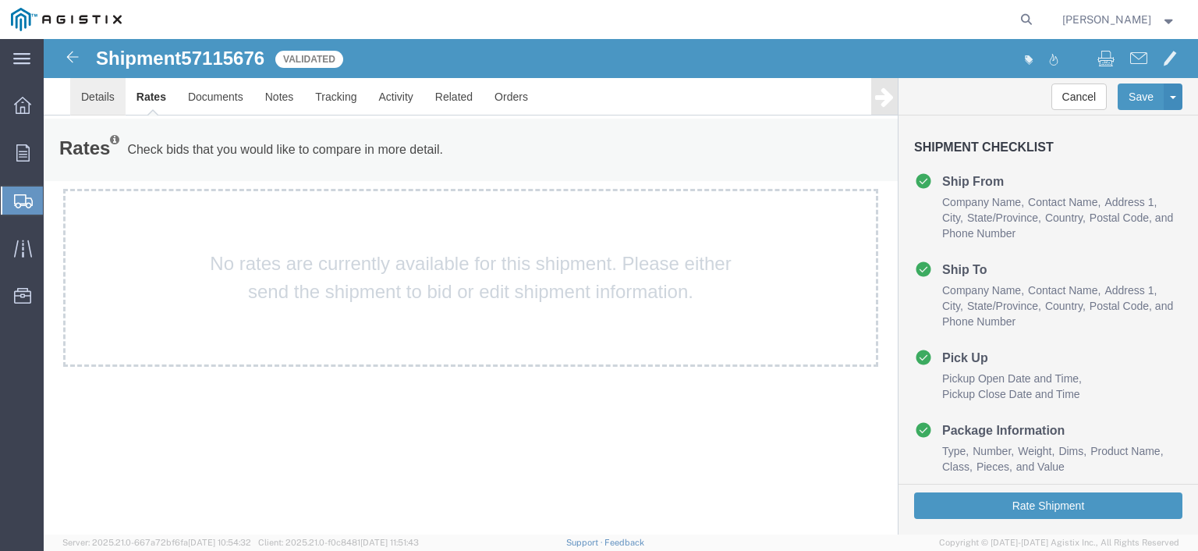
click at [105, 93] on link "Details" at bounding box center [97, 96] width 55 height 37
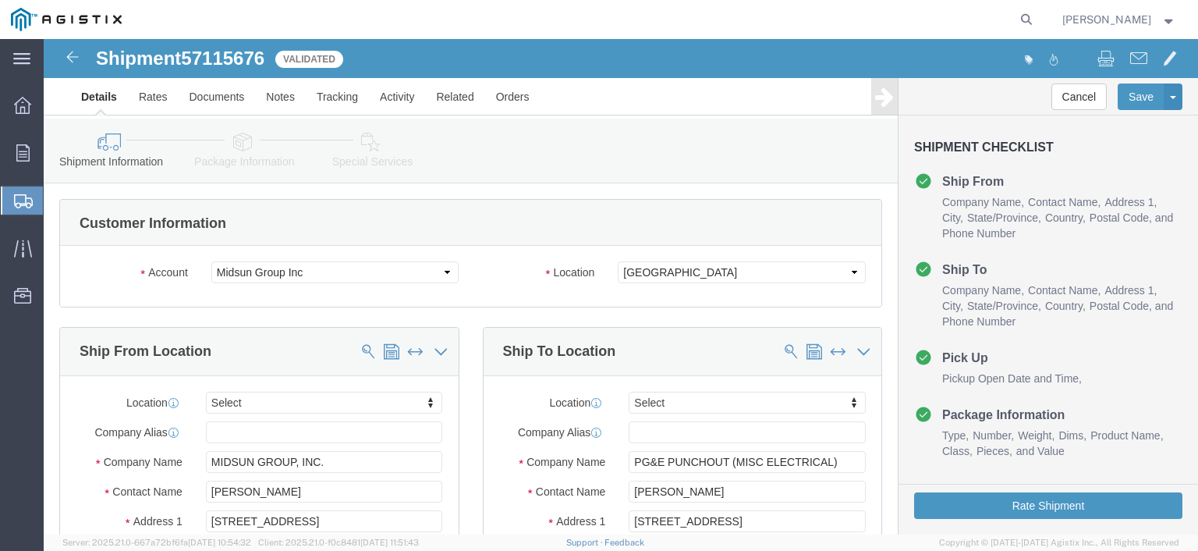
click at [0, 0] on span "Create Shipment" at bounding box center [0, 0] width 0 height 0
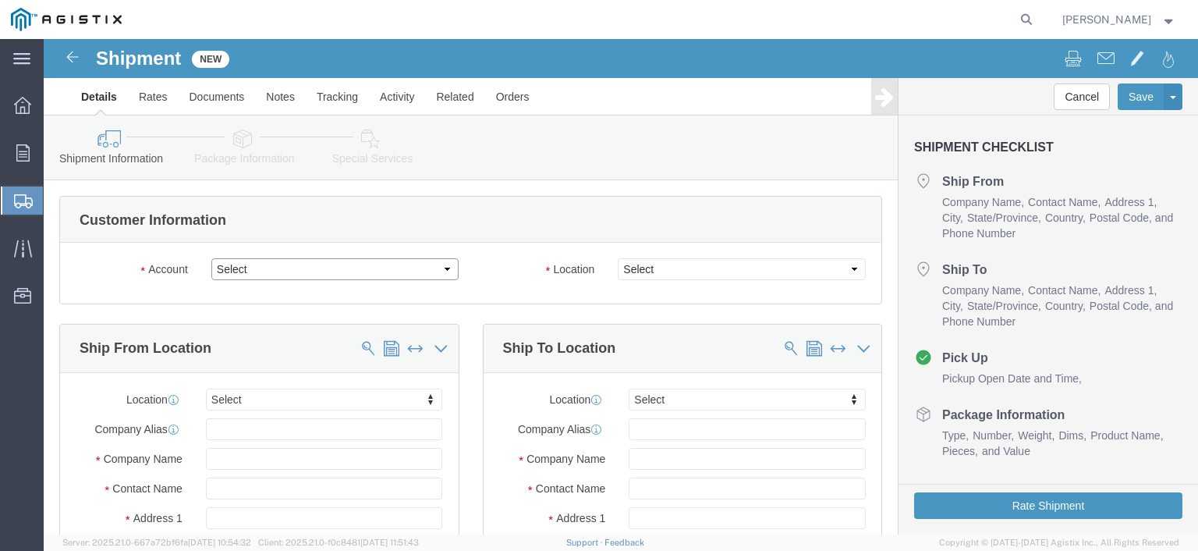
click select "Select Midsun Group Inc PG&E"
select select "9596"
click select "Select Midsun Group Inc PG&E"
select select "PURCHORD"
select select
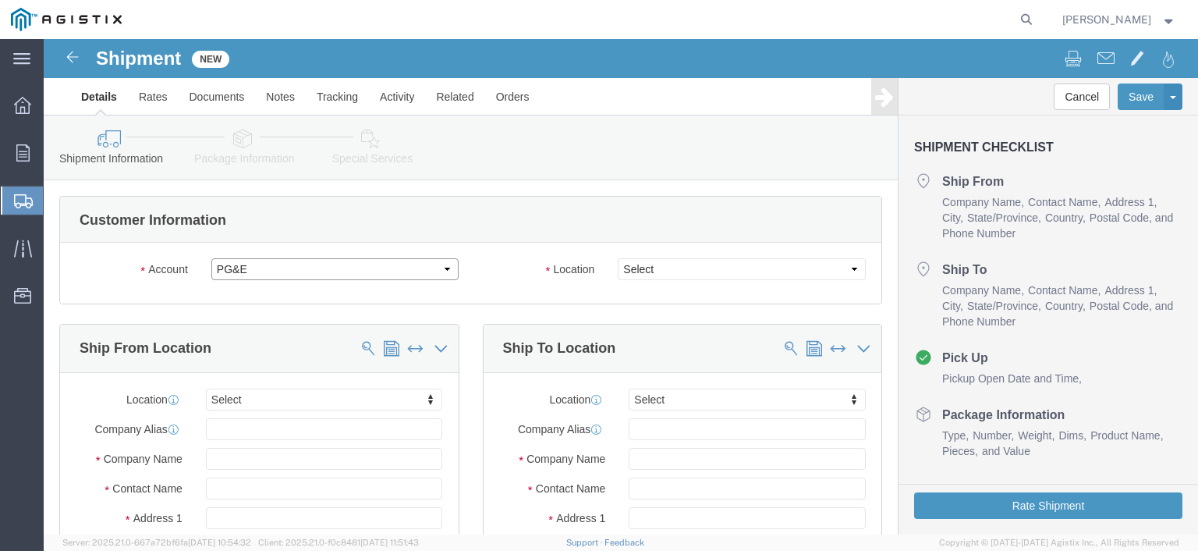
select select
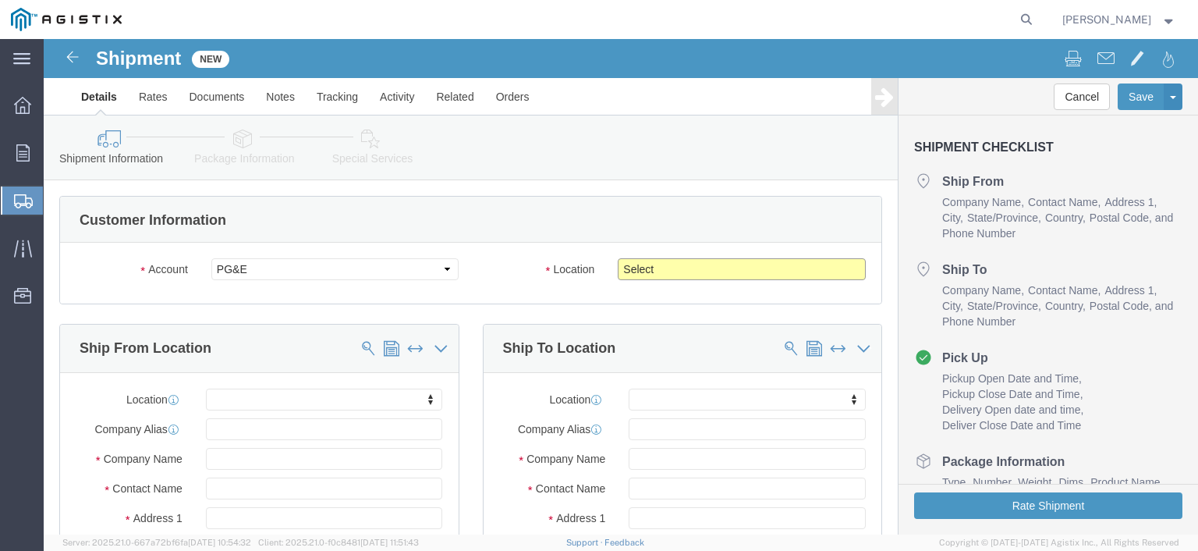
click select "Select All Others [GEOGRAPHIC_DATA] [GEOGRAPHIC_DATA] [GEOGRAPHIC_DATA] [GEOGRA…"
select select "19745"
click select "Select All Others [GEOGRAPHIC_DATA] [GEOGRAPHIC_DATA] [GEOGRAPHIC_DATA] [GEOGRA…"
drag, startPoint x: 463, startPoint y: 257, endPoint x: 460, endPoint y: 249, distance: 8.4
click div "Account Select Midsun Group Inc PG&E Location Select All Others [GEOGRAPHIC_DAT…"
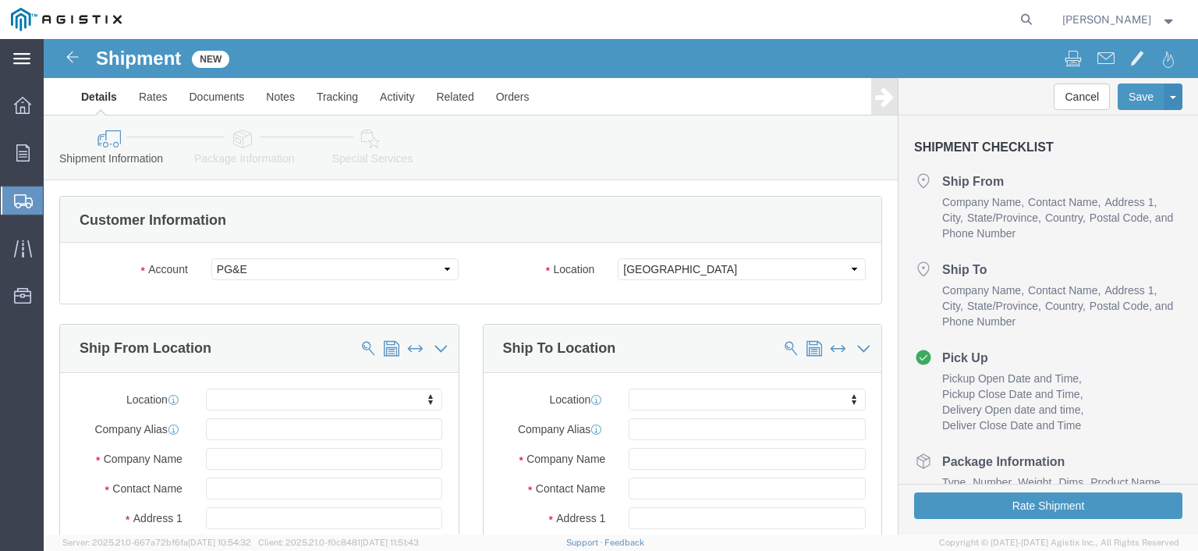
click at [30, 63] on div "main_menu Created with Sketch." at bounding box center [22, 58] width 44 height 39
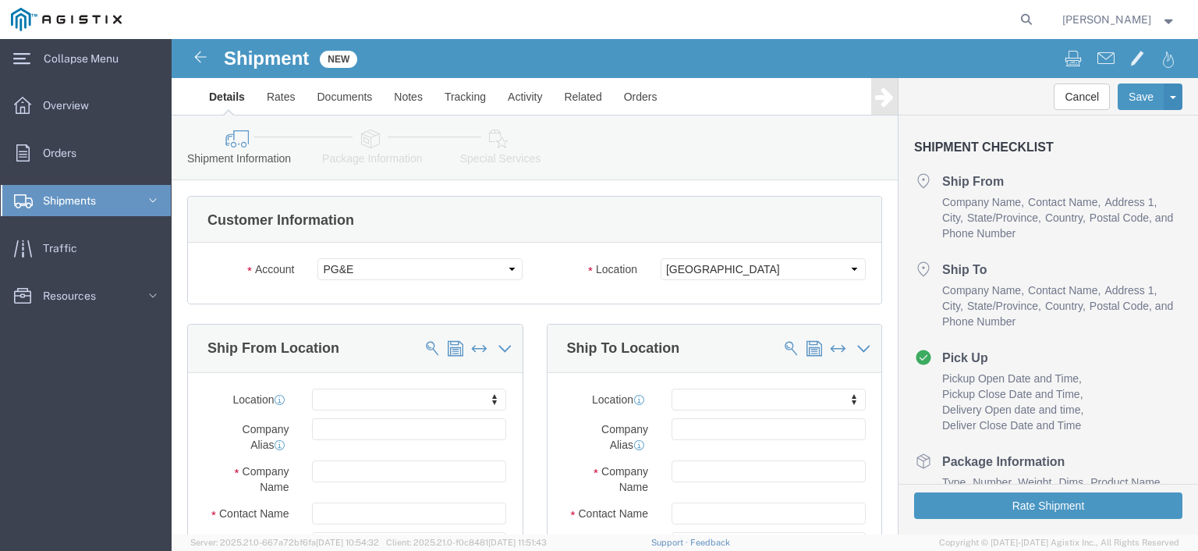
click at [143, 195] on svg-icon at bounding box center [152, 200] width 23 height 31
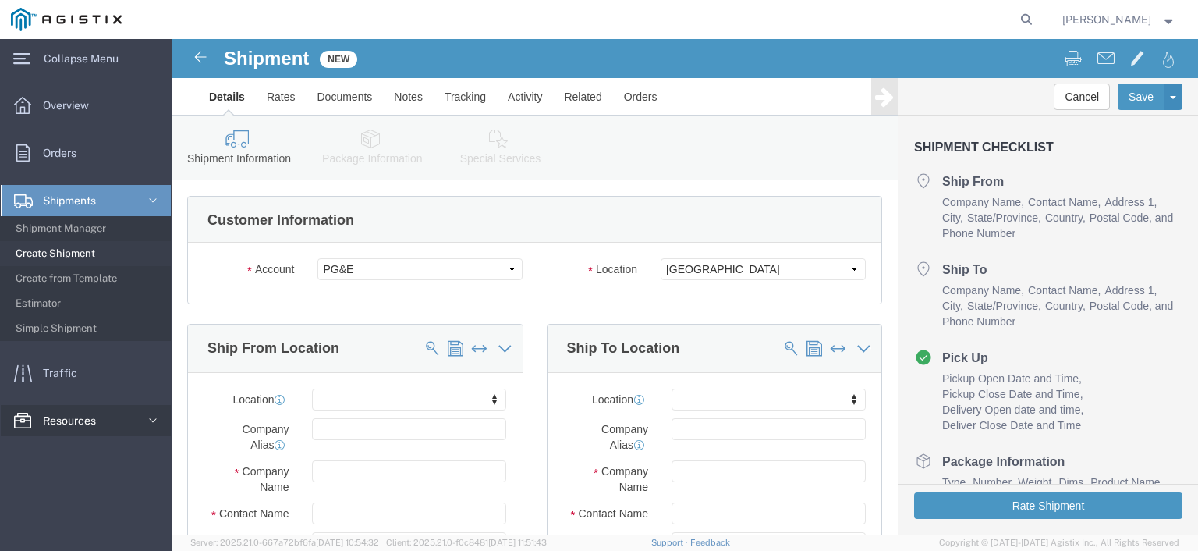
click at [141, 416] on svg-icon at bounding box center [152, 420] width 23 height 31
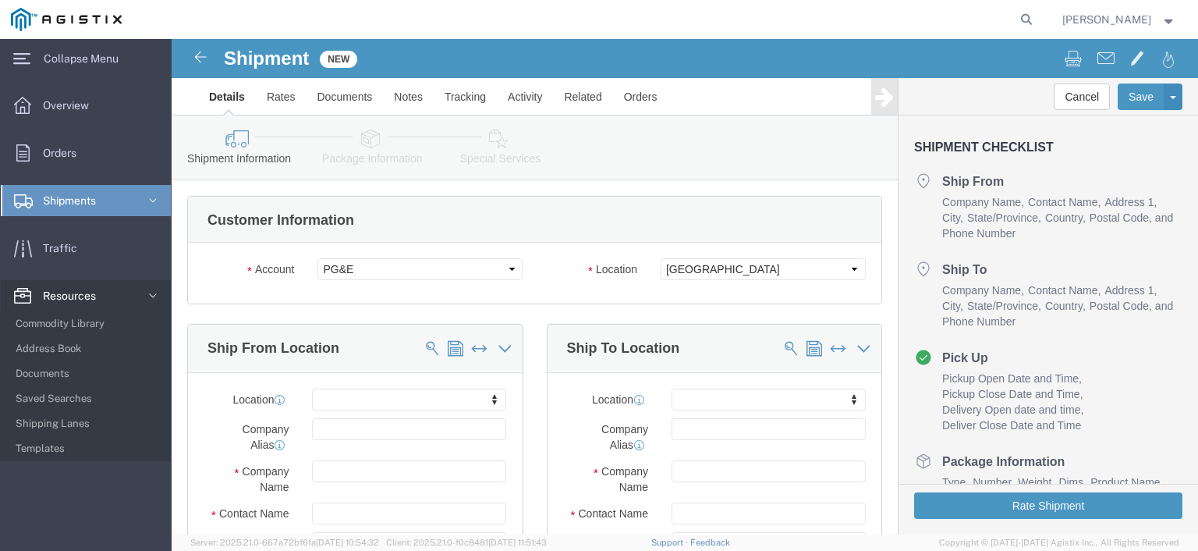
click at [151, 280] on svg-icon at bounding box center [152, 295] width 23 height 31
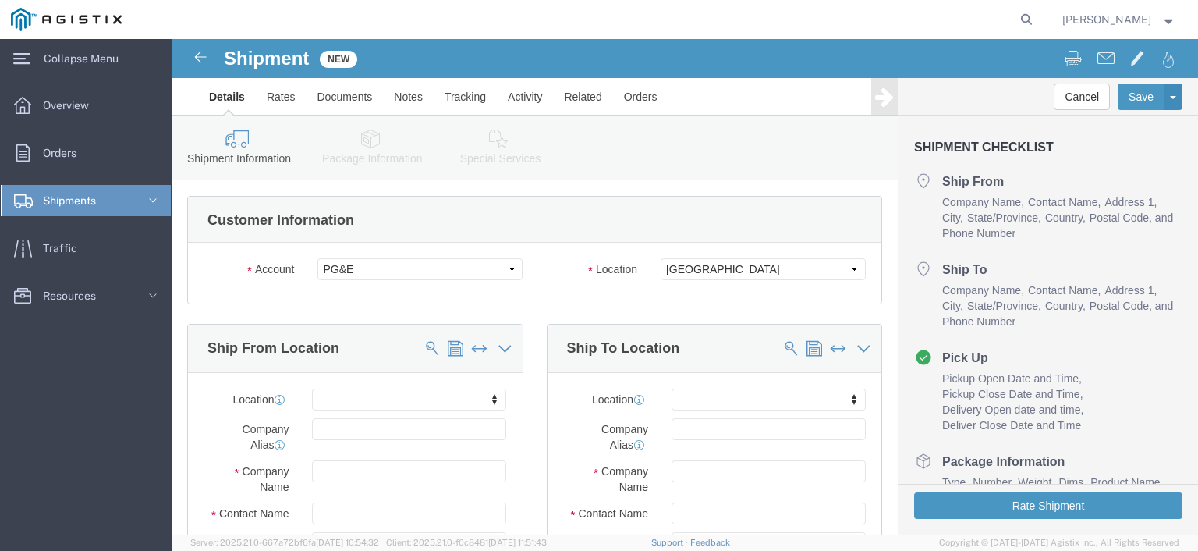
click at [154, 211] on svg-icon at bounding box center [152, 200] width 23 height 31
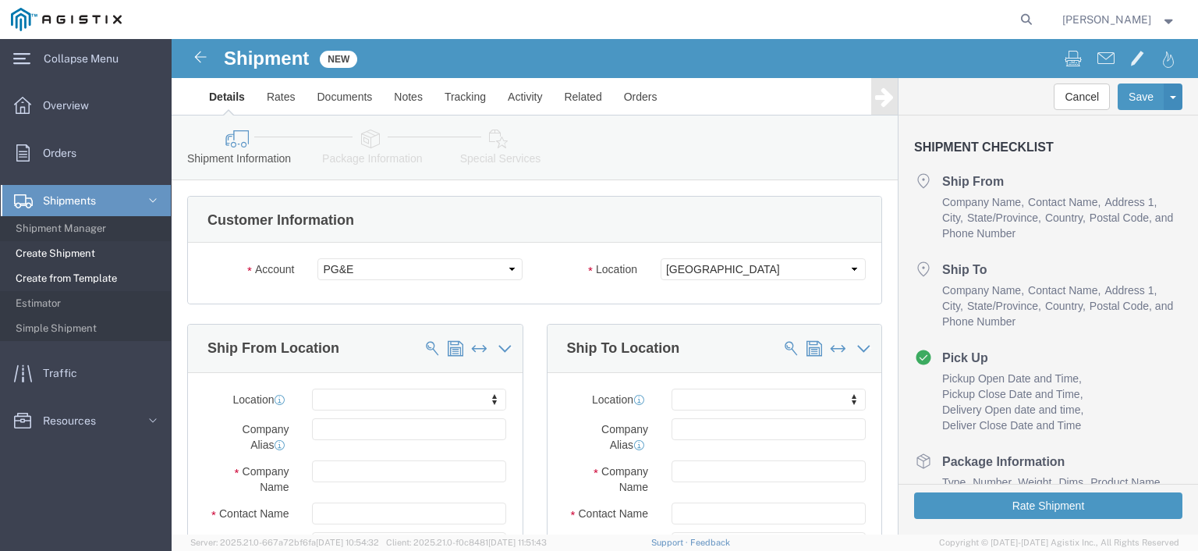
click at [127, 282] on span "Create from Template" at bounding box center [88, 278] width 144 height 31
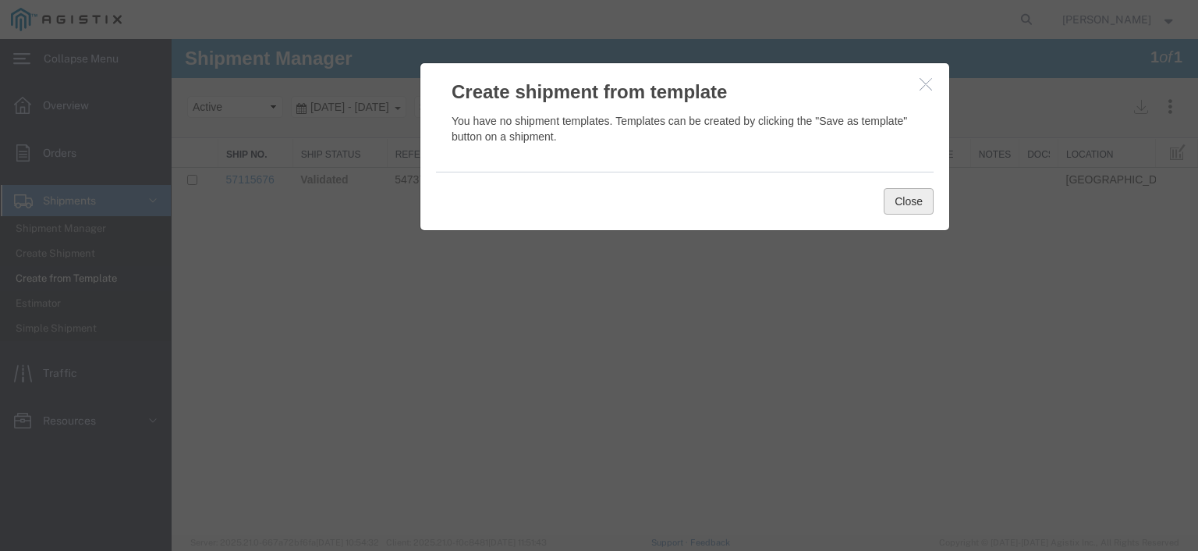
click at [913, 204] on button "Close" at bounding box center [909, 201] width 50 height 27
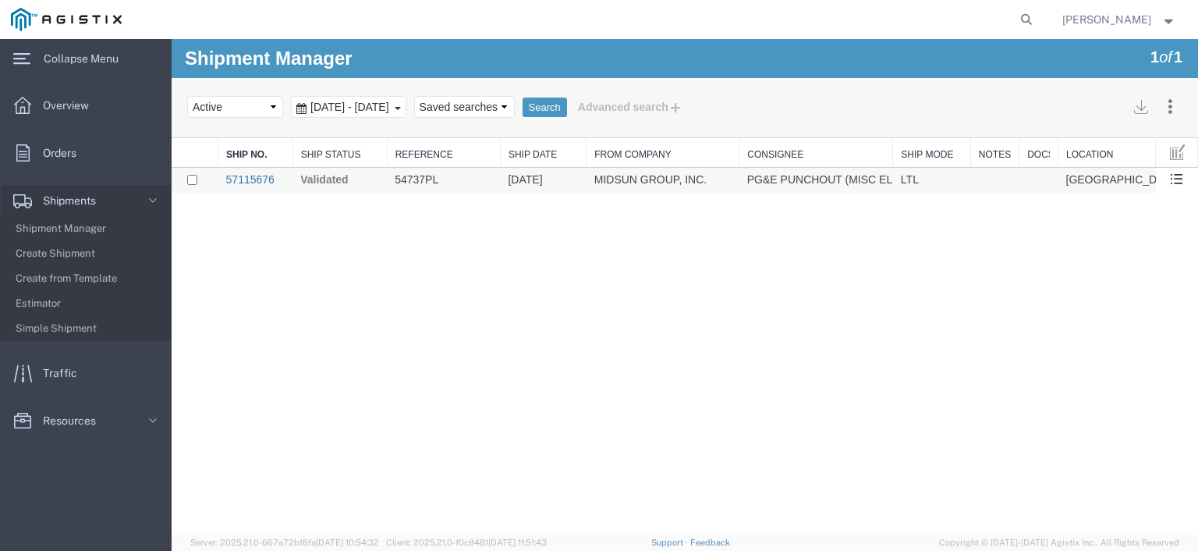
click at [236, 179] on link "57115676" at bounding box center [250, 179] width 48 height 12
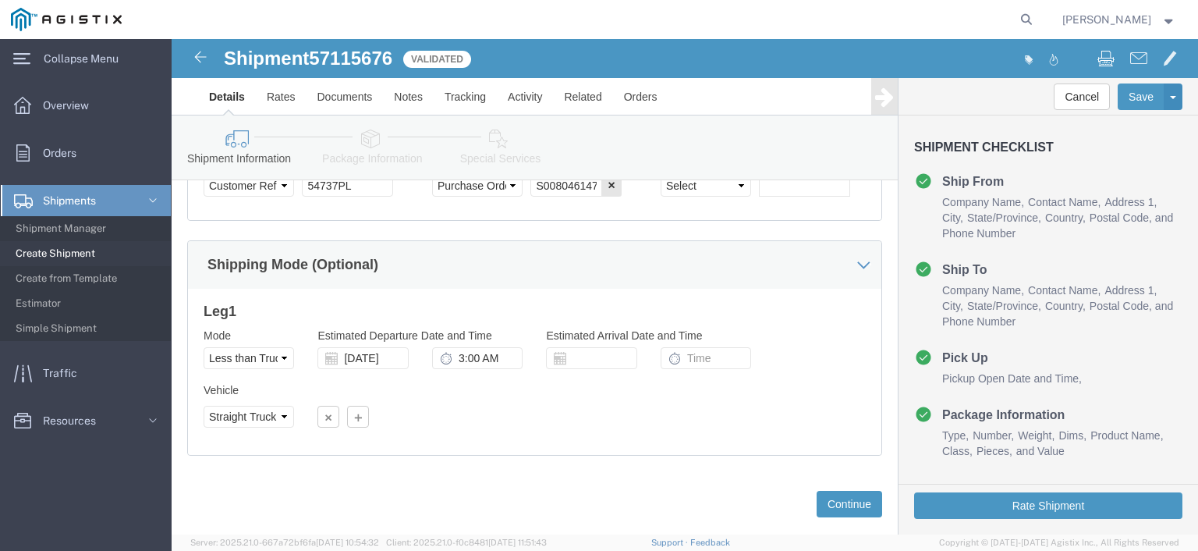
scroll to position [1122, 0]
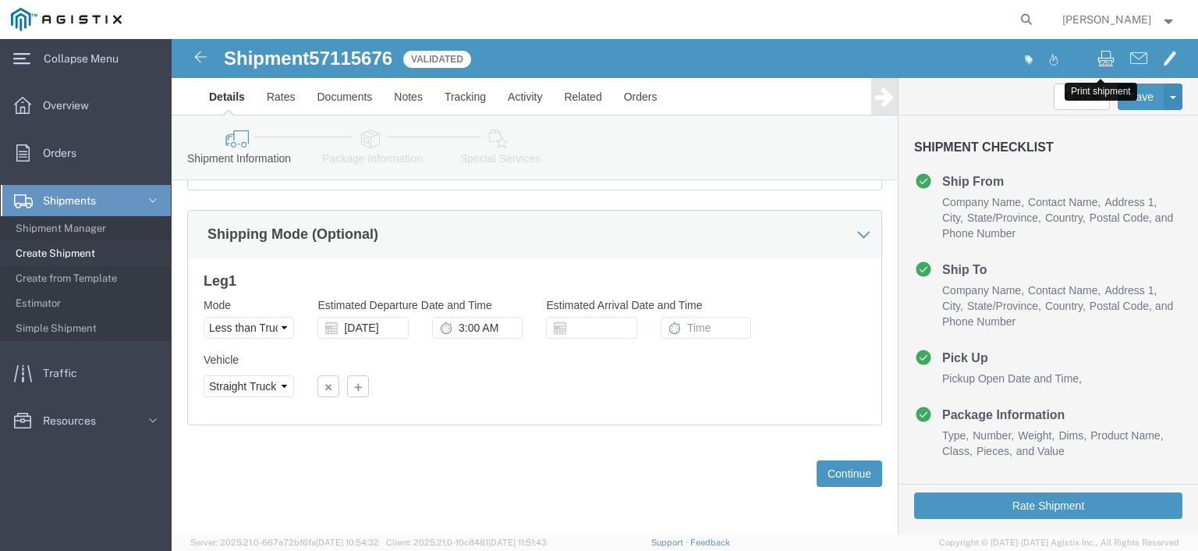
click span
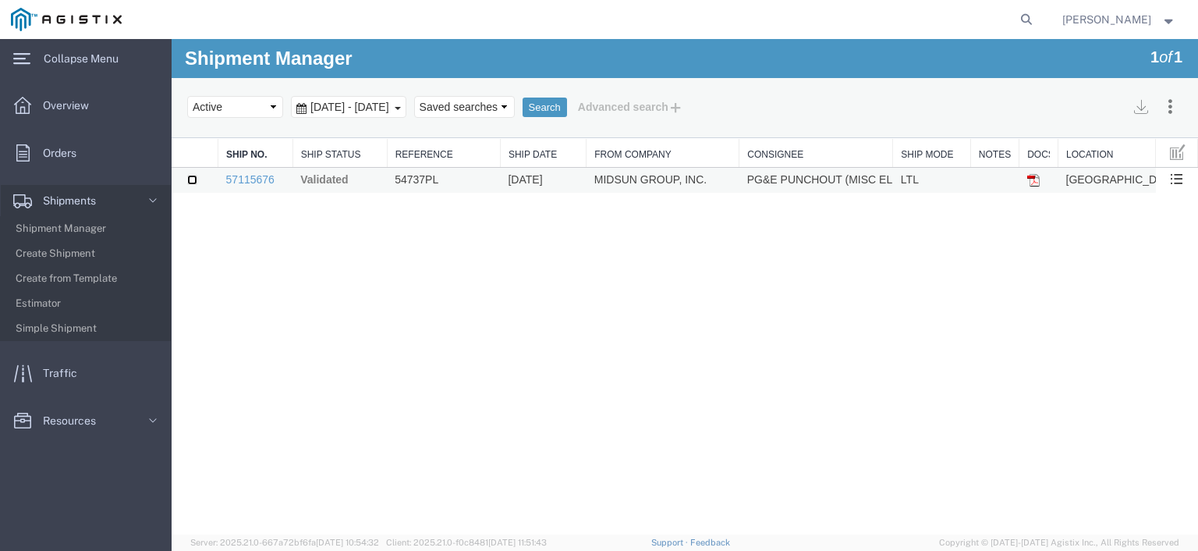
click at [189, 180] on input "checkbox" at bounding box center [192, 180] width 10 height 10
checkbox input "true"
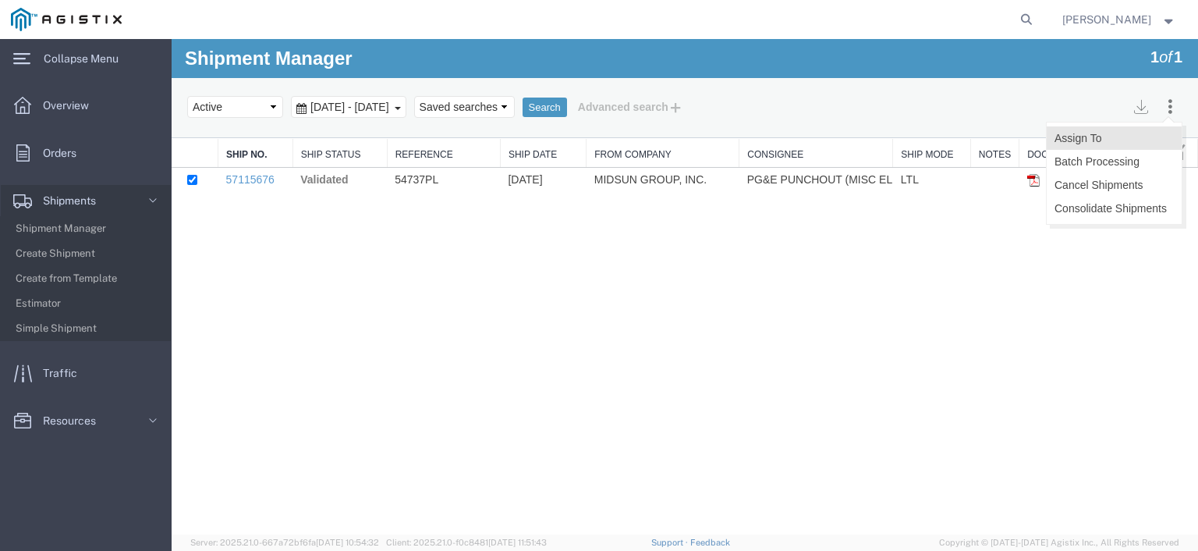
click at [1146, 140] on button "Assign To" at bounding box center [1114, 137] width 135 height 23
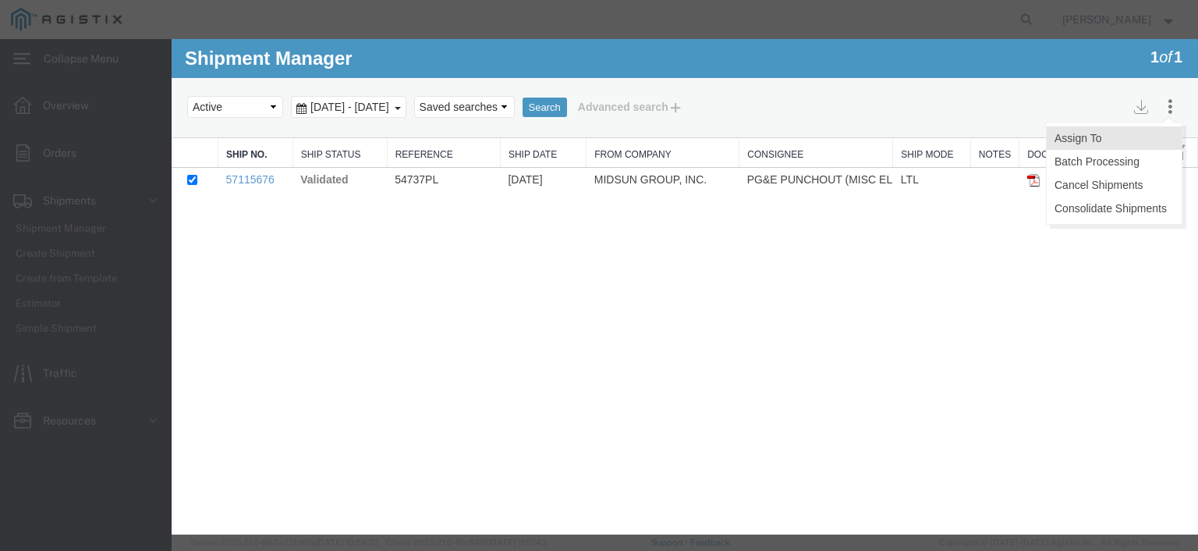
select select
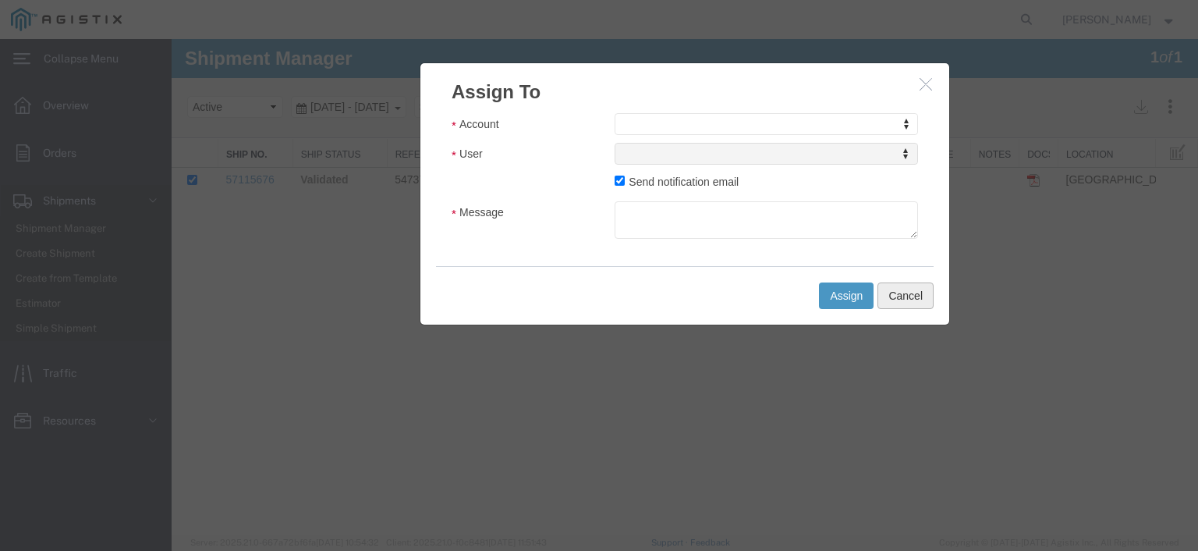
drag, startPoint x: 920, startPoint y: 295, endPoint x: 1107, endPoint y: 116, distance: 258.7
click at [921, 295] on button "Cancel" at bounding box center [905, 295] width 56 height 27
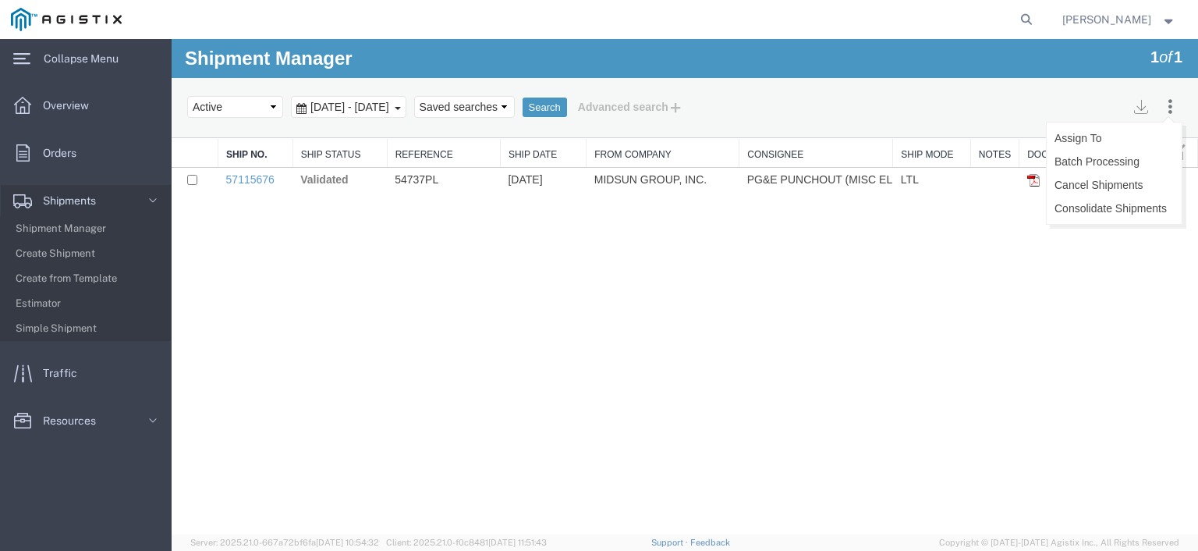
click at [1164, 104] on icon at bounding box center [1170, 106] width 14 height 16
click at [1134, 188] on button "Cancel Shipments" at bounding box center [1114, 184] width 135 height 23
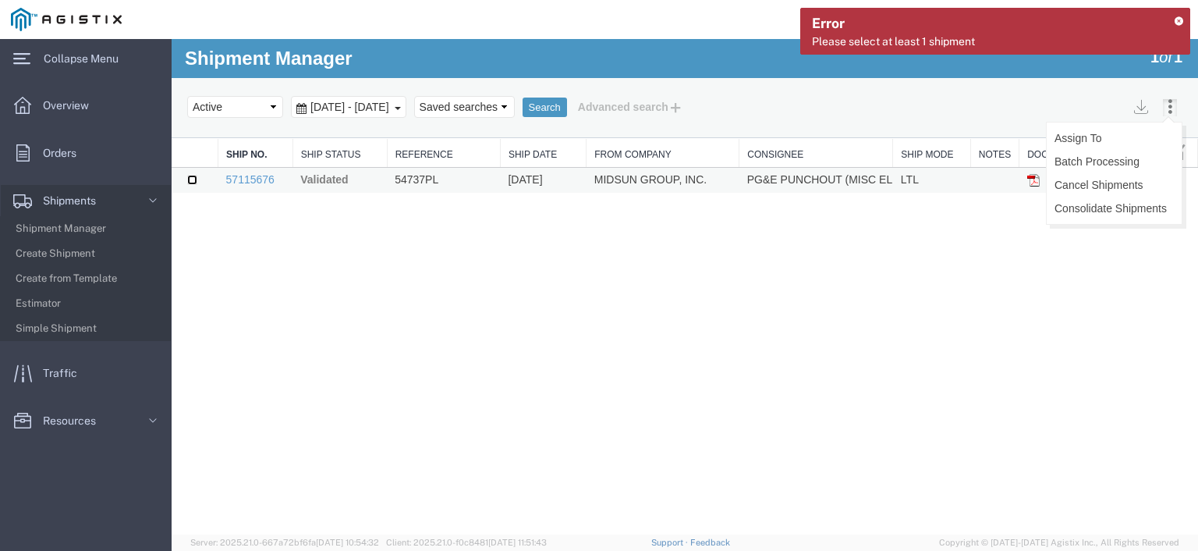
click at [190, 175] on input "checkbox" at bounding box center [192, 180] width 10 height 10
checkbox input "true"
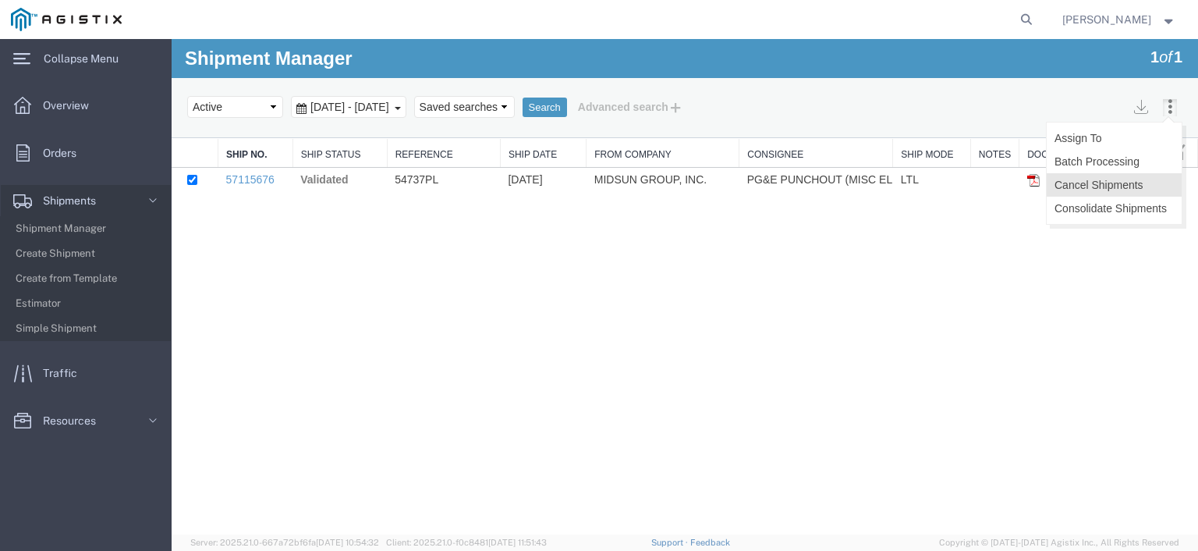
click at [1074, 185] on button "Cancel Shipments" at bounding box center [1114, 184] width 135 height 23
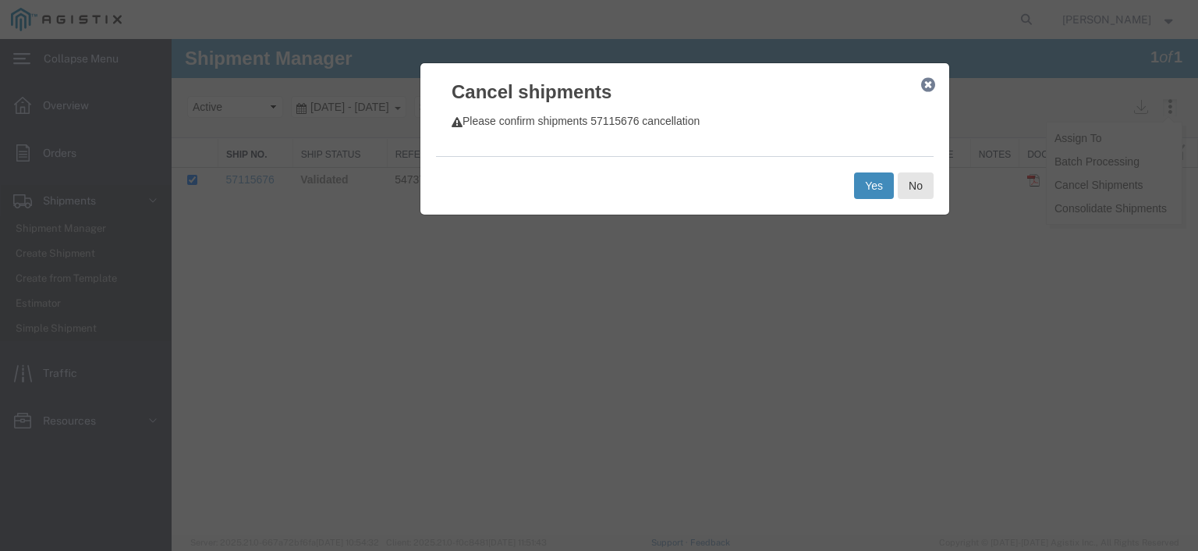
click at [869, 183] on button "Yes" at bounding box center [874, 185] width 40 height 27
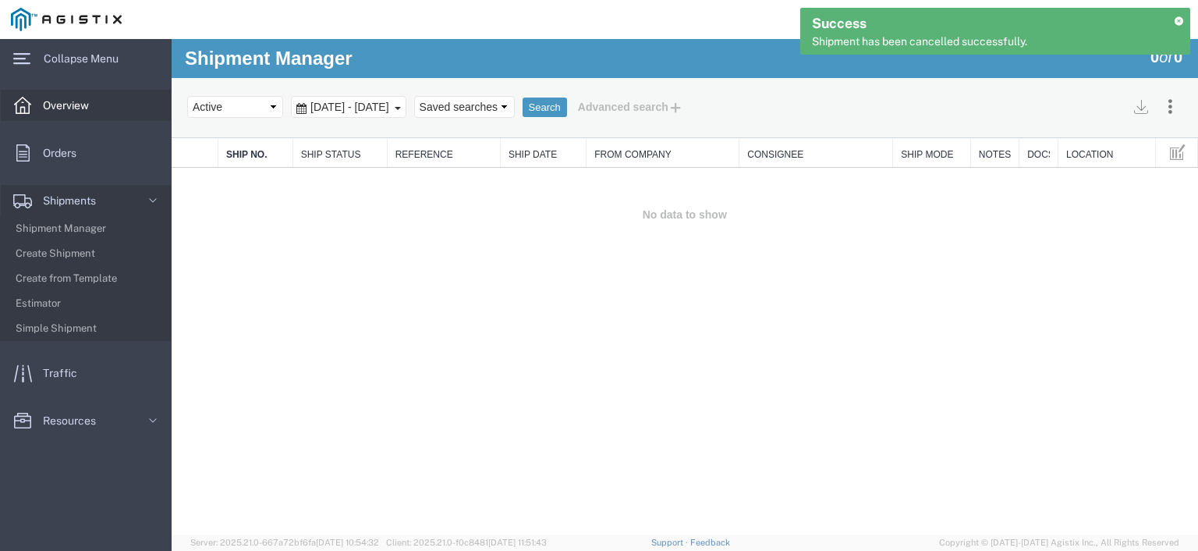
click at [84, 117] on span "Overview" at bounding box center [71, 105] width 57 height 31
